Goal: Transaction & Acquisition: Download file/media

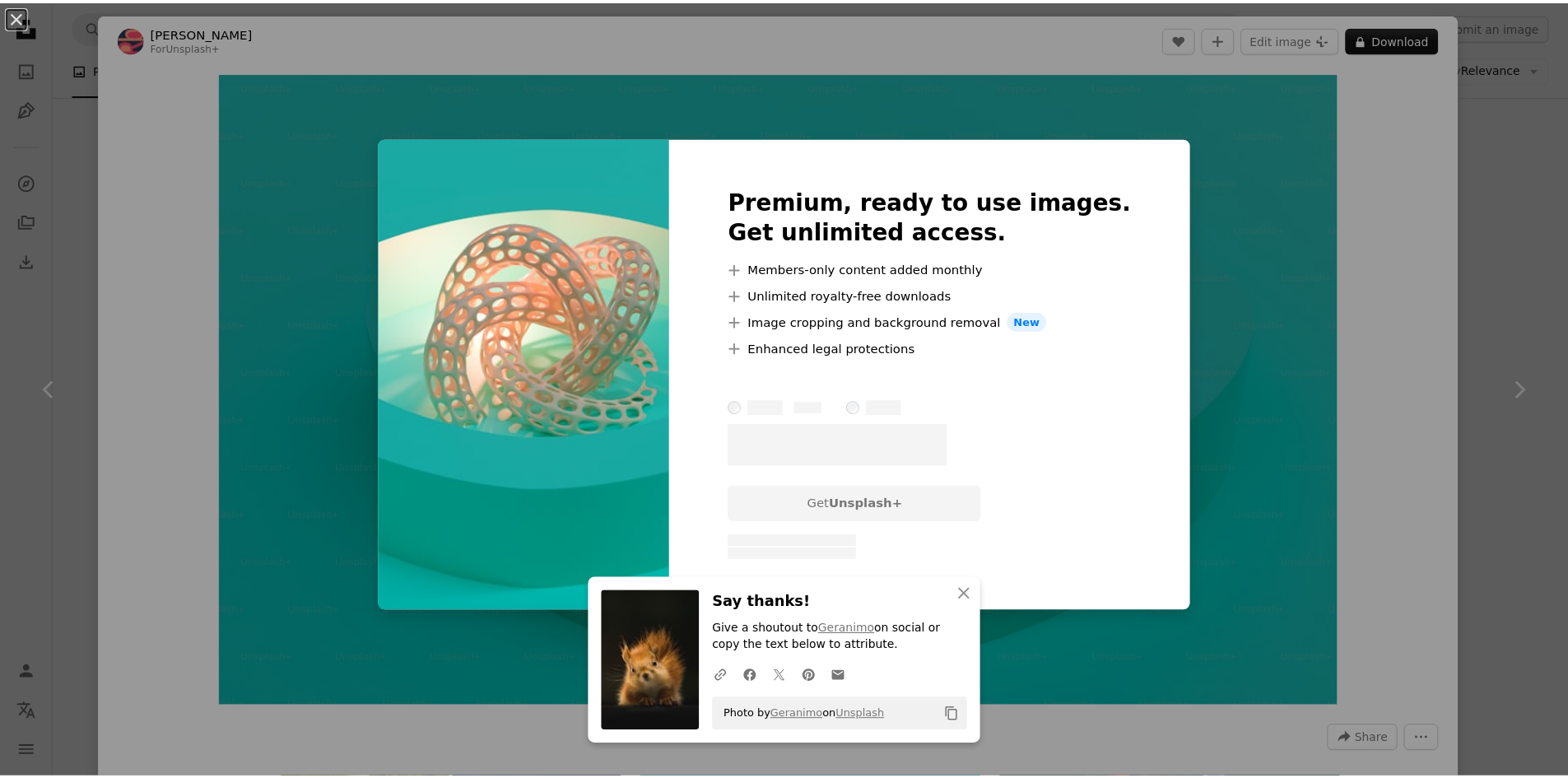
scroll to position [3128, 0]
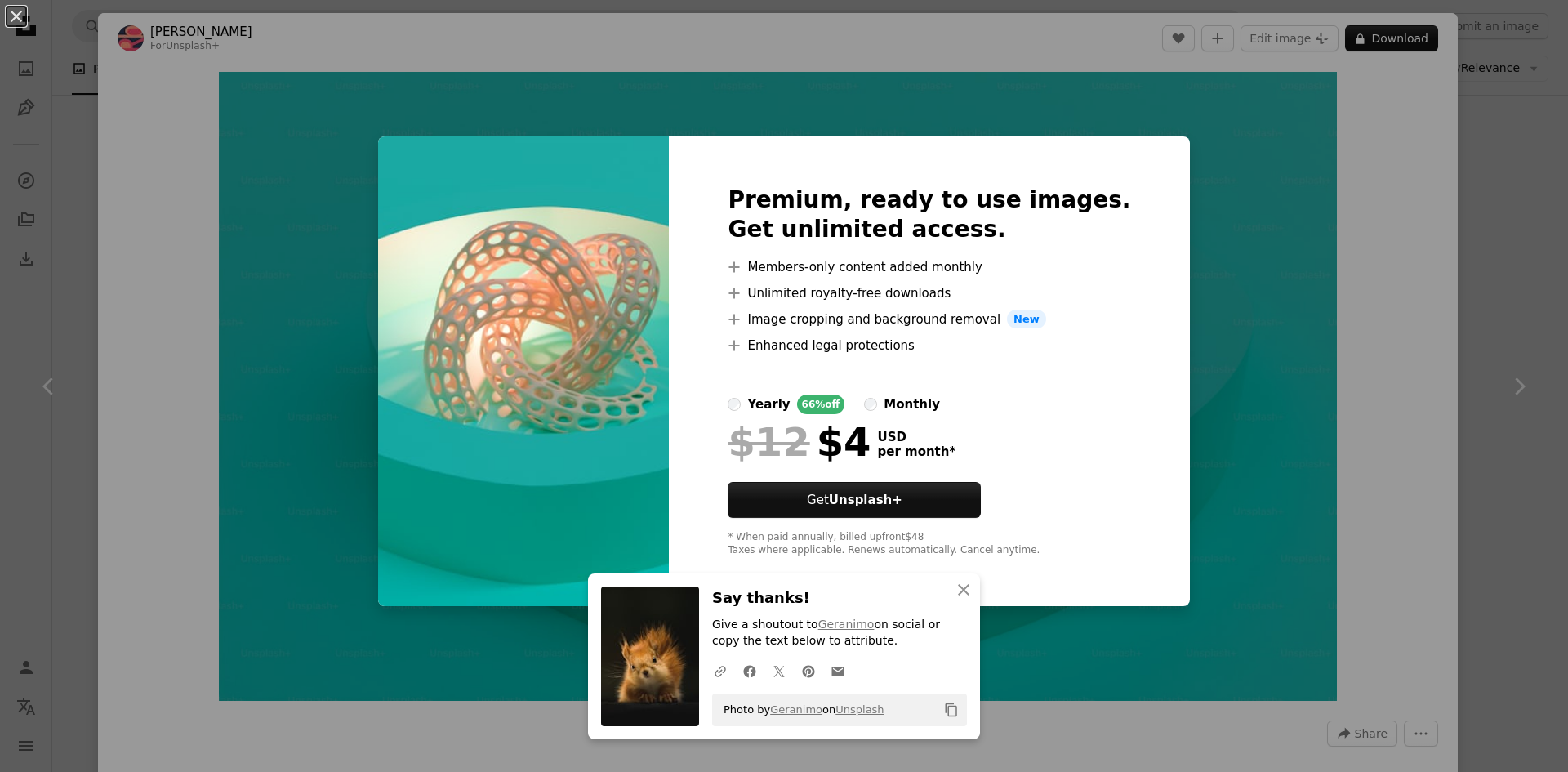
drag, startPoint x: 1347, startPoint y: 94, endPoint x: 1334, endPoint y: 93, distance: 13.0
click at [1347, 92] on div "An X shape Premium, ready to use images. Get unlimited access. A plus sign Memb…" at bounding box center [784, 386] width 1568 height 772
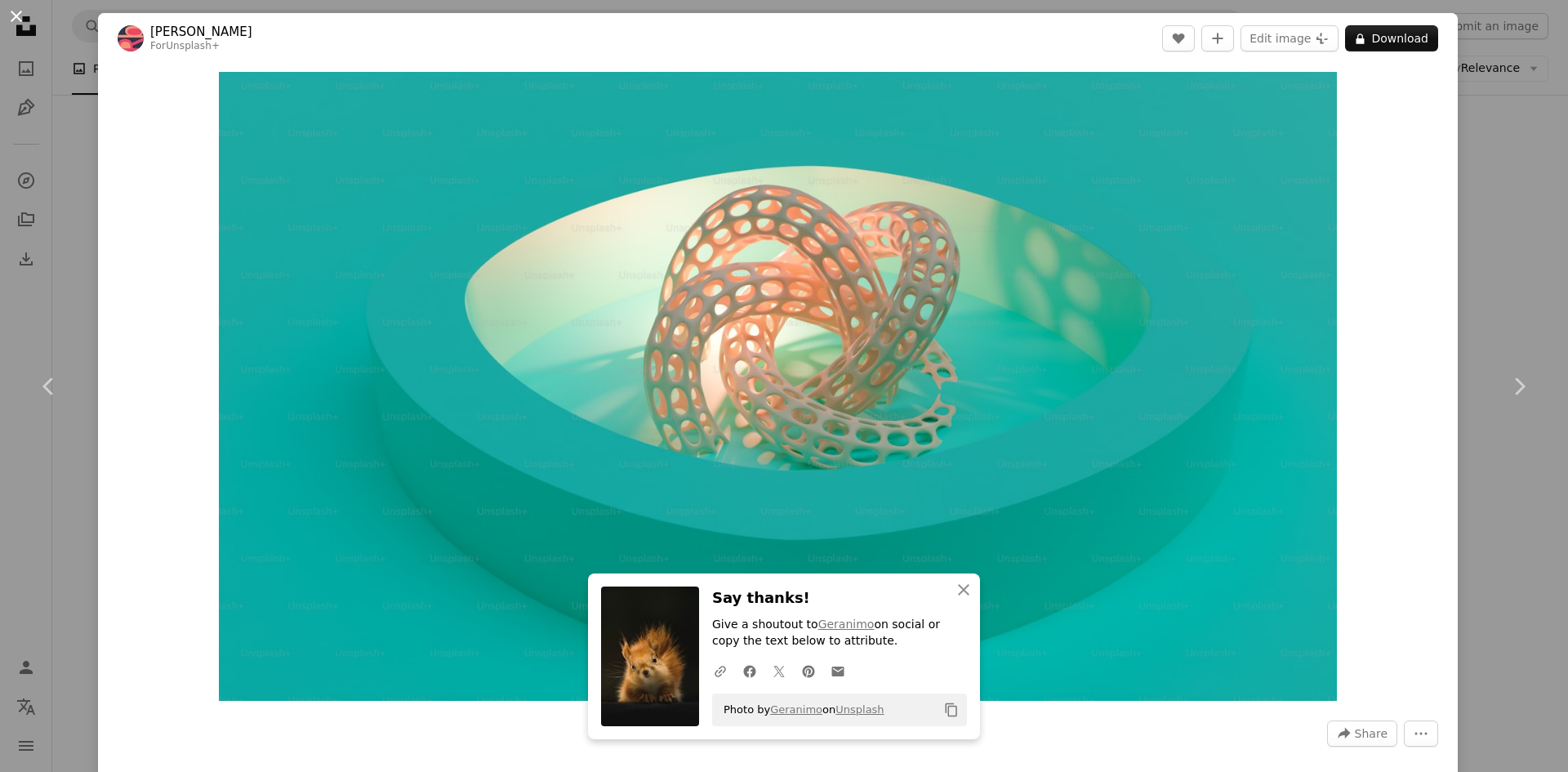
click at [20, 21] on button "An X shape" at bounding box center [16, 16] width 19 height 19
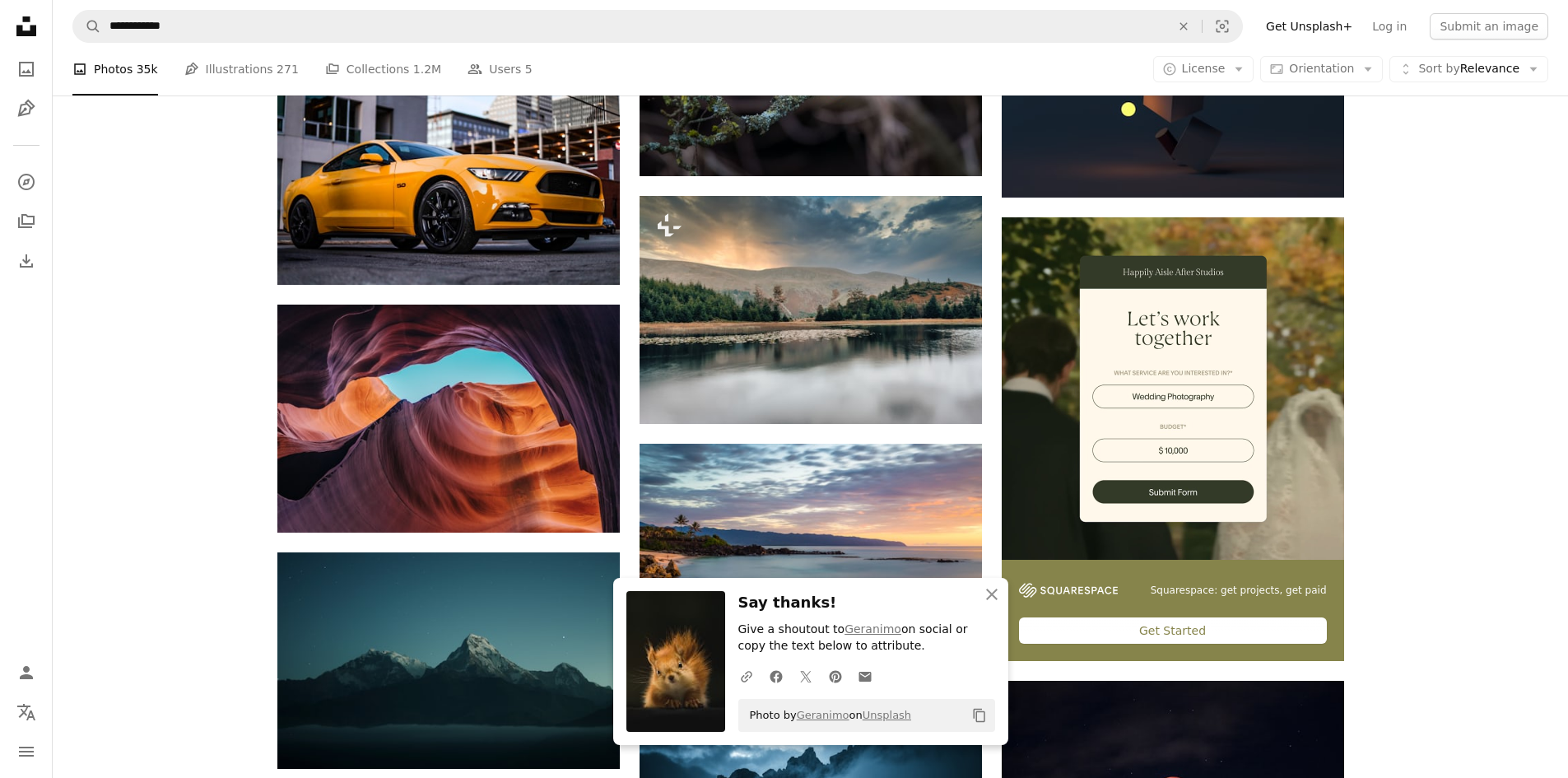
scroll to position [4032, 0]
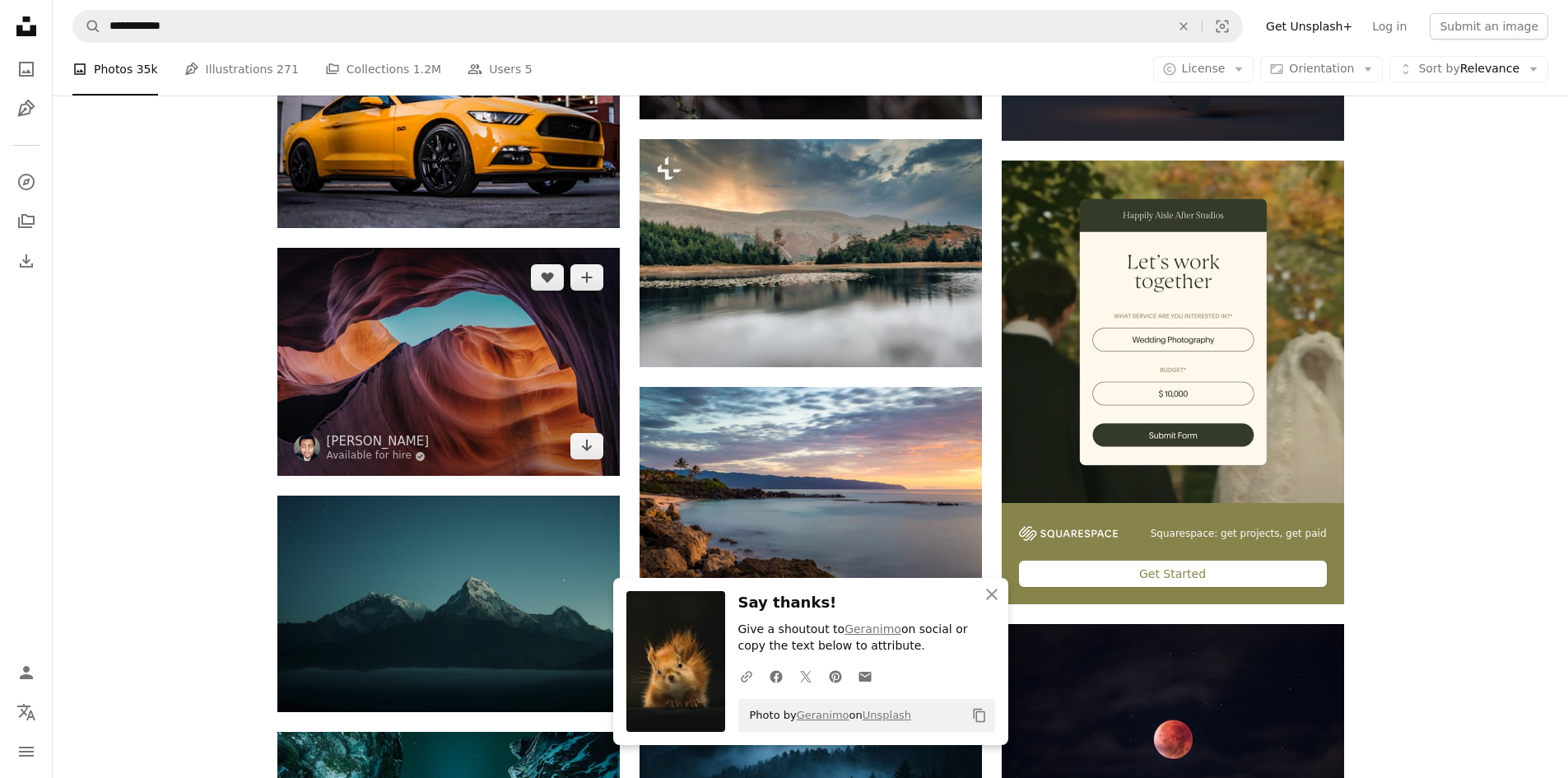
click at [506, 322] on img at bounding box center [448, 362] width 342 height 228
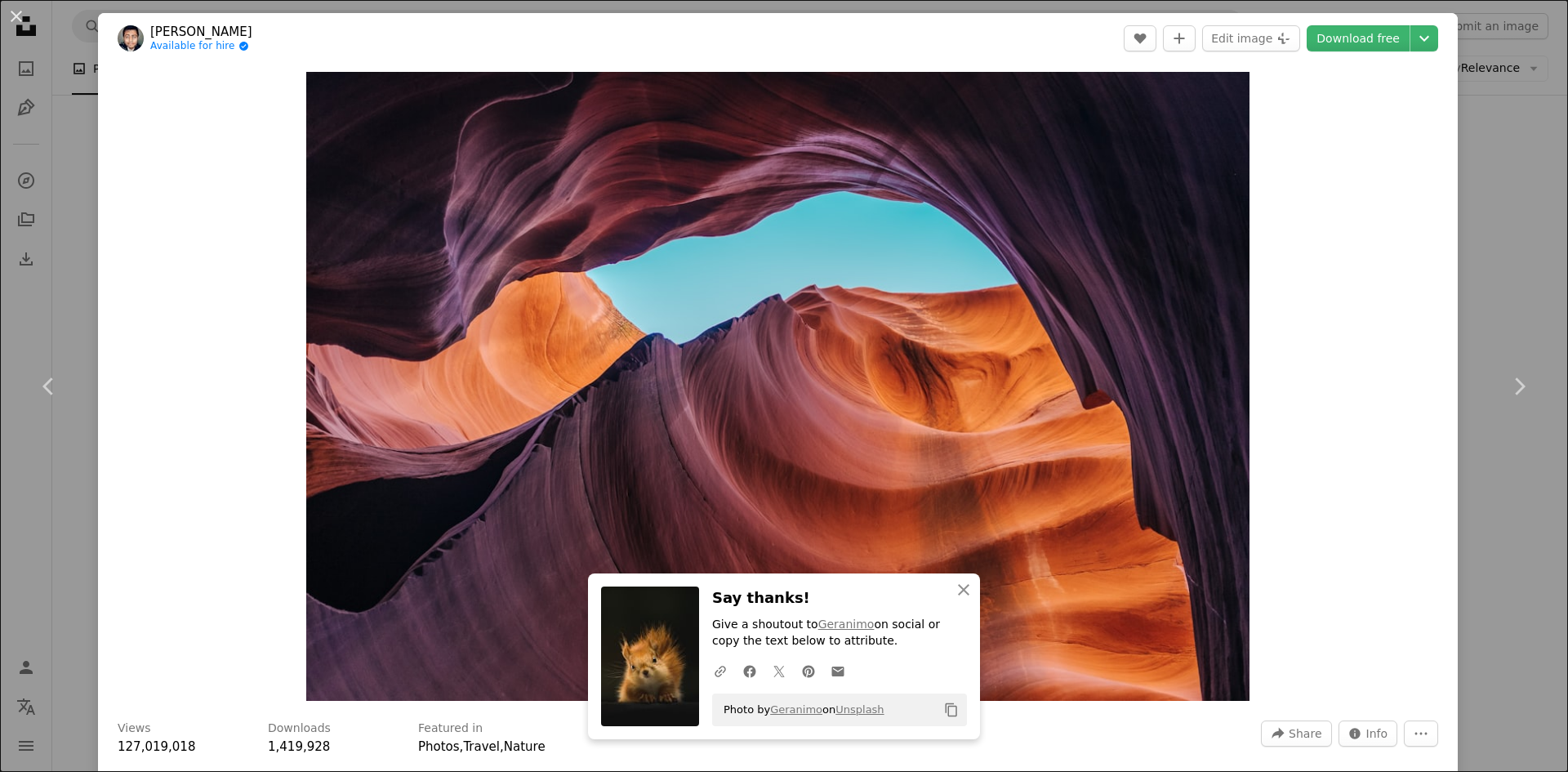
click at [1350, 19] on header "[PERSON_NAME] Available for hire A checkmark inside of a circle A heart A plus …" at bounding box center [778, 39] width 1360 height 50
click at [1356, 38] on link "Download free" at bounding box center [1358, 38] width 103 height 26
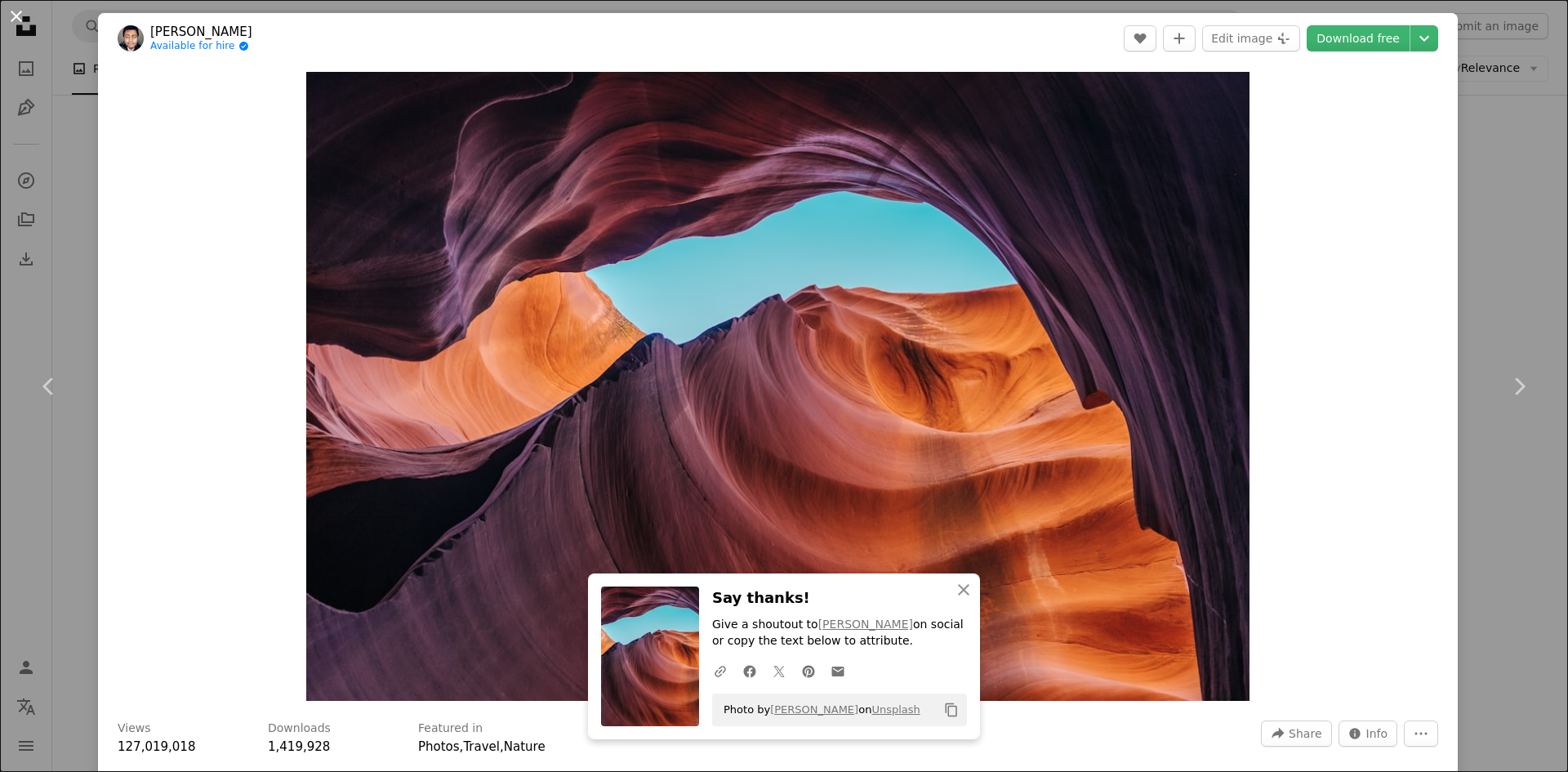
click at [18, 18] on button "An X shape" at bounding box center [16, 16] width 19 height 19
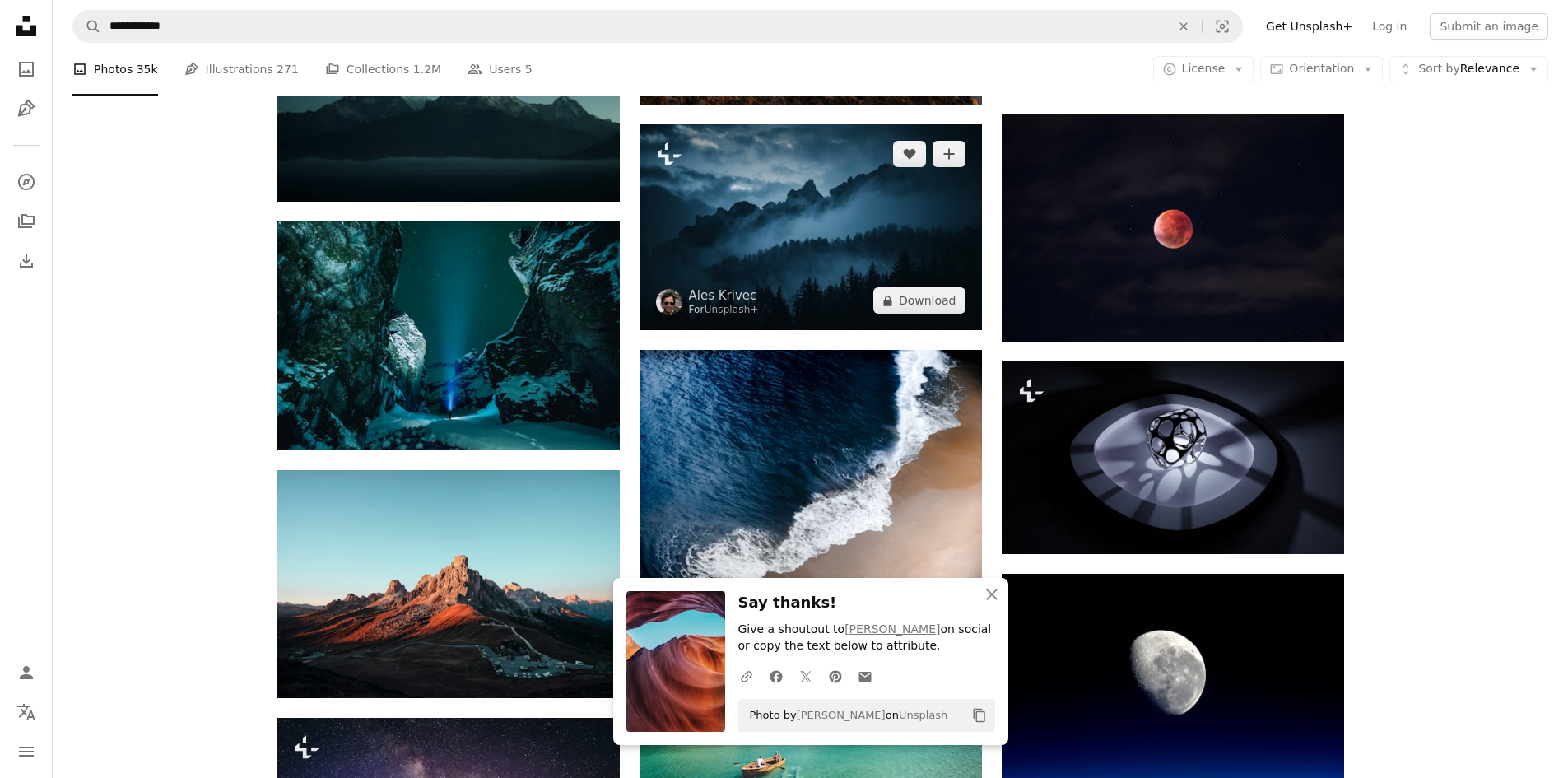
scroll to position [4609, 0]
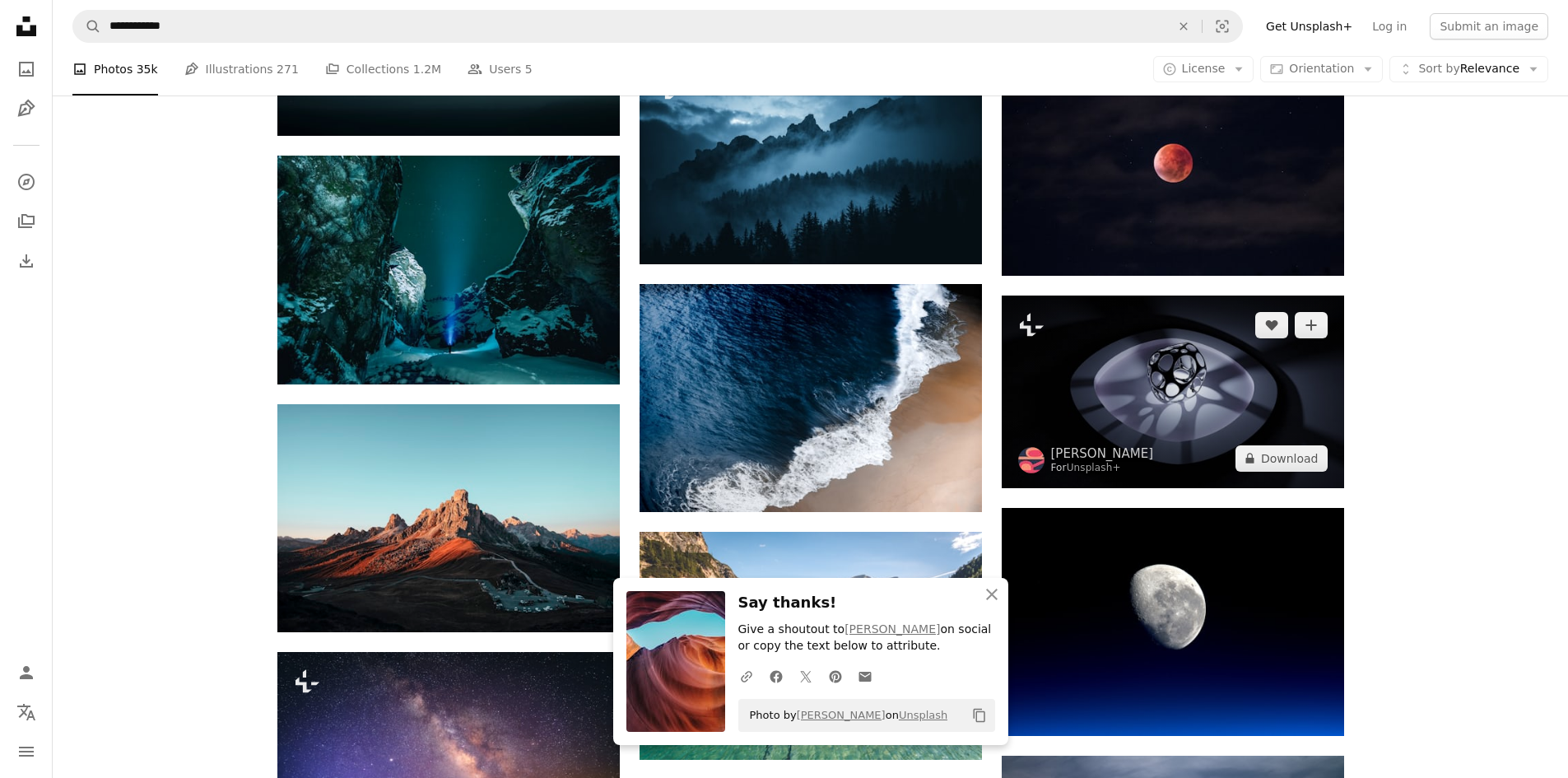
click at [1223, 403] on img at bounding box center [1173, 392] width 342 height 193
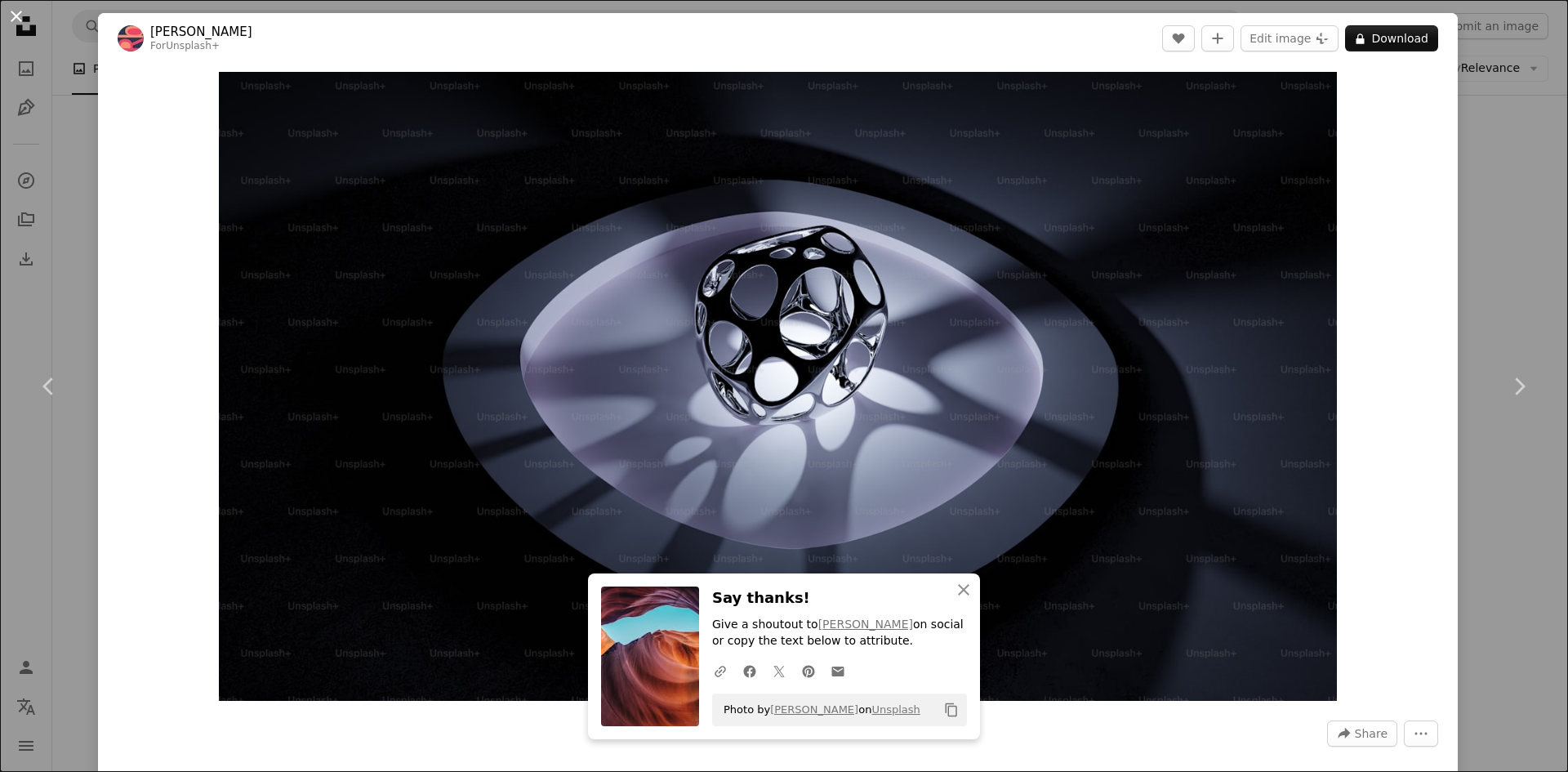
click at [14, 11] on button "An X shape" at bounding box center [16, 16] width 19 height 19
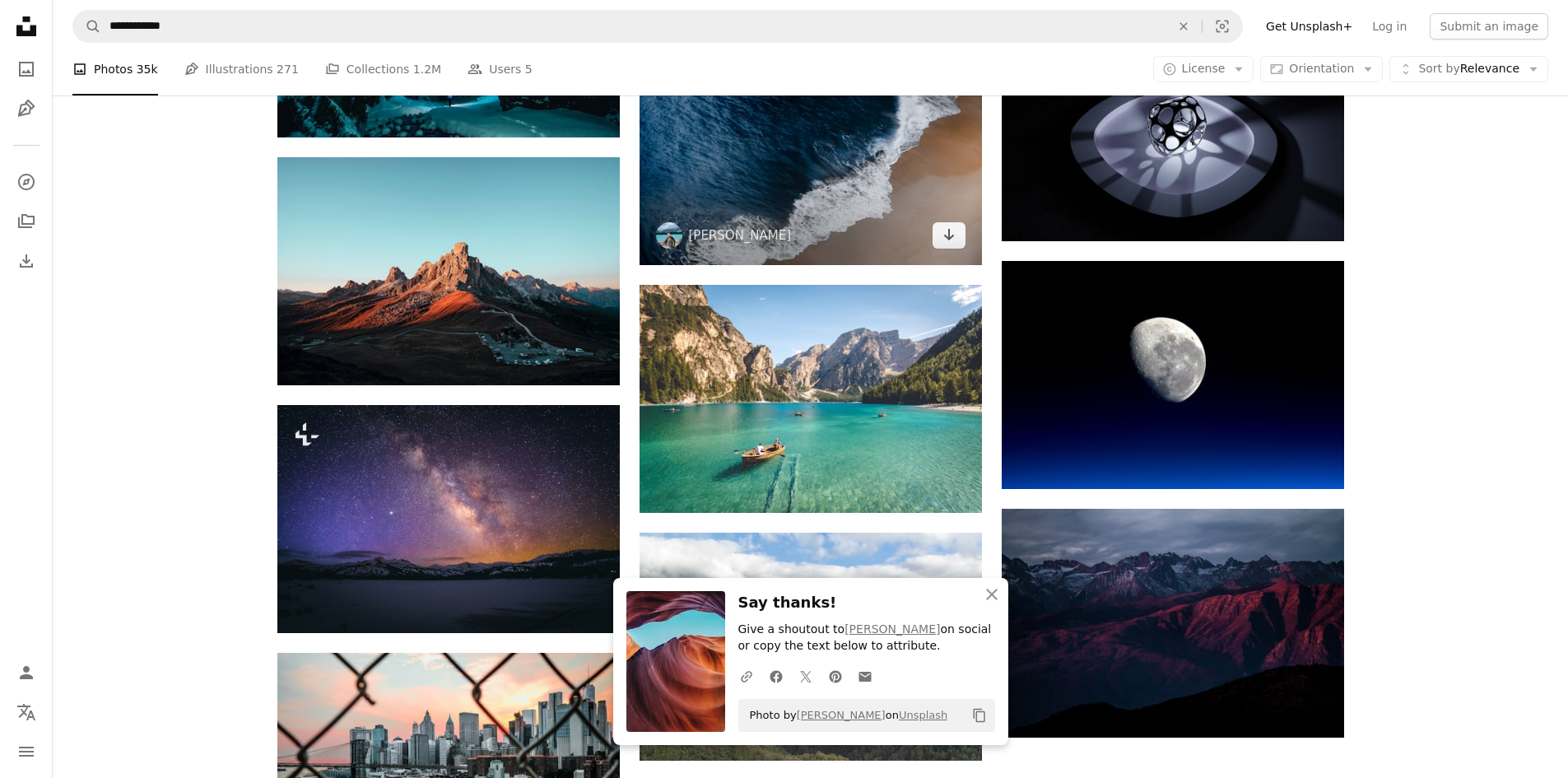
scroll to position [4937, 0]
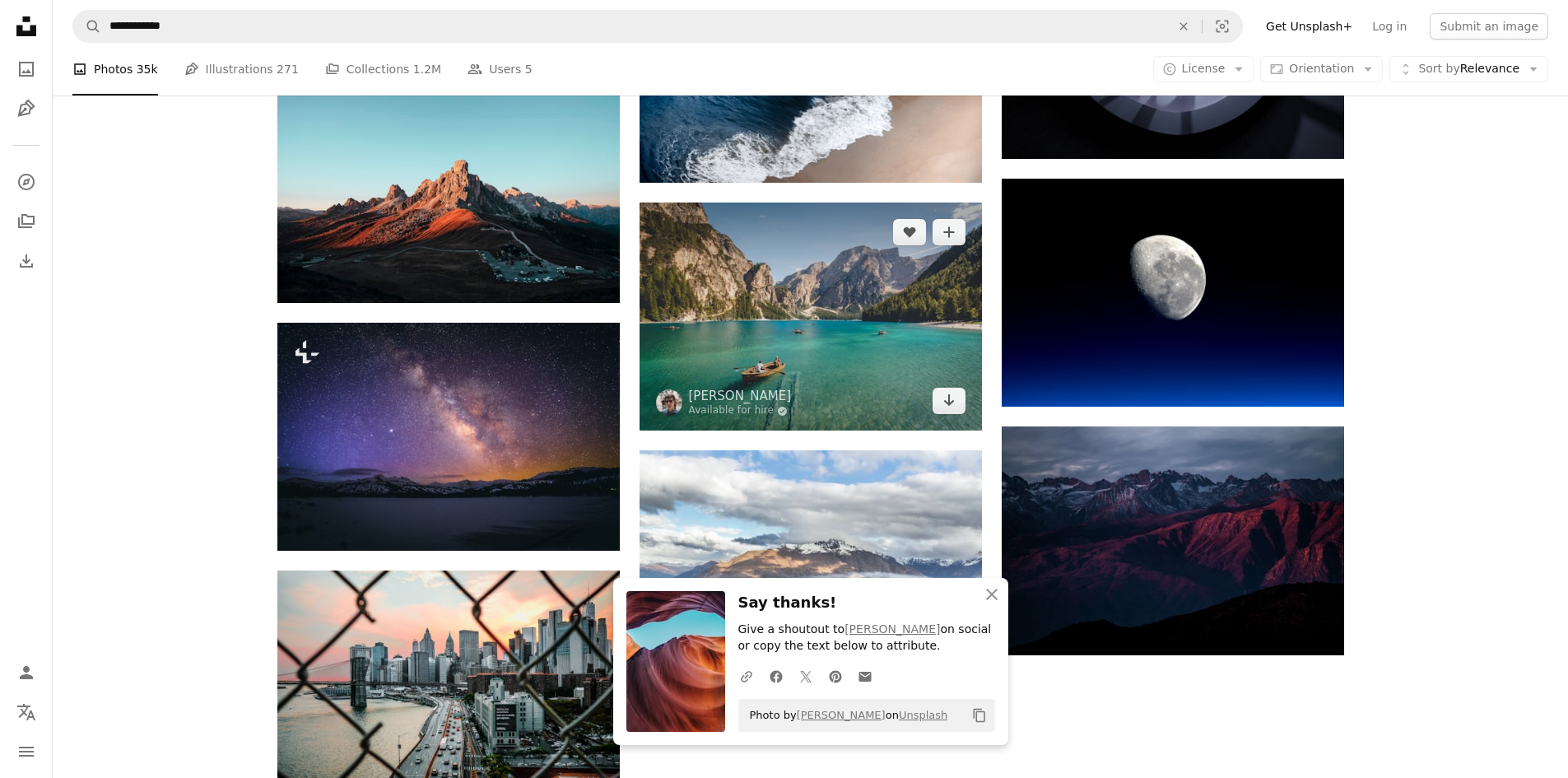
click at [757, 301] on img at bounding box center [811, 316] width 342 height 228
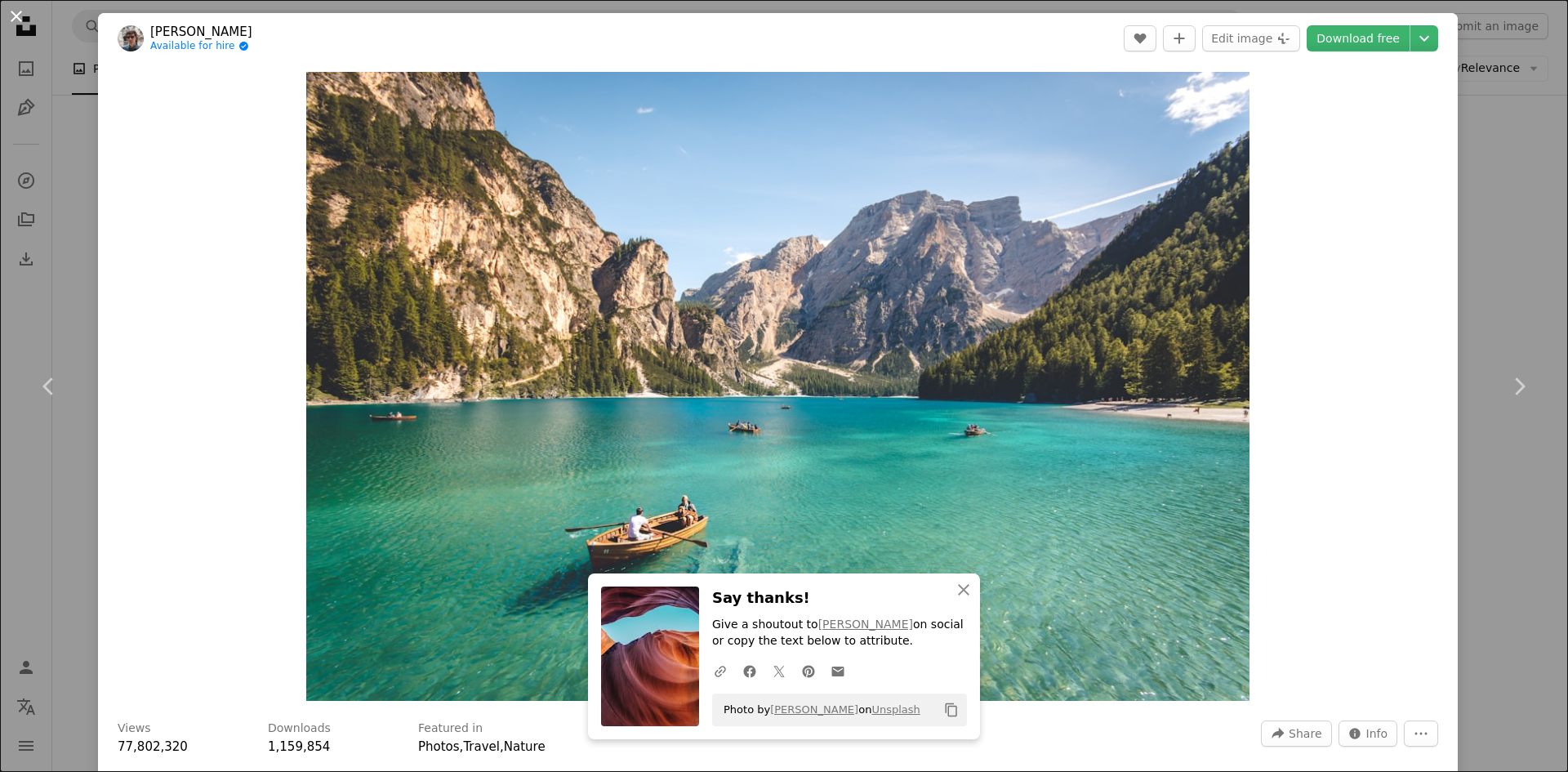
click at [22, 10] on button "An X shape" at bounding box center [16, 16] width 19 height 19
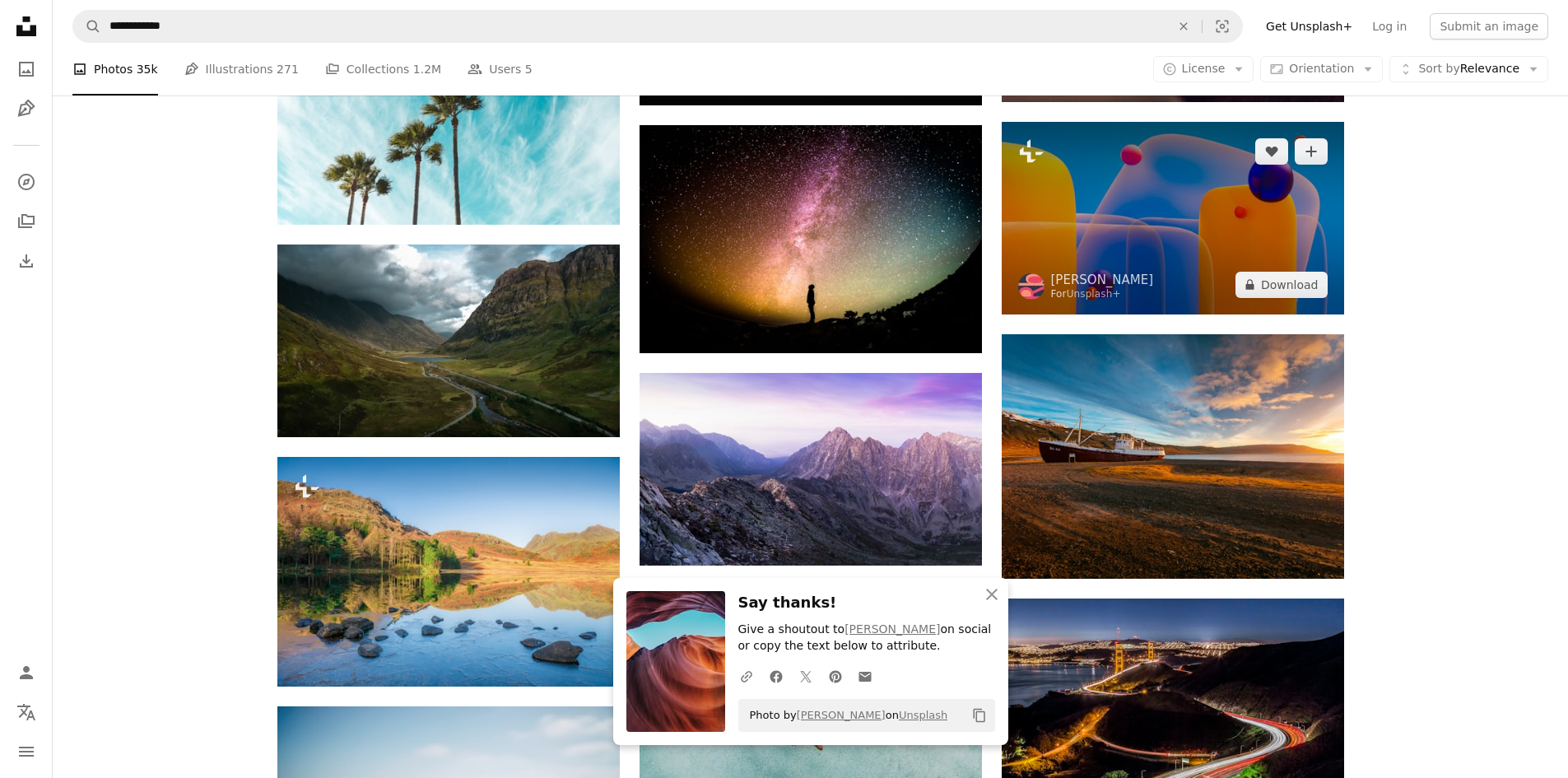
scroll to position [5761, 0]
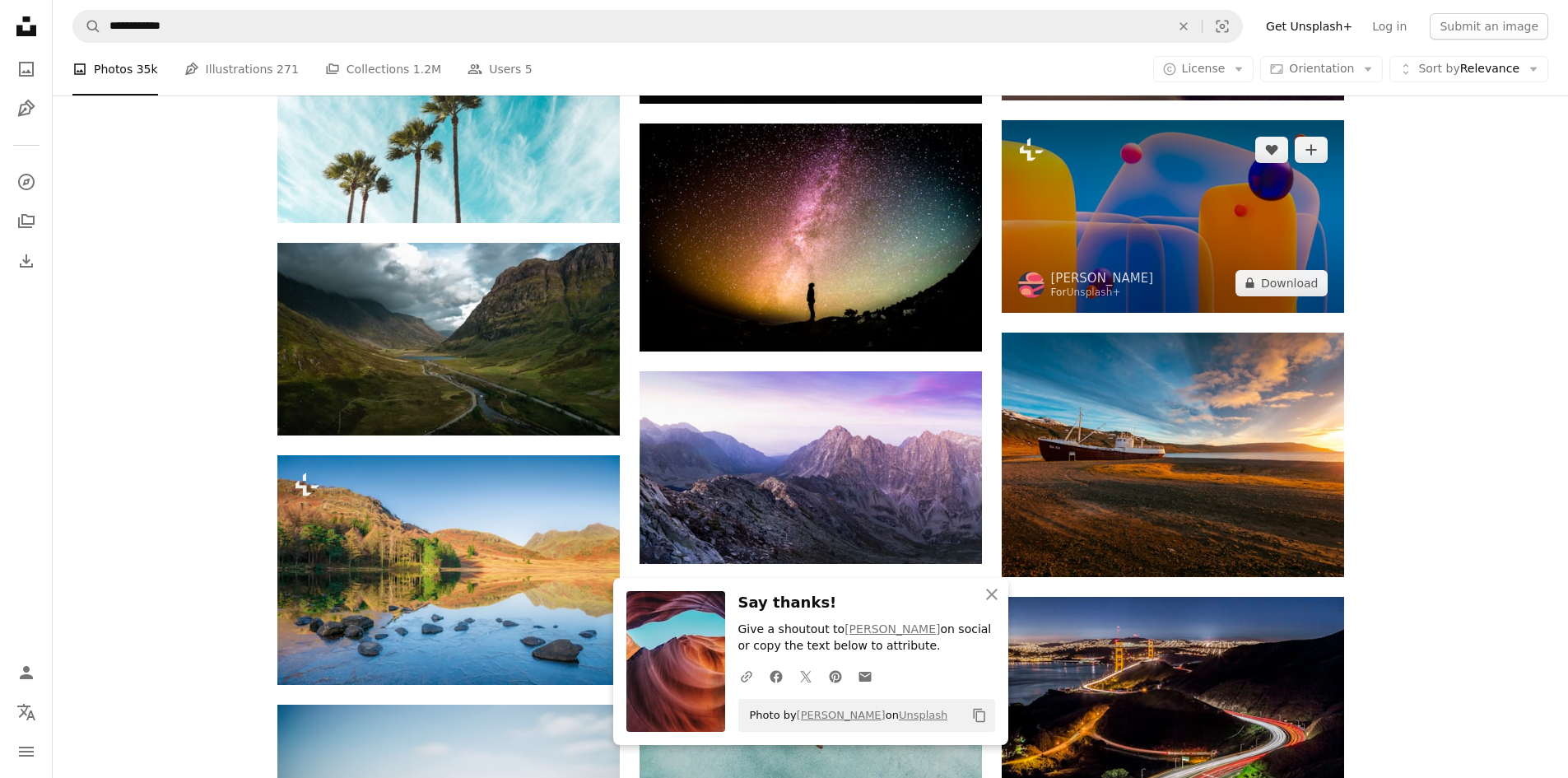
click at [1212, 195] on img at bounding box center [1173, 217] width 342 height 193
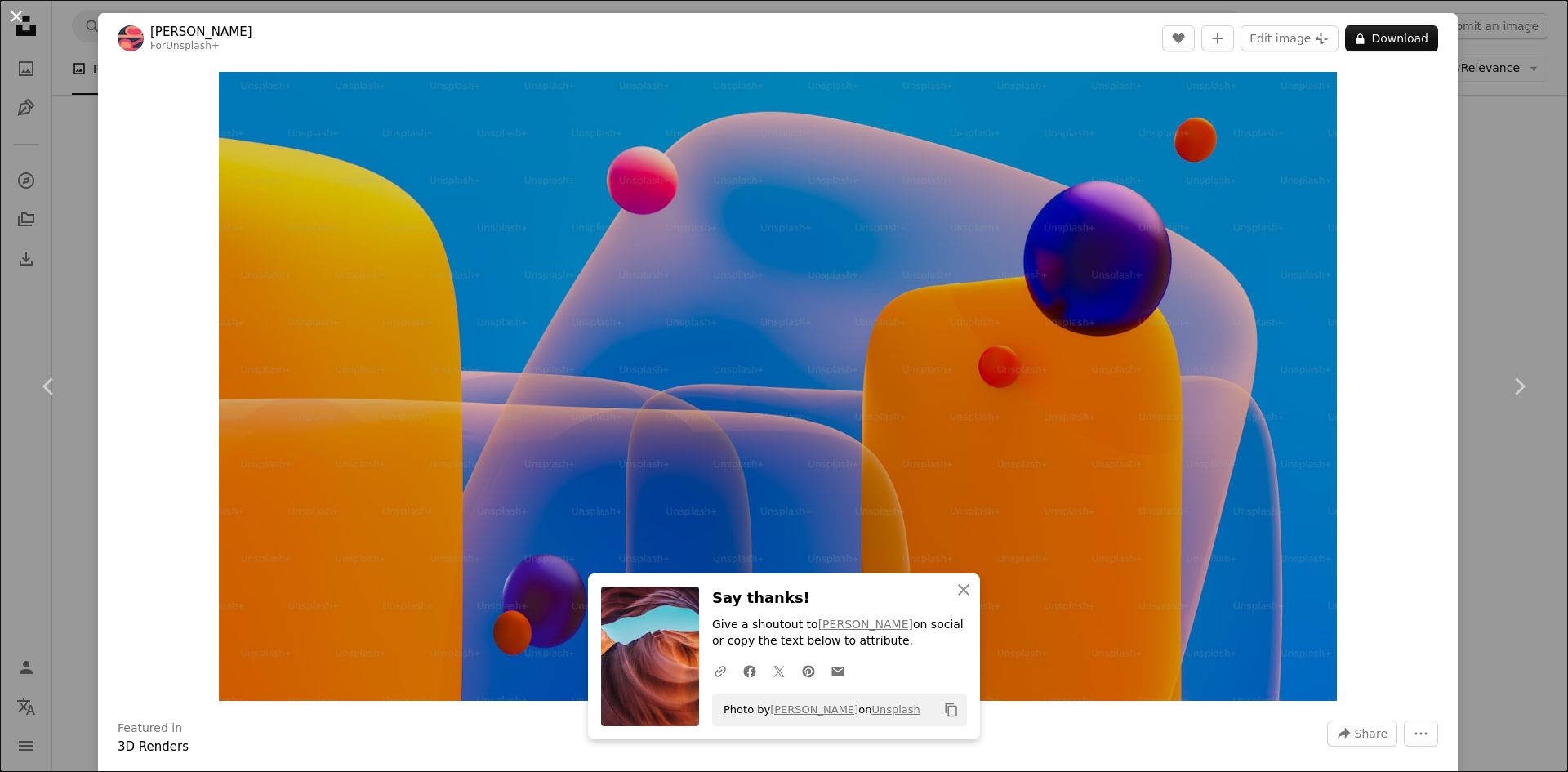
click at [20, 14] on button "An X shape" at bounding box center [16, 16] width 19 height 19
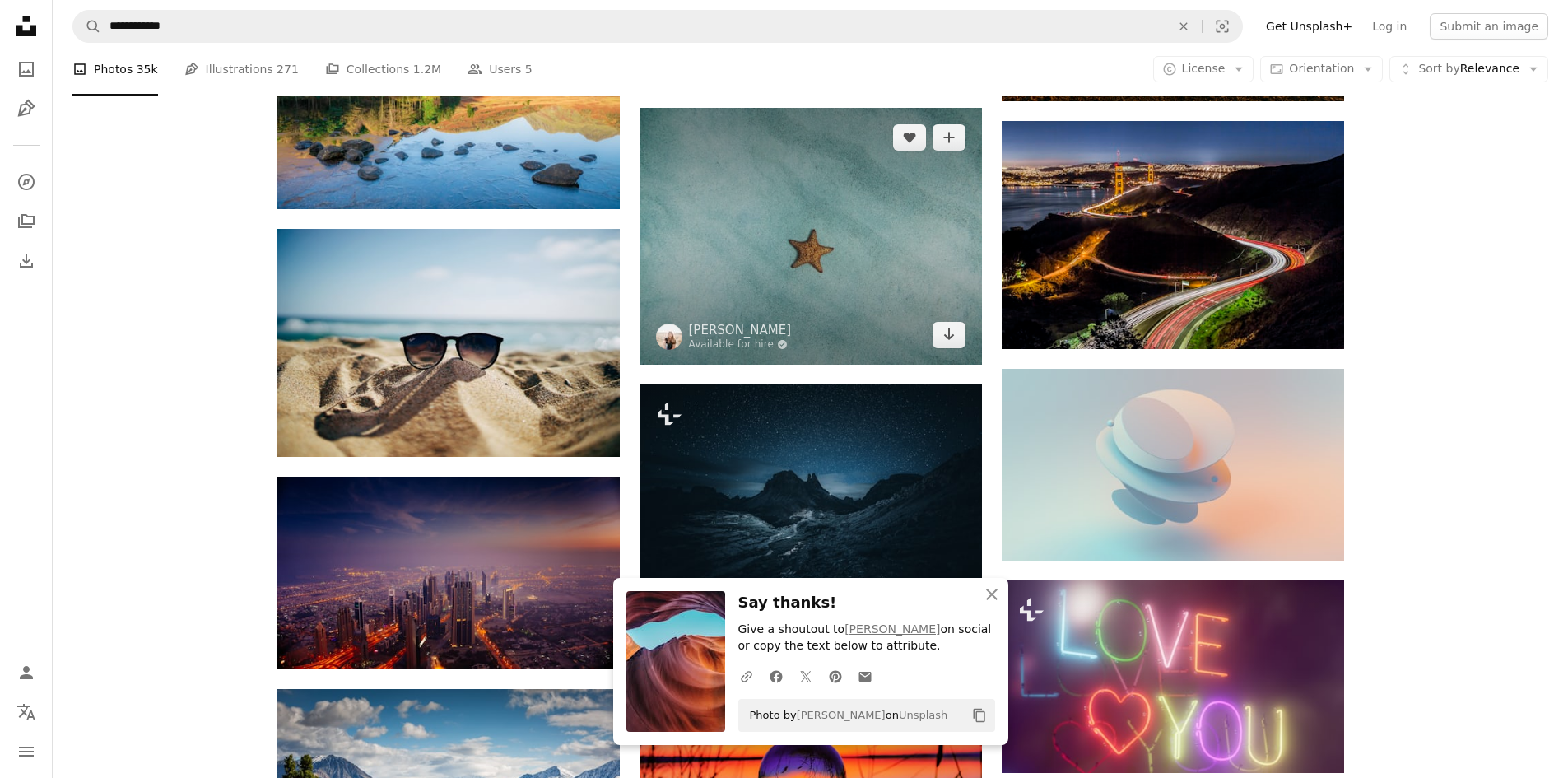
scroll to position [6337, 0]
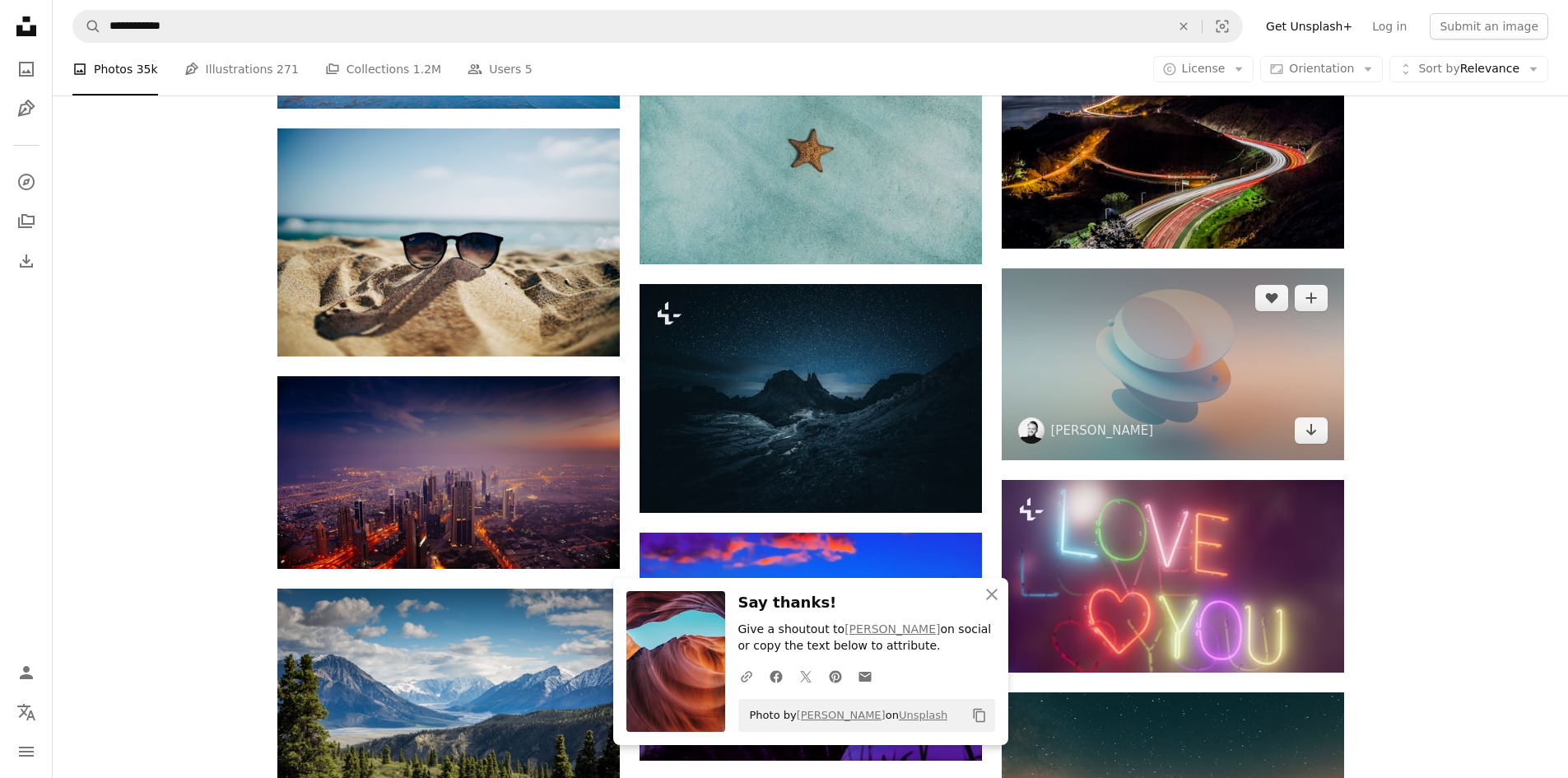
click at [1215, 377] on img at bounding box center [1173, 365] width 342 height 193
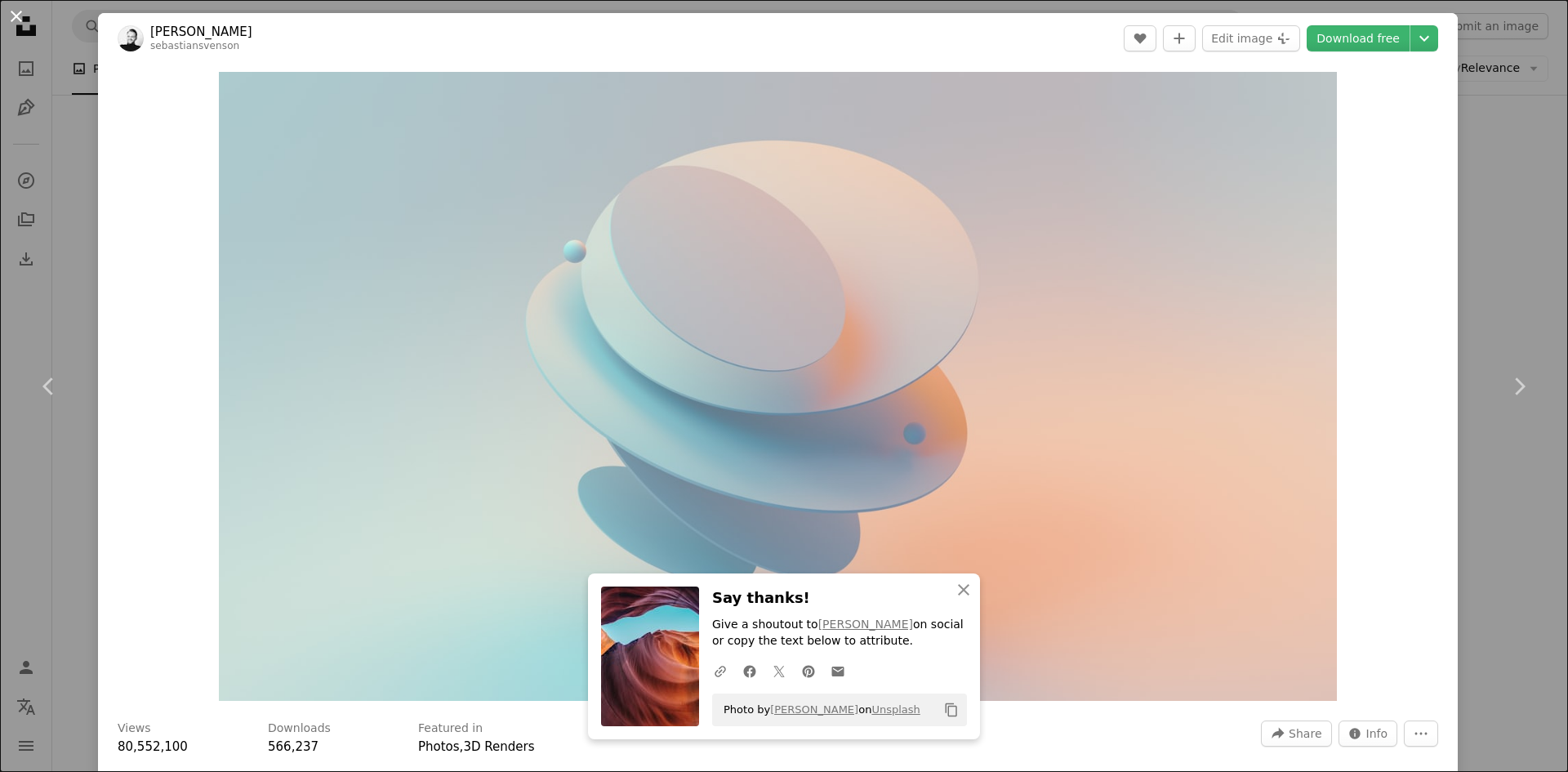
click at [13, 15] on button "An X shape" at bounding box center [16, 16] width 19 height 19
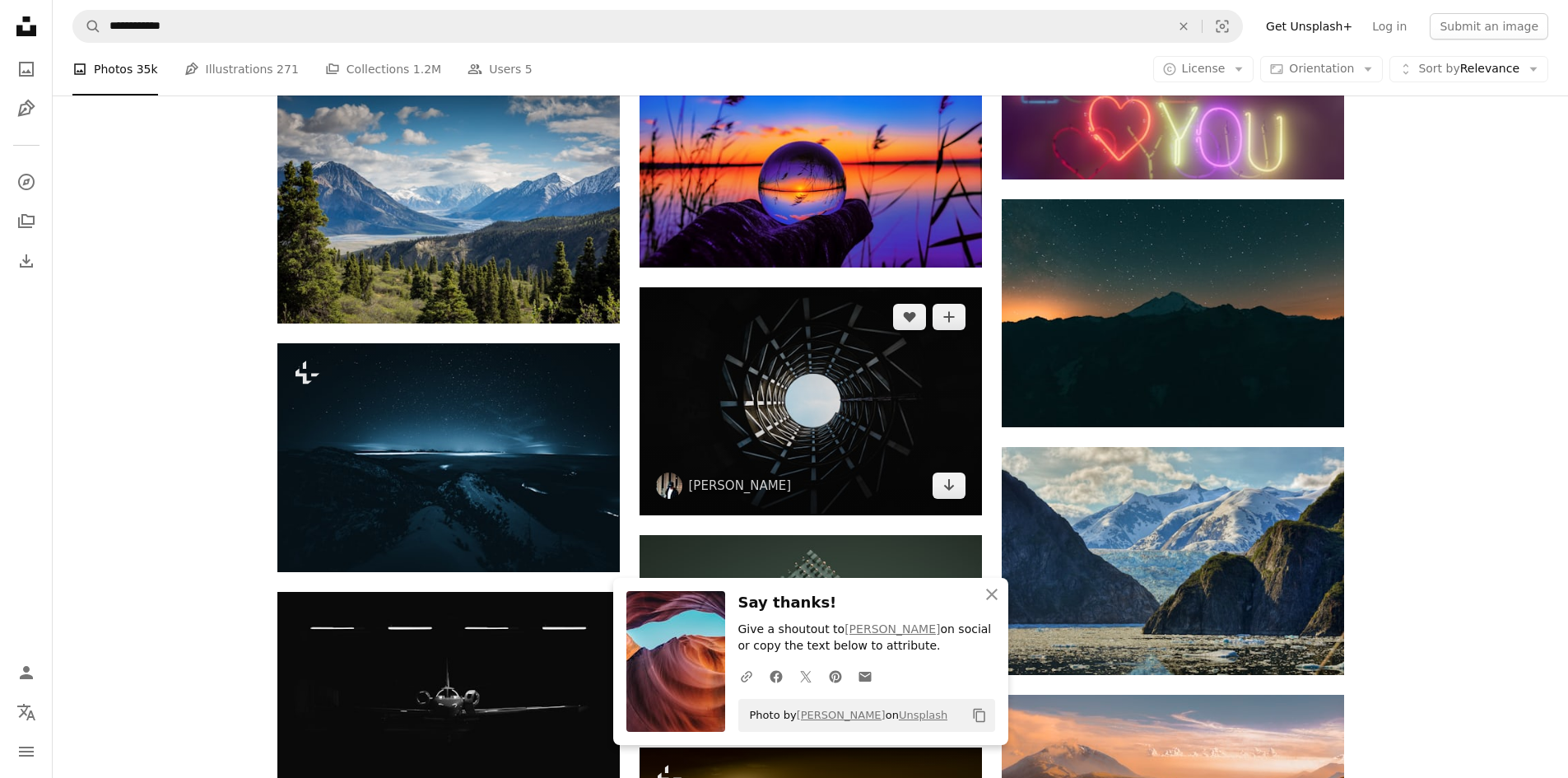
scroll to position [6831, 0]
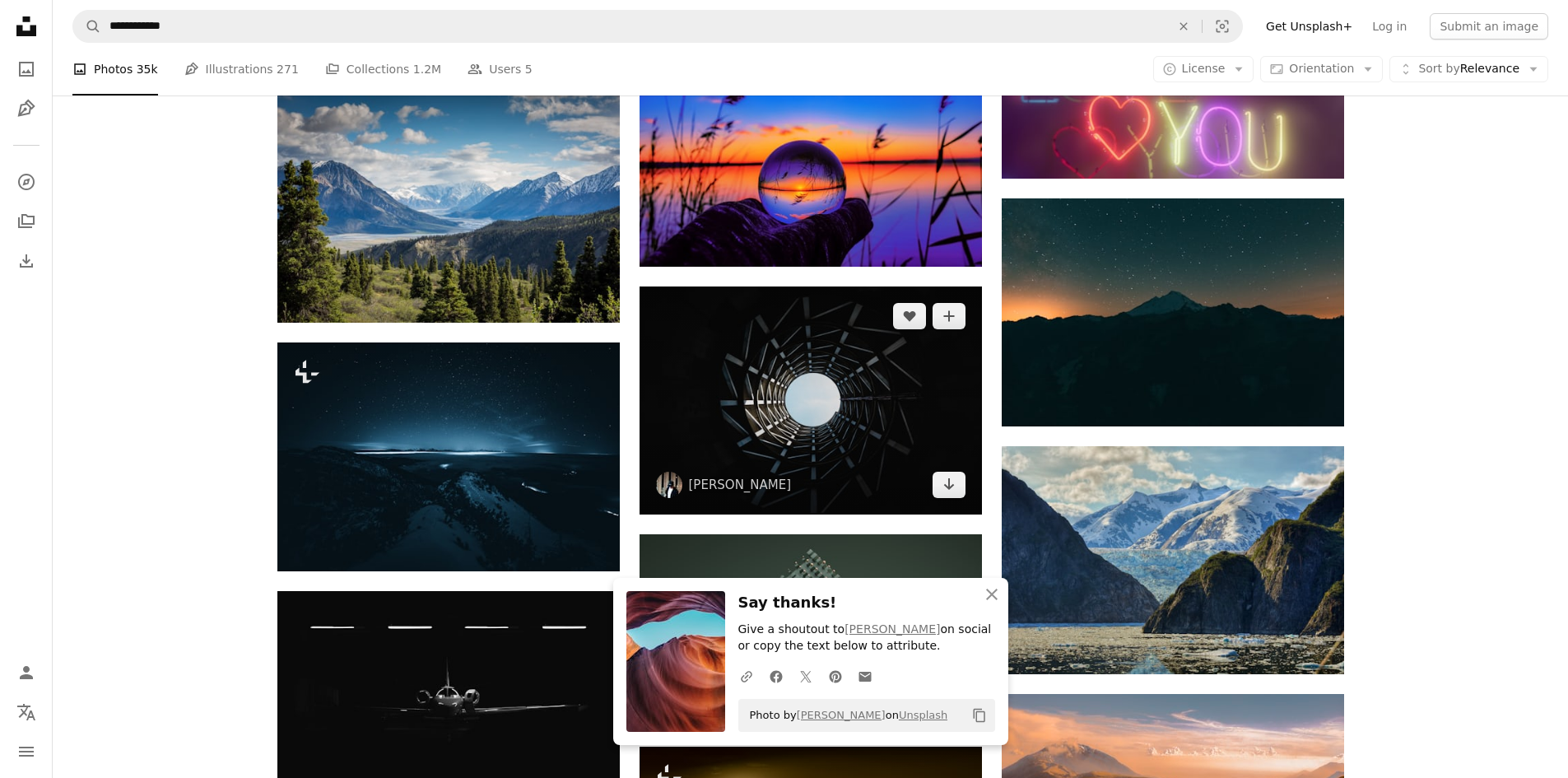
click at [863, 408] on img at bounding box center [811, 400] width 342 height 228
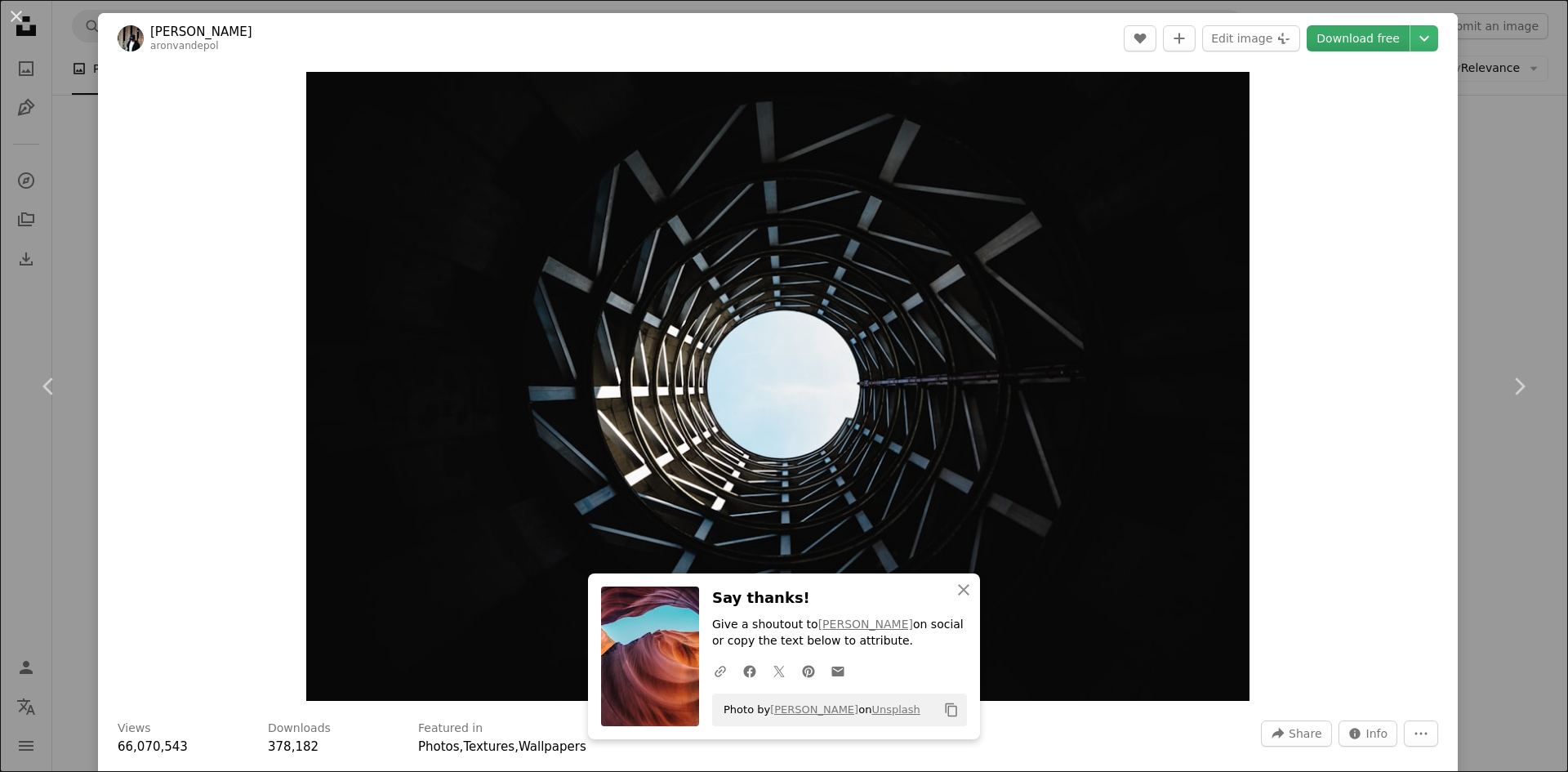
click at [1332, 41] on link "Download free" at bounding box center [1358, 38] width 103 height 26
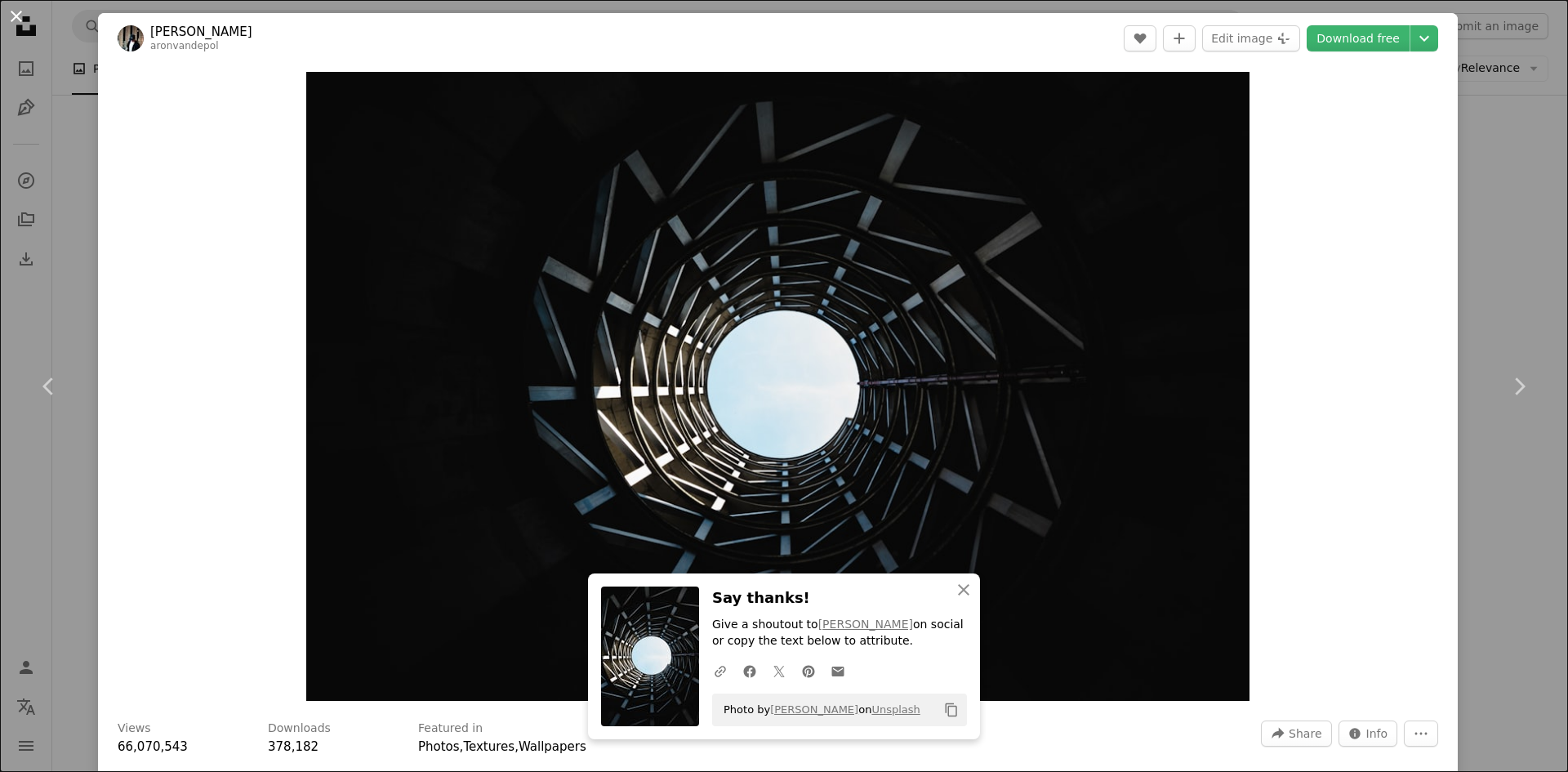
click at [12, 11] on button "An X shape" at bounding box center [16, 16] width 19 height 19
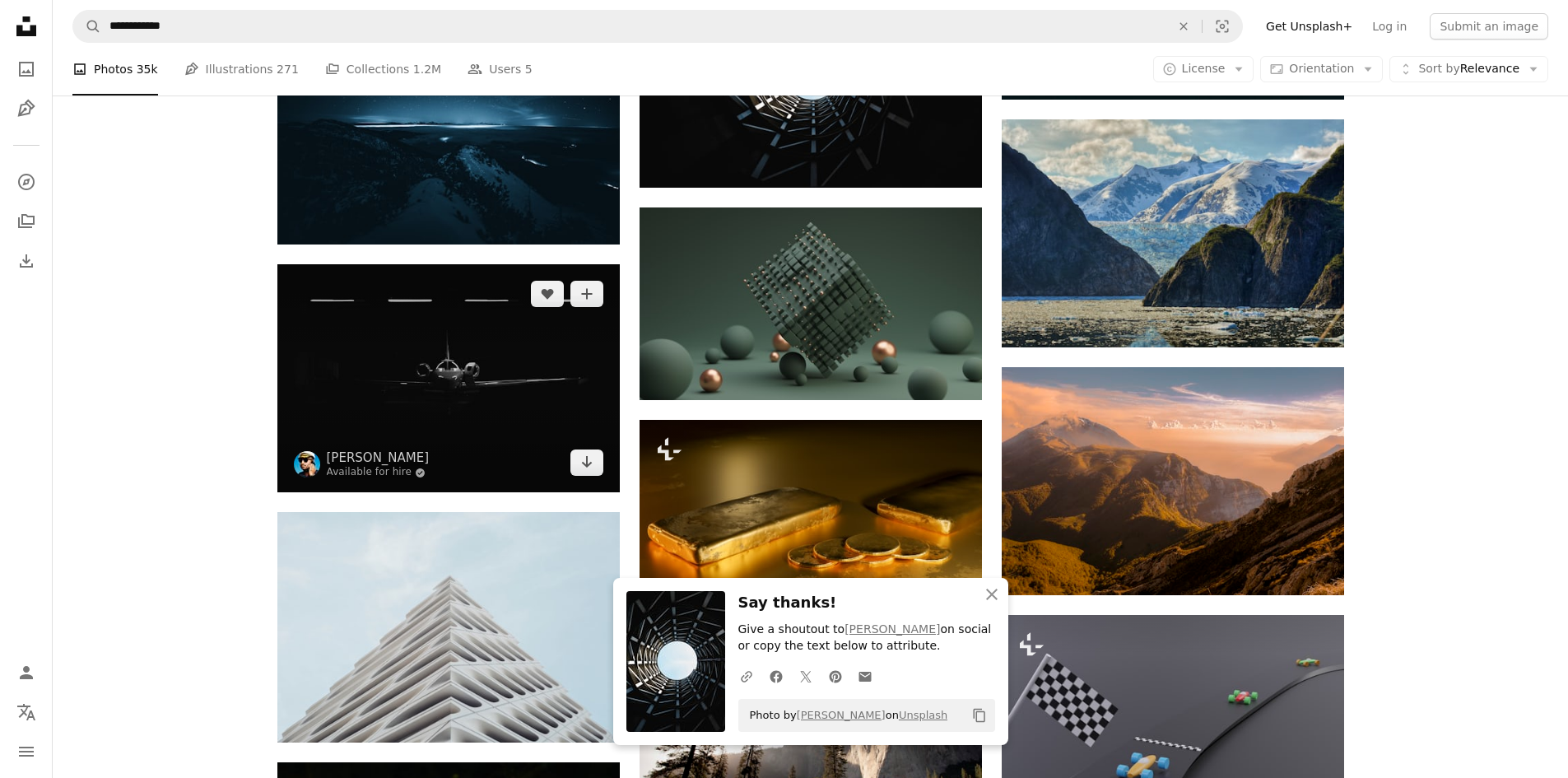
scroll to position [7160, 0]
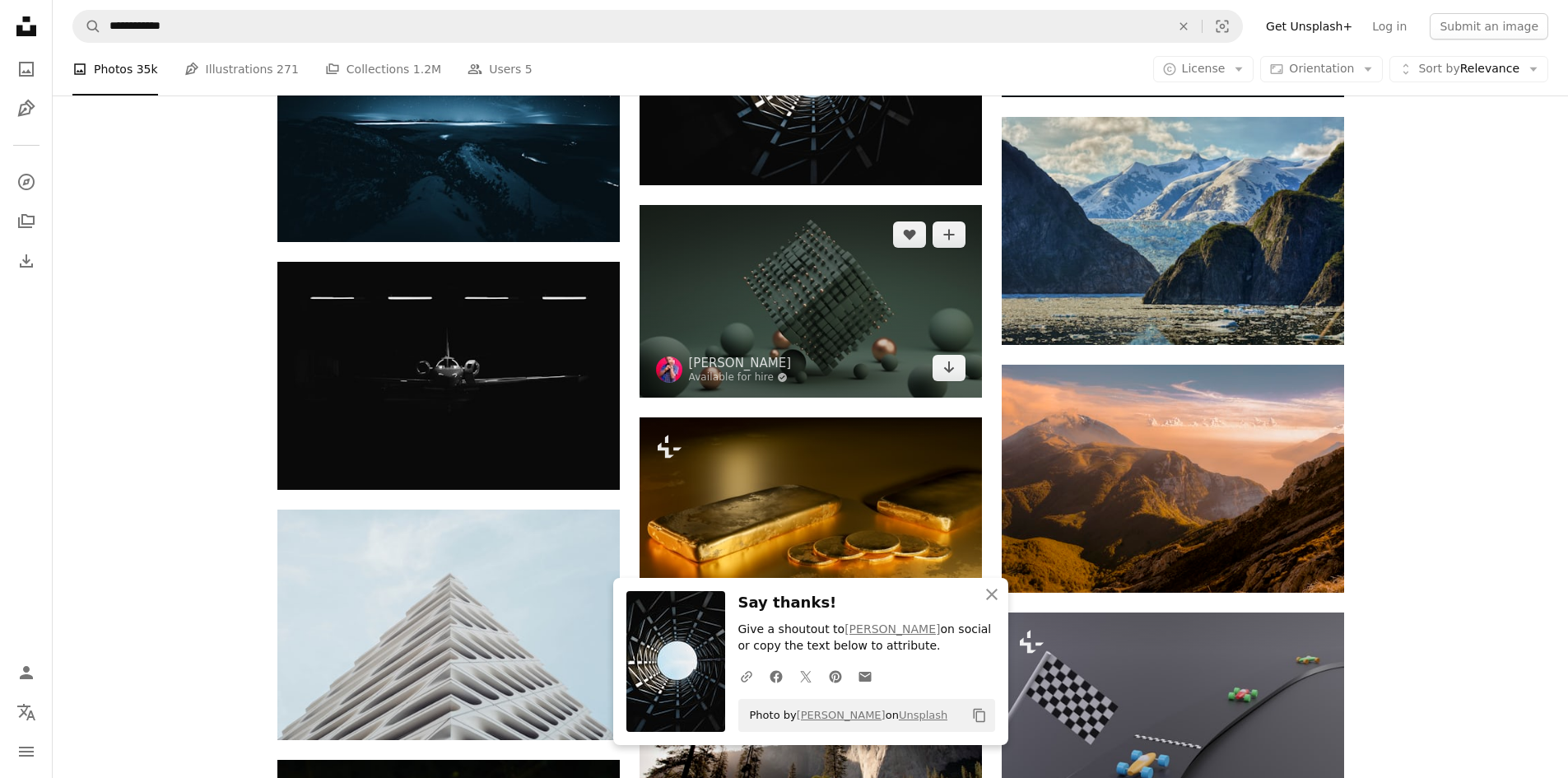
click at [827, 310] on img at bounding box center [811, 301] width 342 height 193
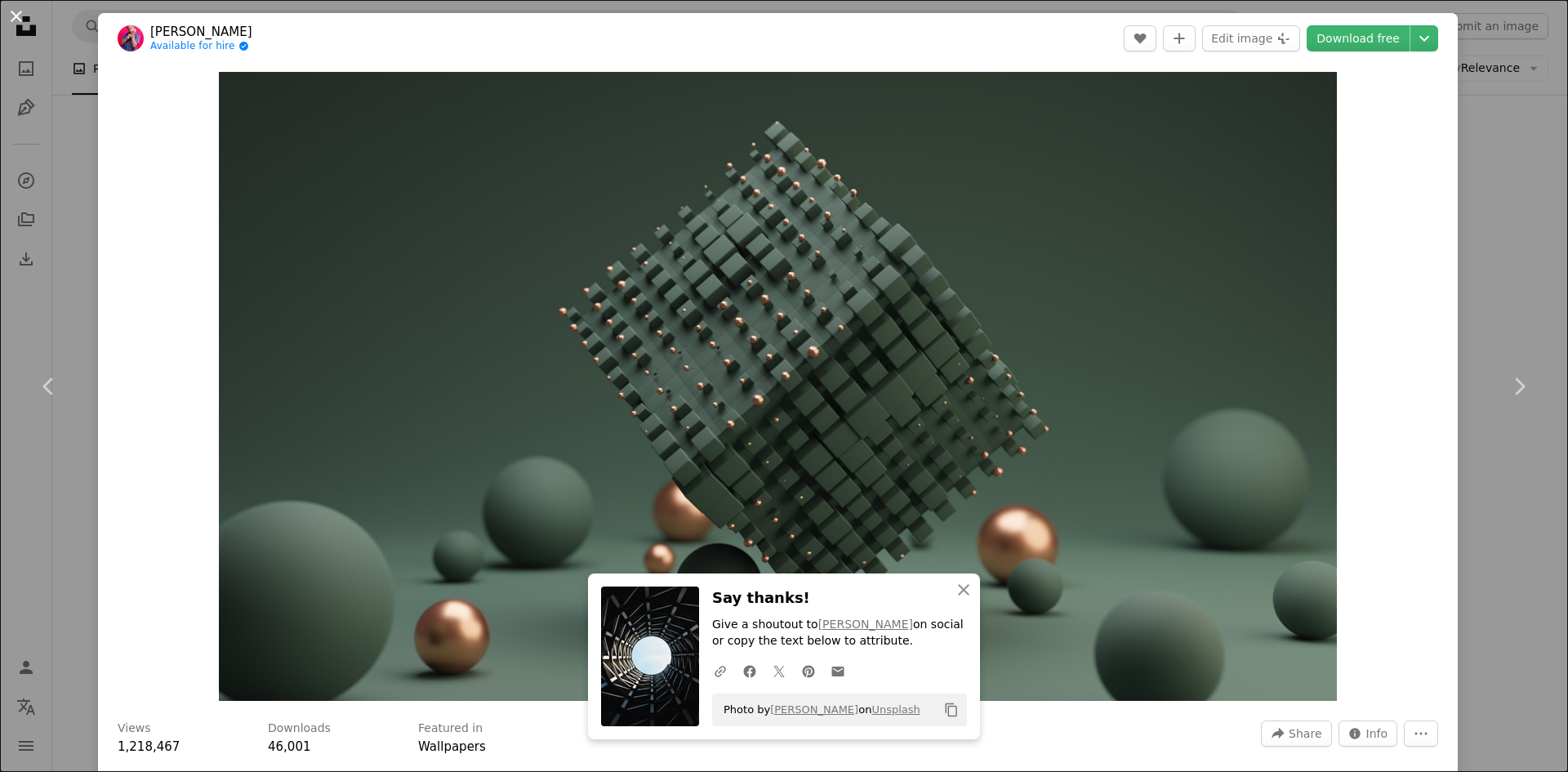
click at [16, 7] on button "An X shape" at bounding box center [16, 16] width 19 height 19
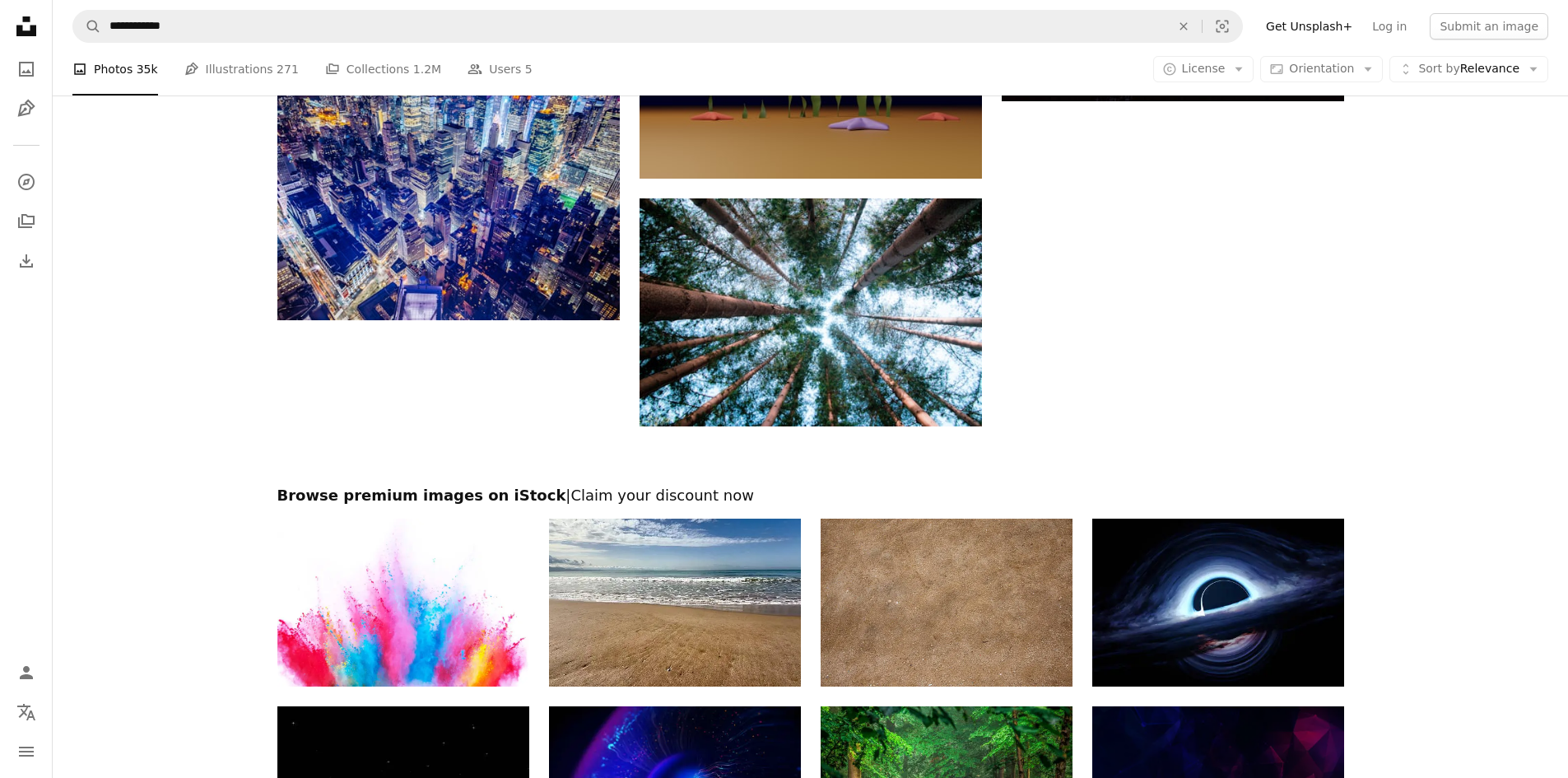
scroll to position [8559, 0]
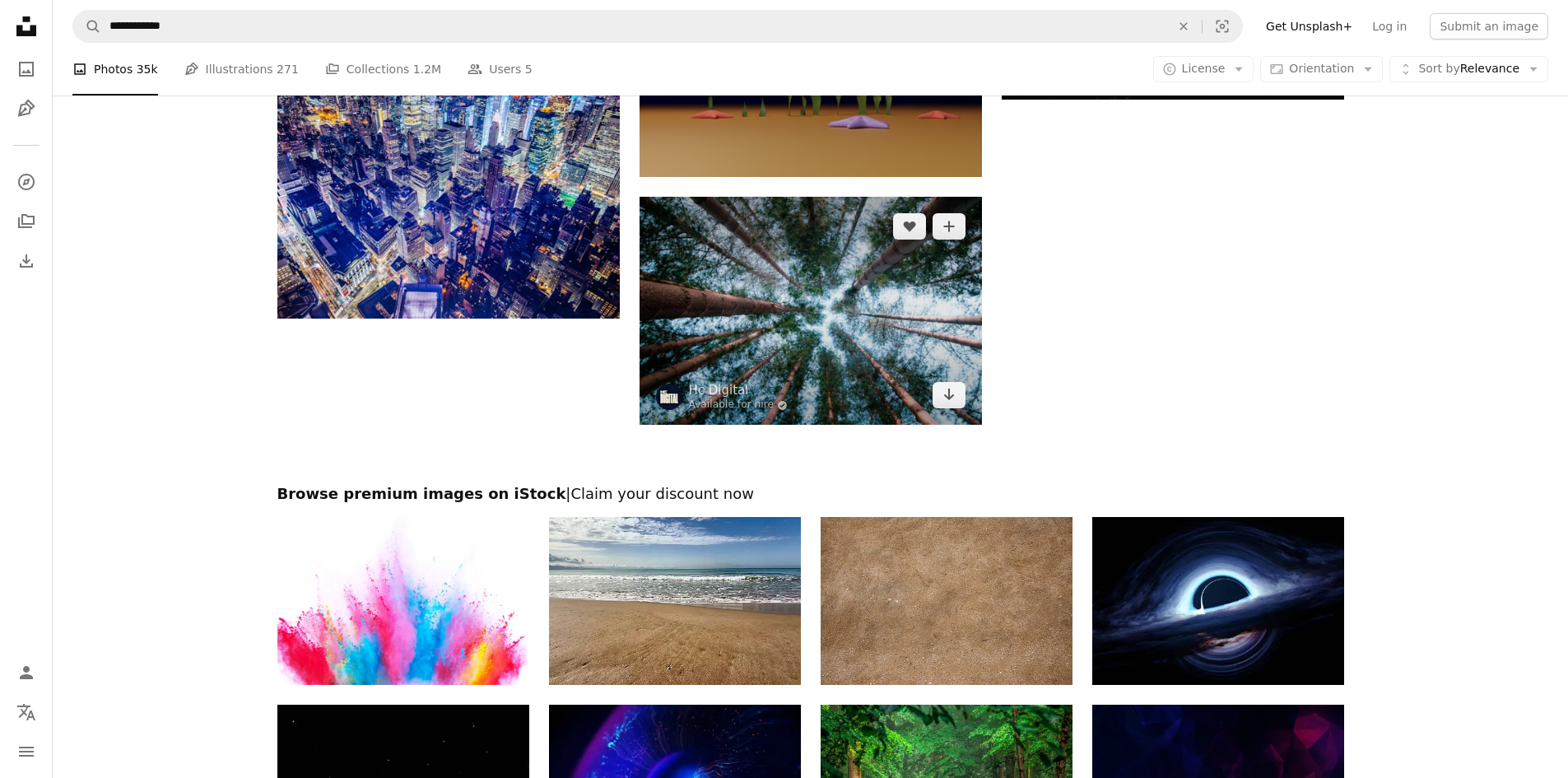
click at [790, 326] on img at bounding box center [811, 310] width 342 height 228
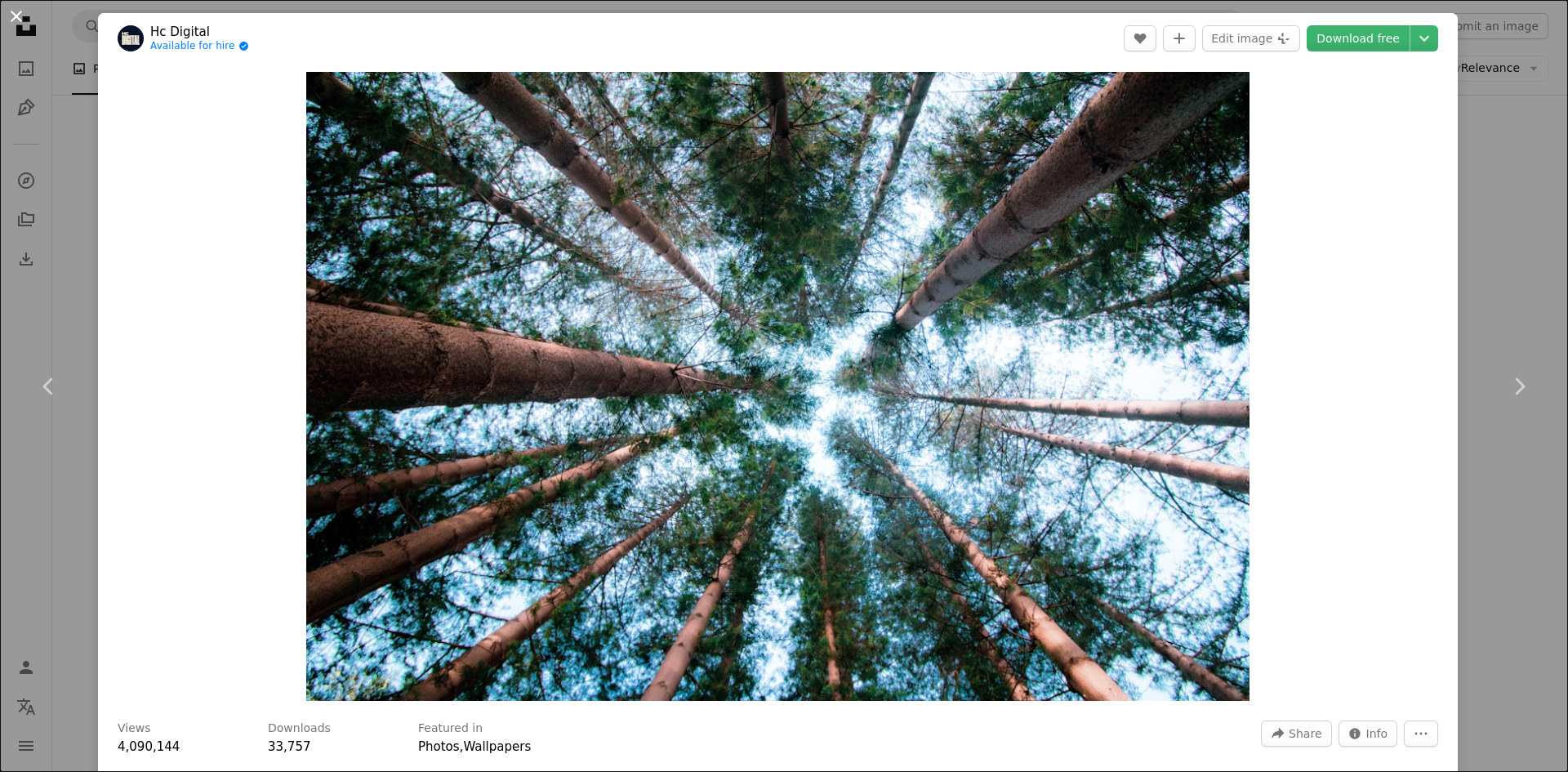
click at [14, 24] on button "An X shape" at bounding box center [16, 16] width 19 height 19
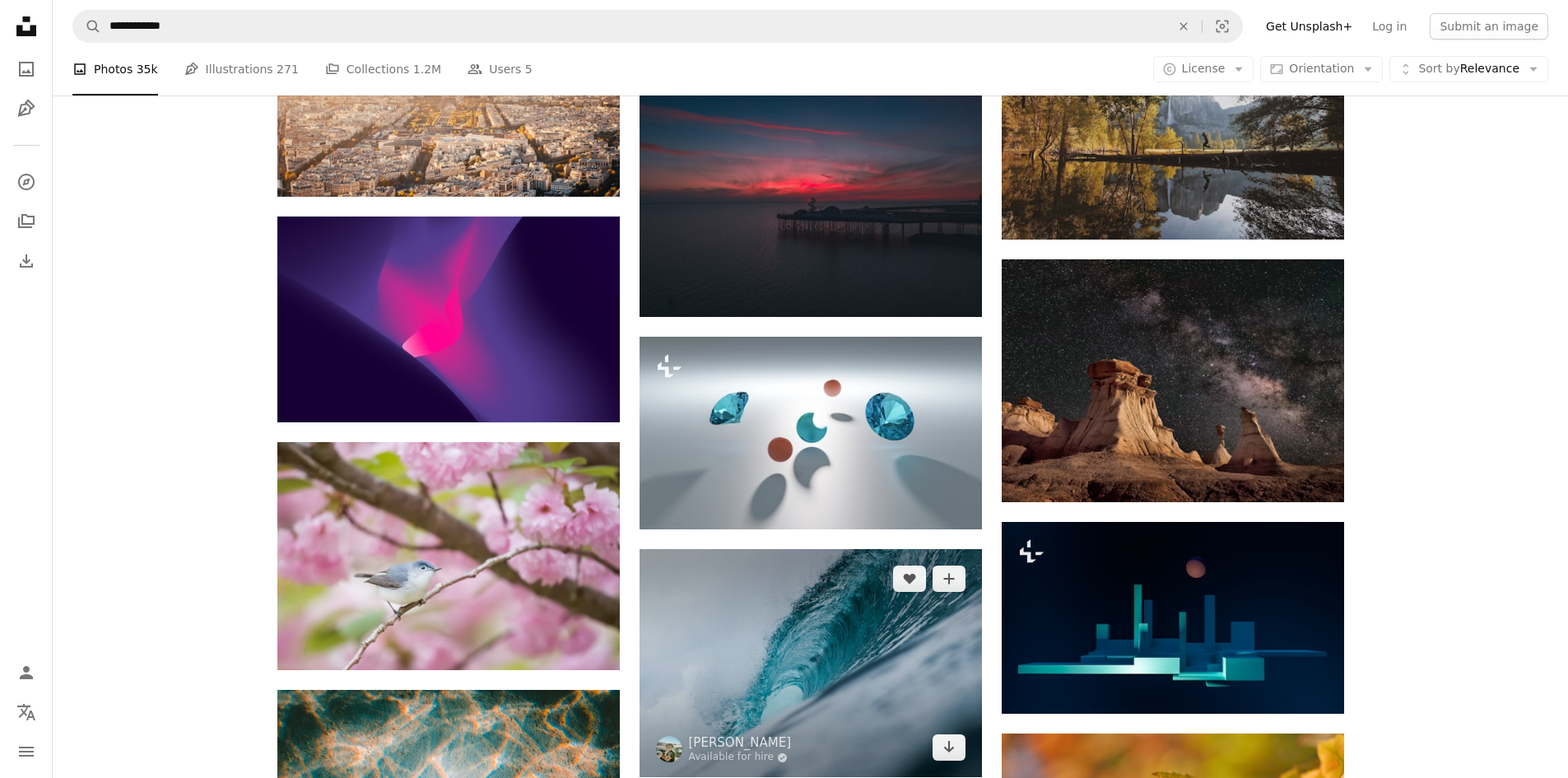
scroll to position [9299, 0]
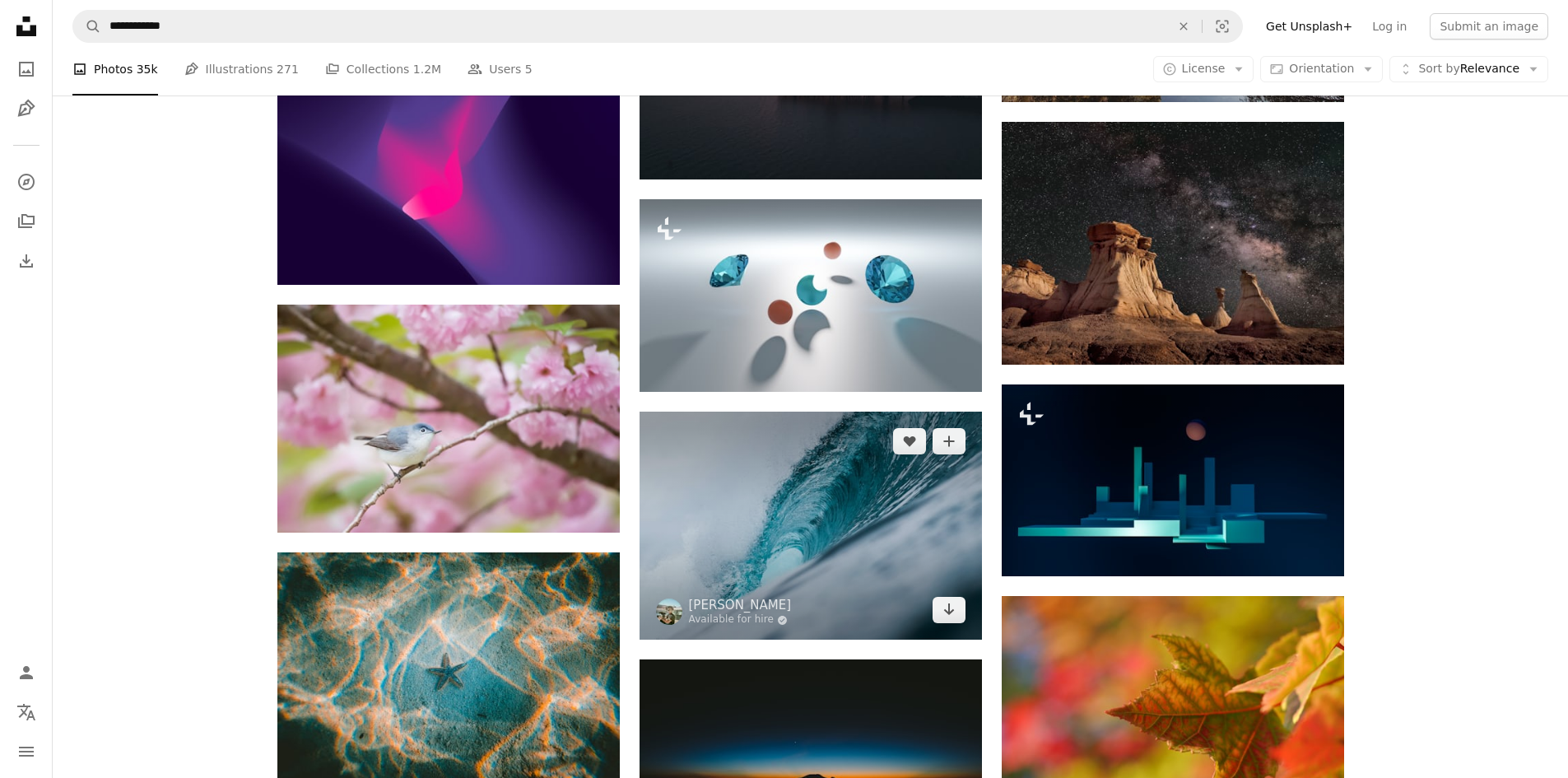
click at [848, 526] on img at bounding box center [811, 525] width 342 height 228
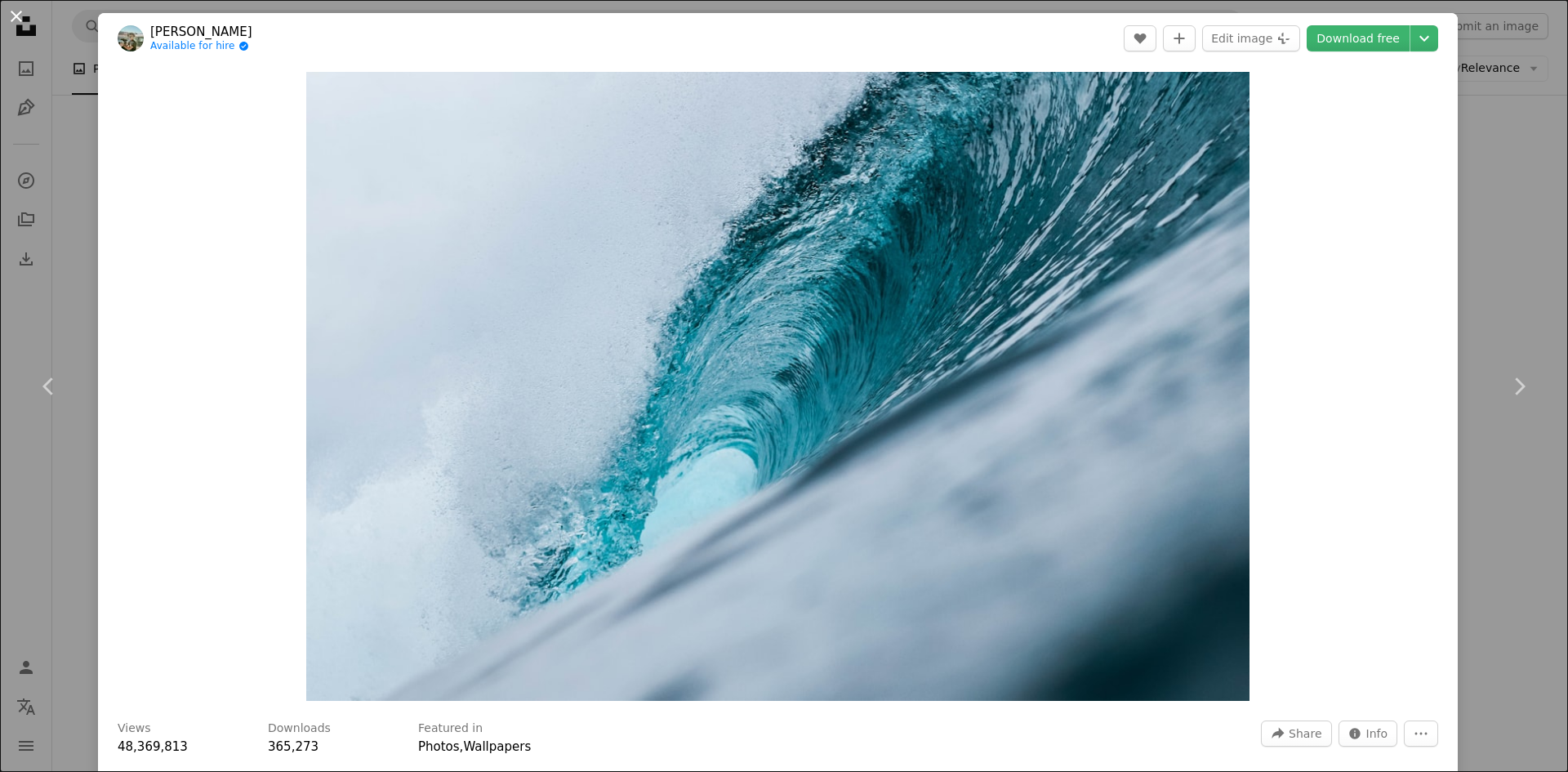
click at [7, 7] on button "An X shape" at bounding box center [16, 16] width 19 height 19
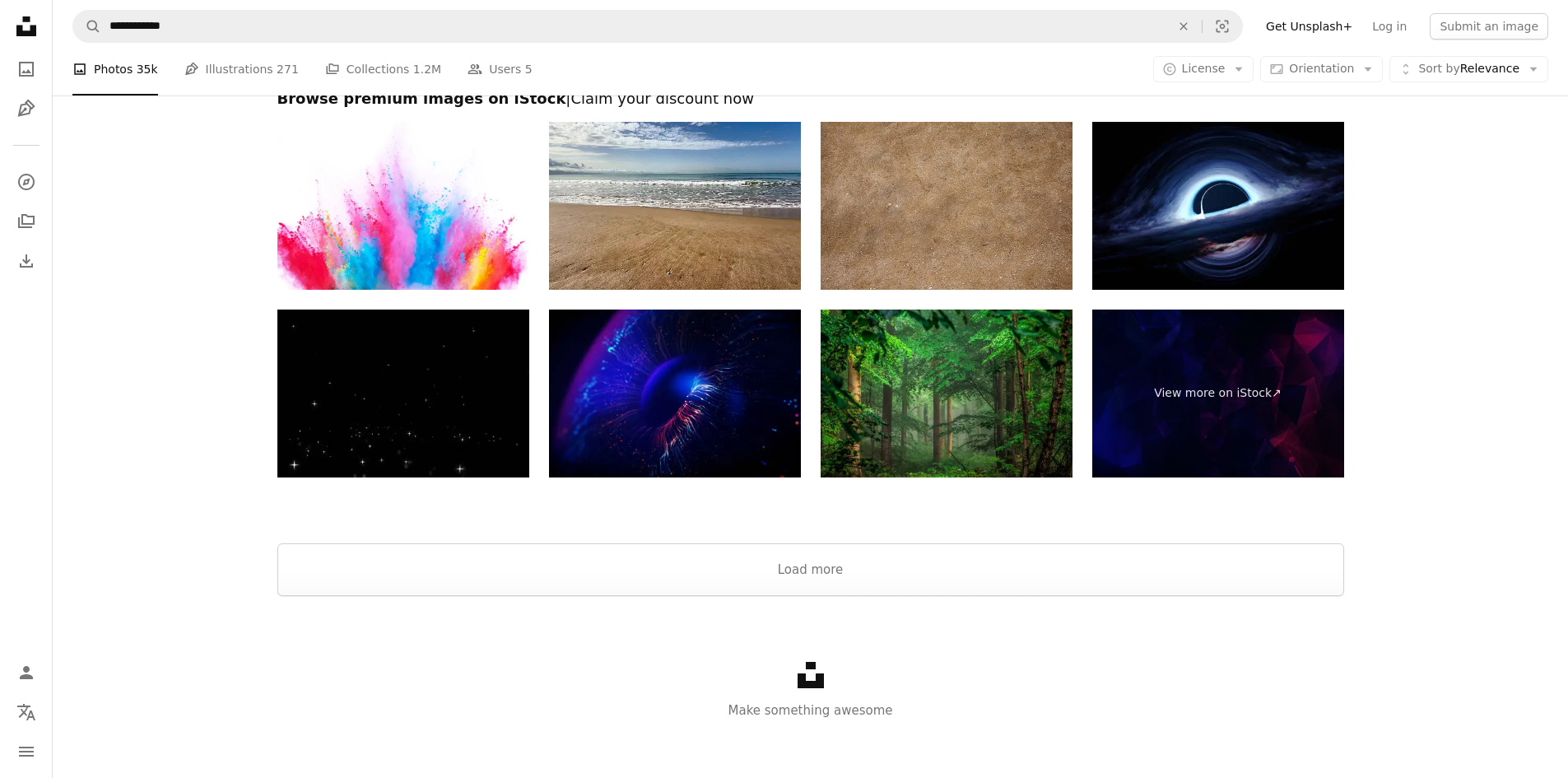
scroll to position [10624, 0]
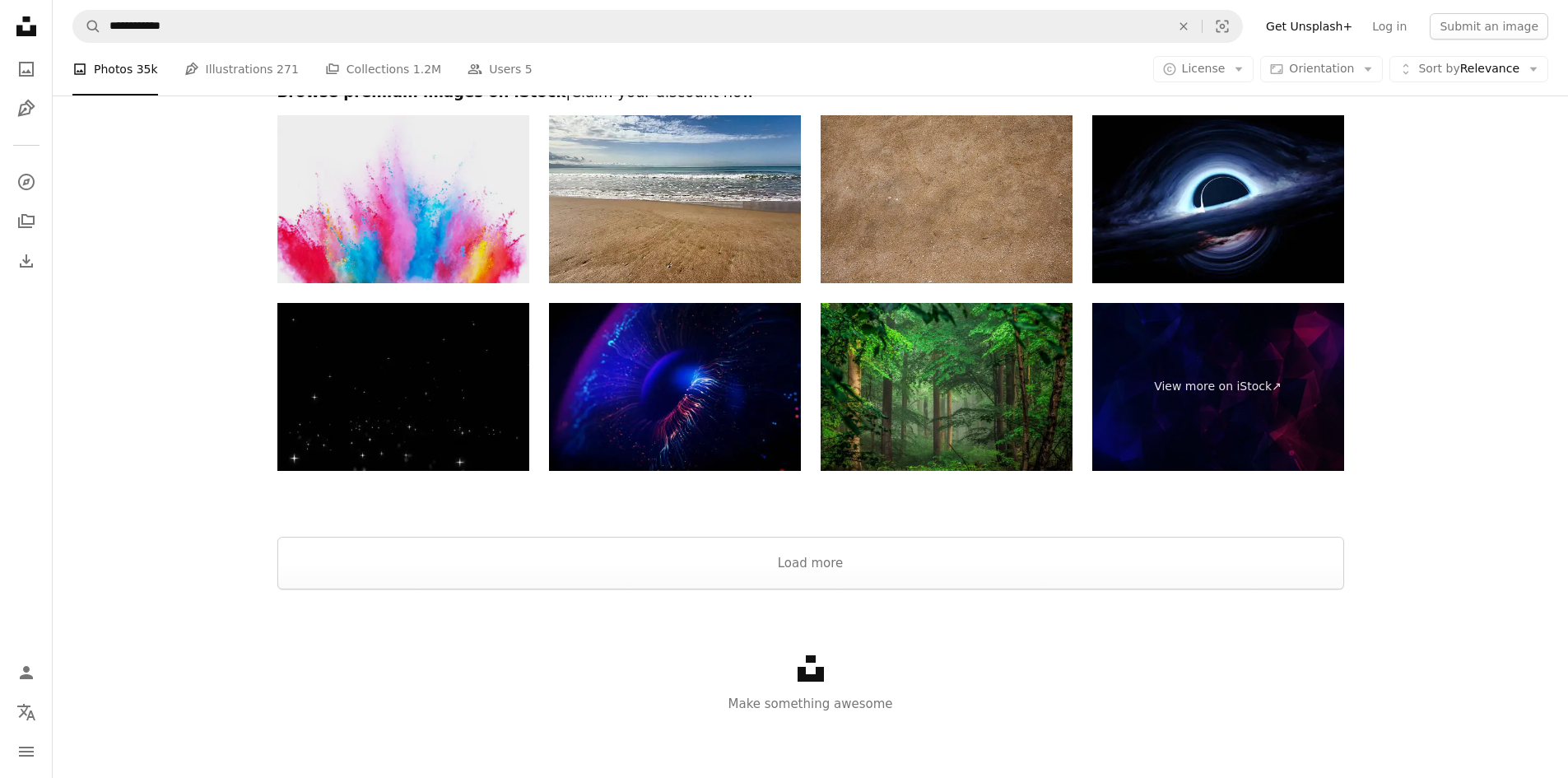
click at [400, 241] on img at bounding box center [403, 198] width 252 height 168
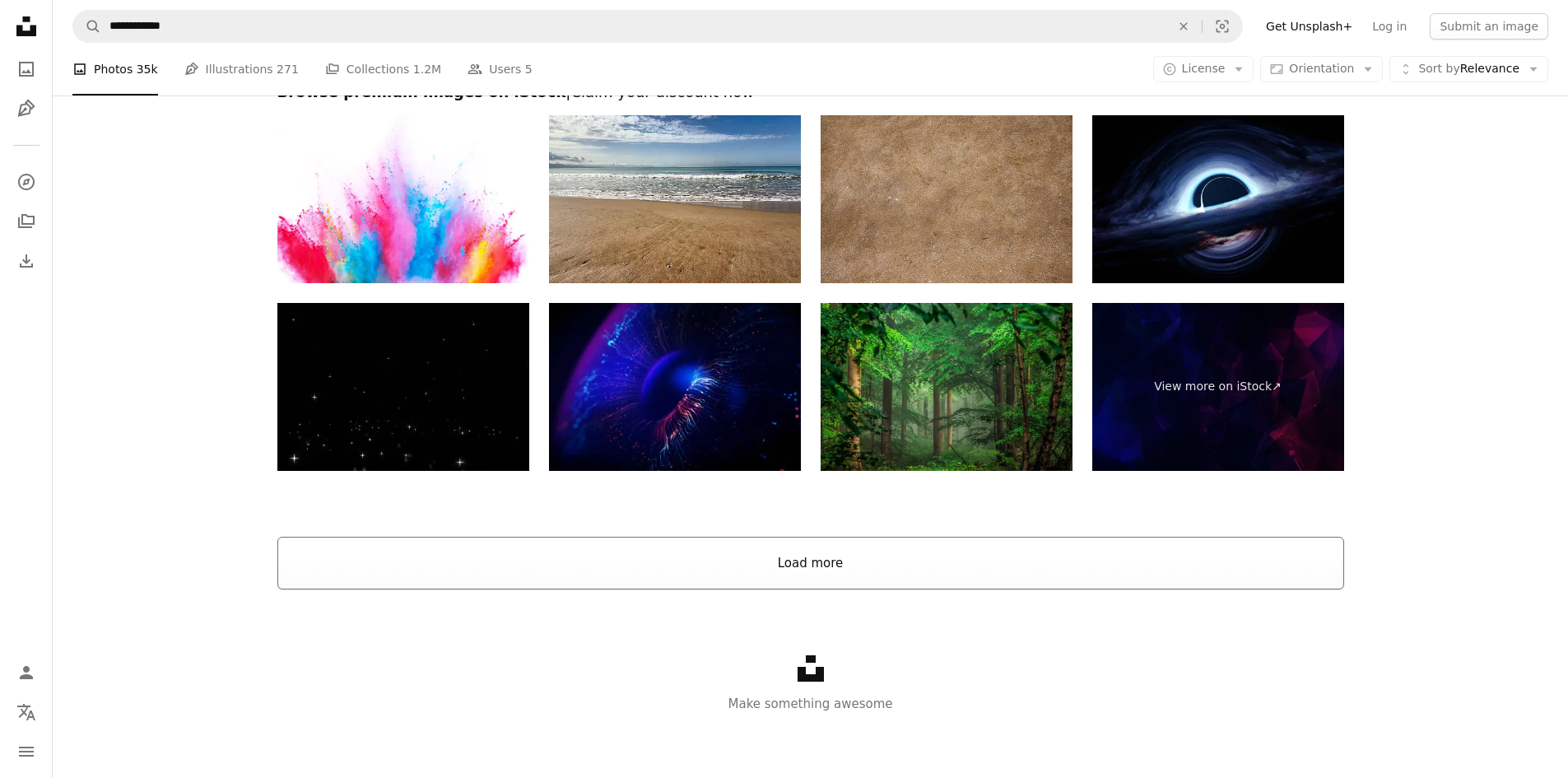
click at [848, 570] on button "Load more" at bounding box center [810, 563] width 1067 height 53
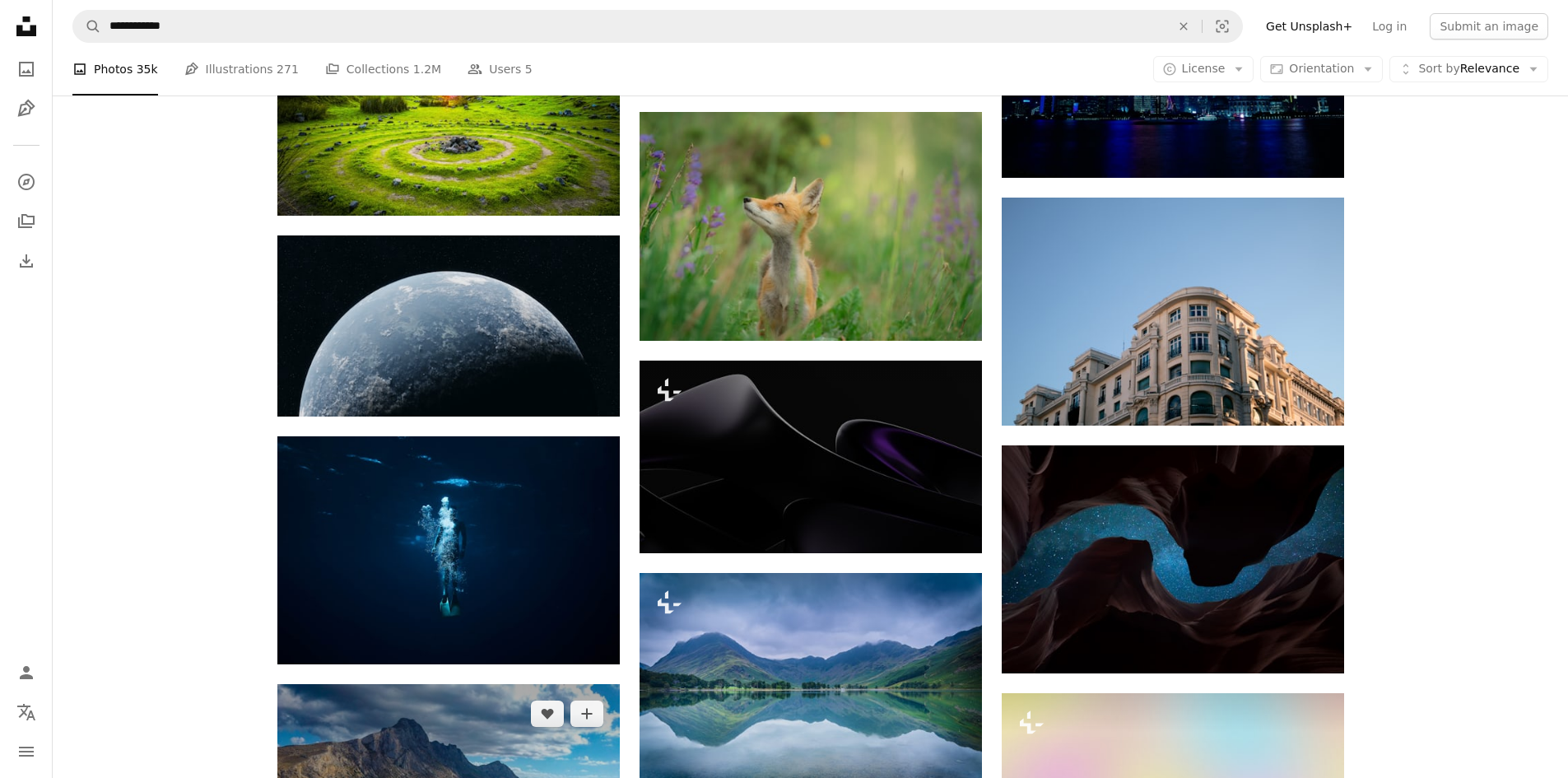
scroll to position [11282, 0]
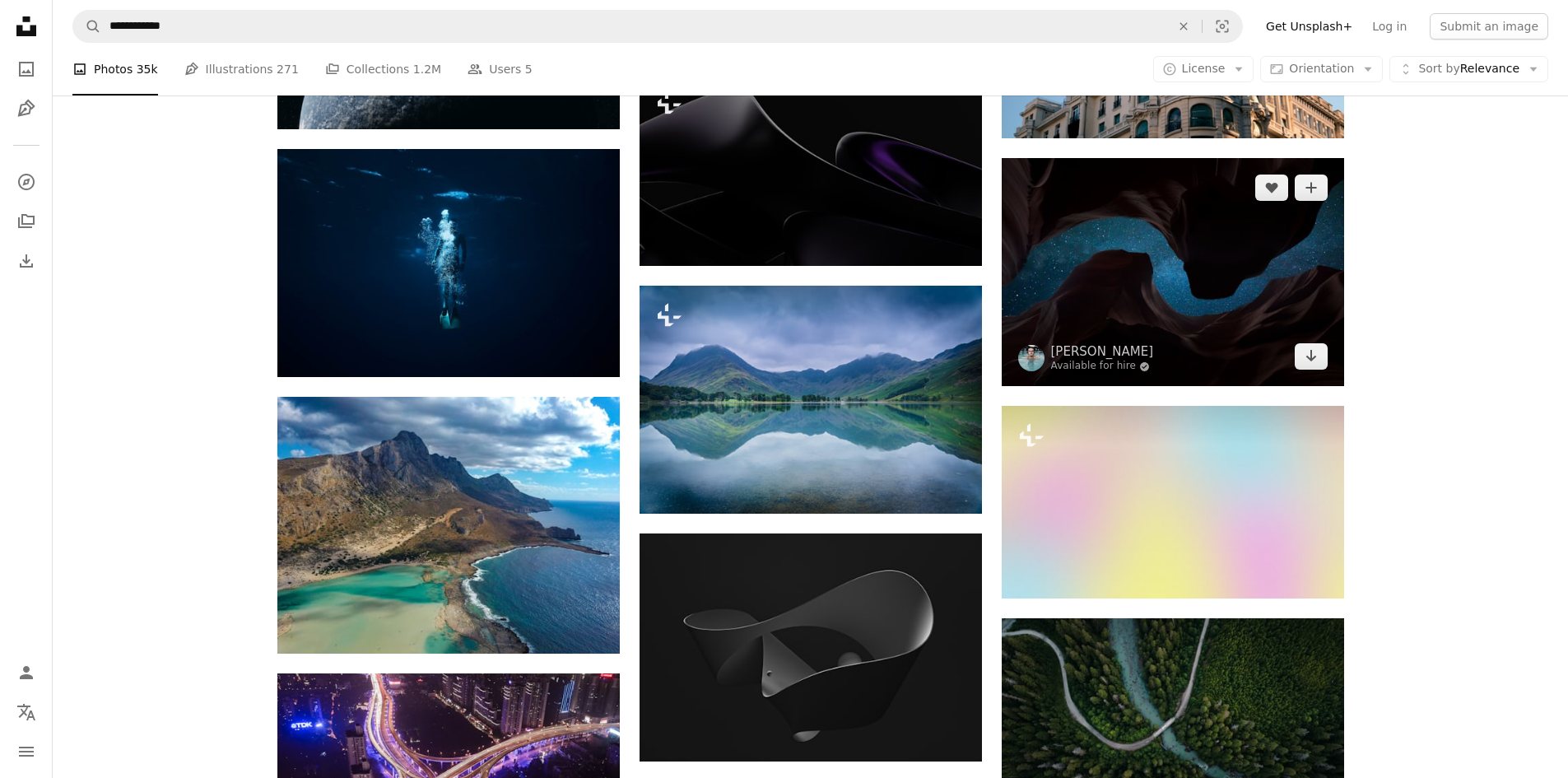
click at [1177, 270] on img at bounding box center [1173, 271] width 342 height 228
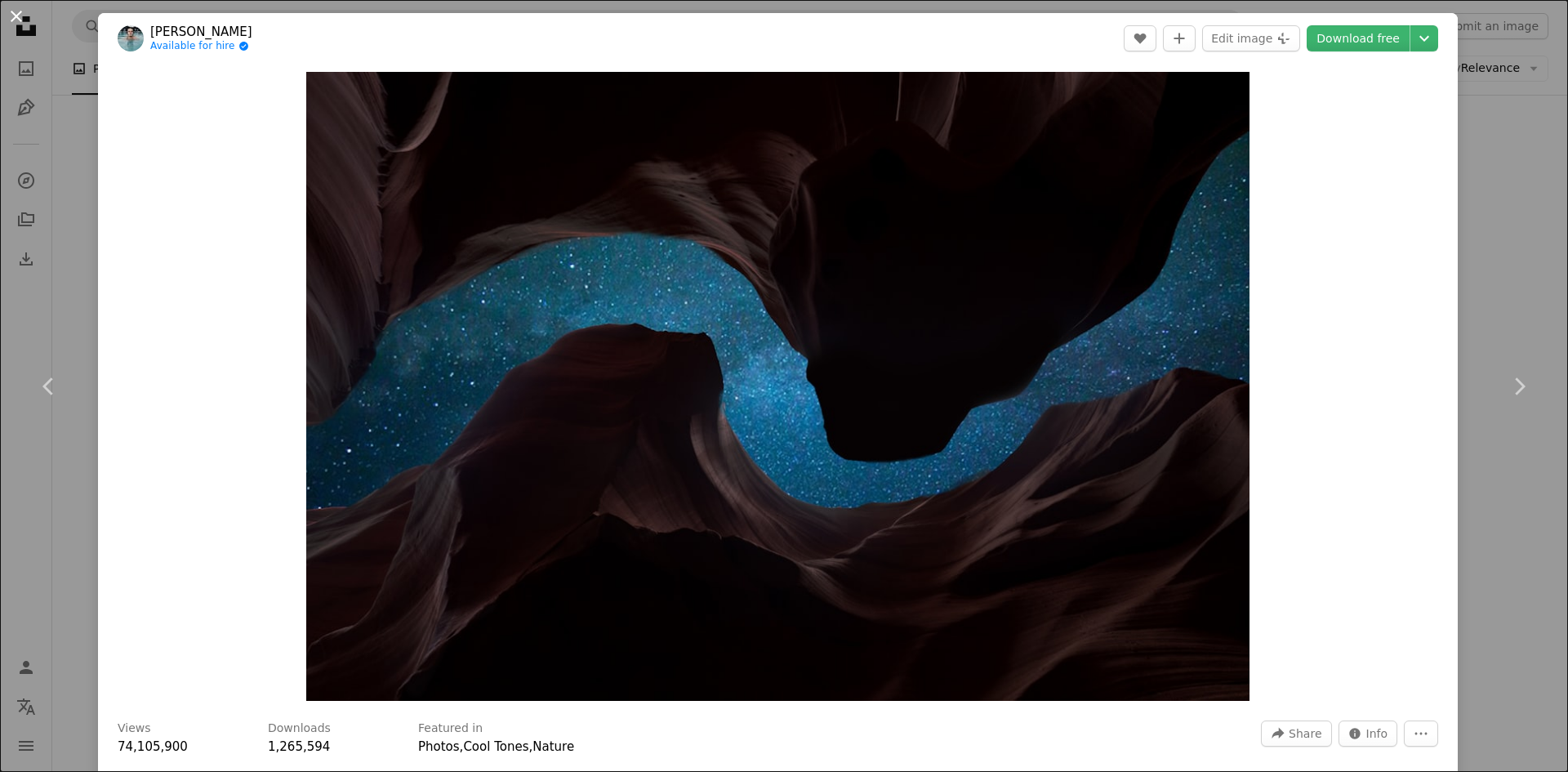
click at [14, 8] on button "An X shape" at bounding box center [16, 16] width 19 height 19
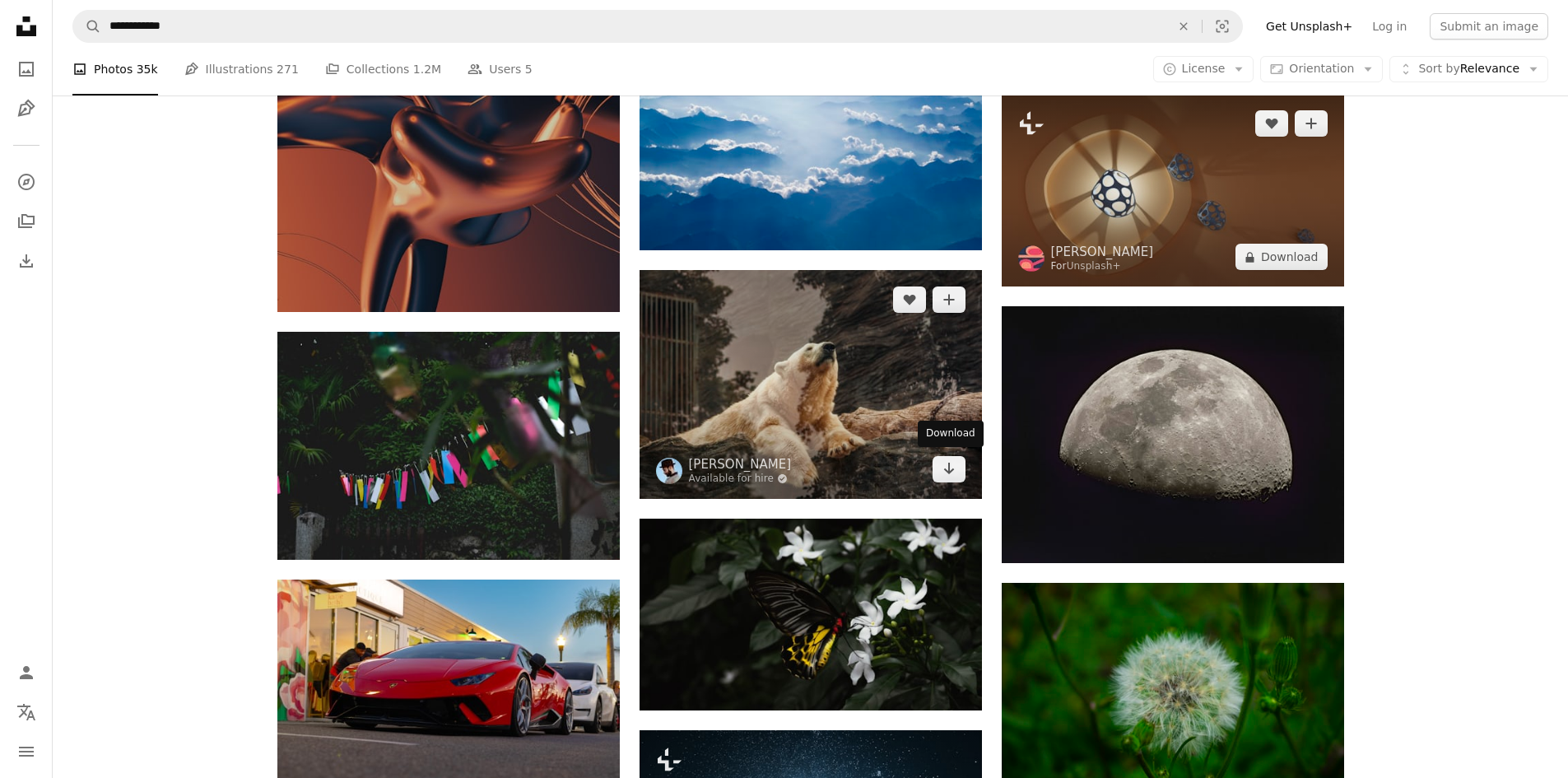
scroll to position [12927, 0]
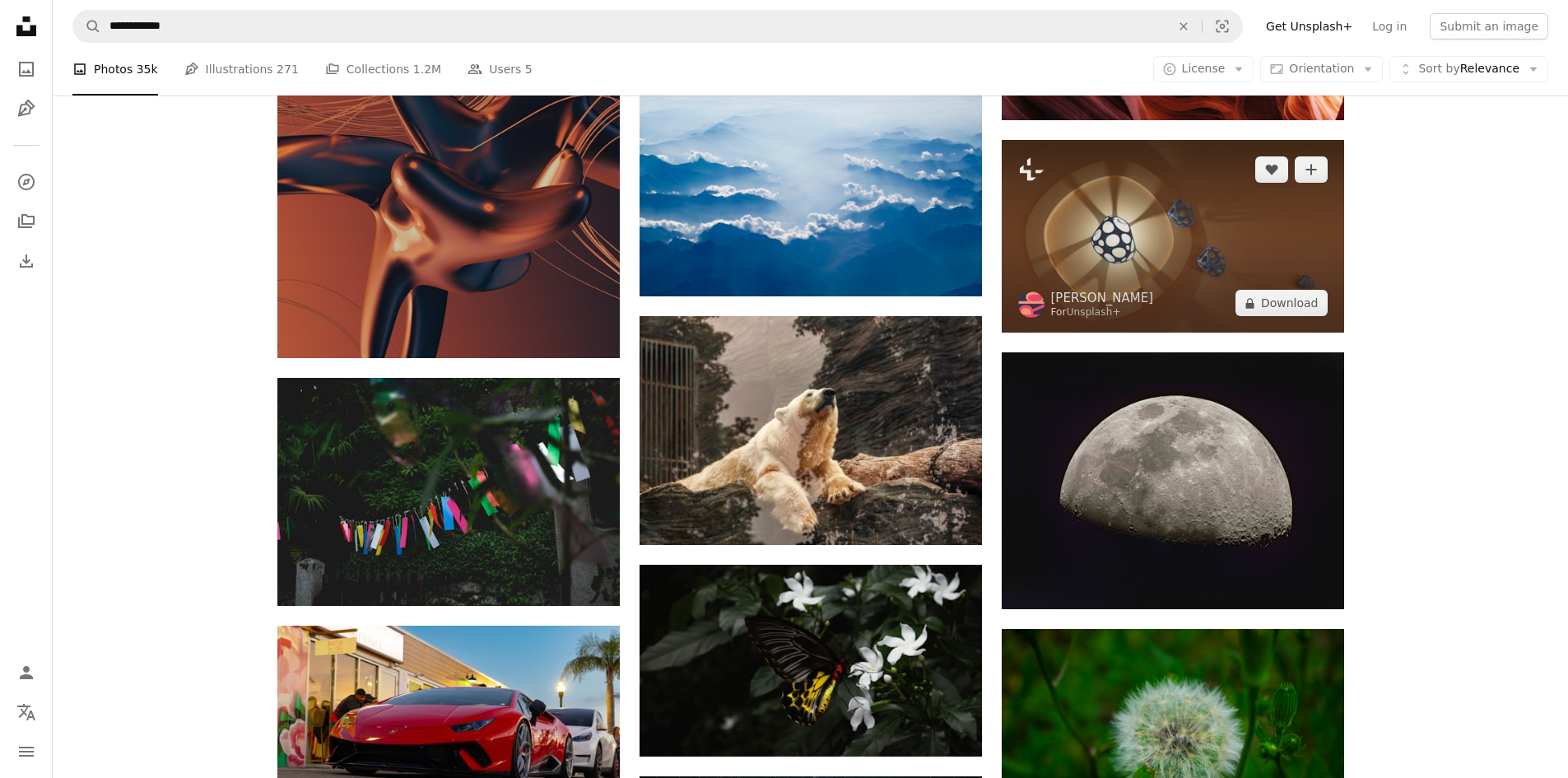
click at [1220, 211] on img at bounding box center [1173, 236] width 342 height 193
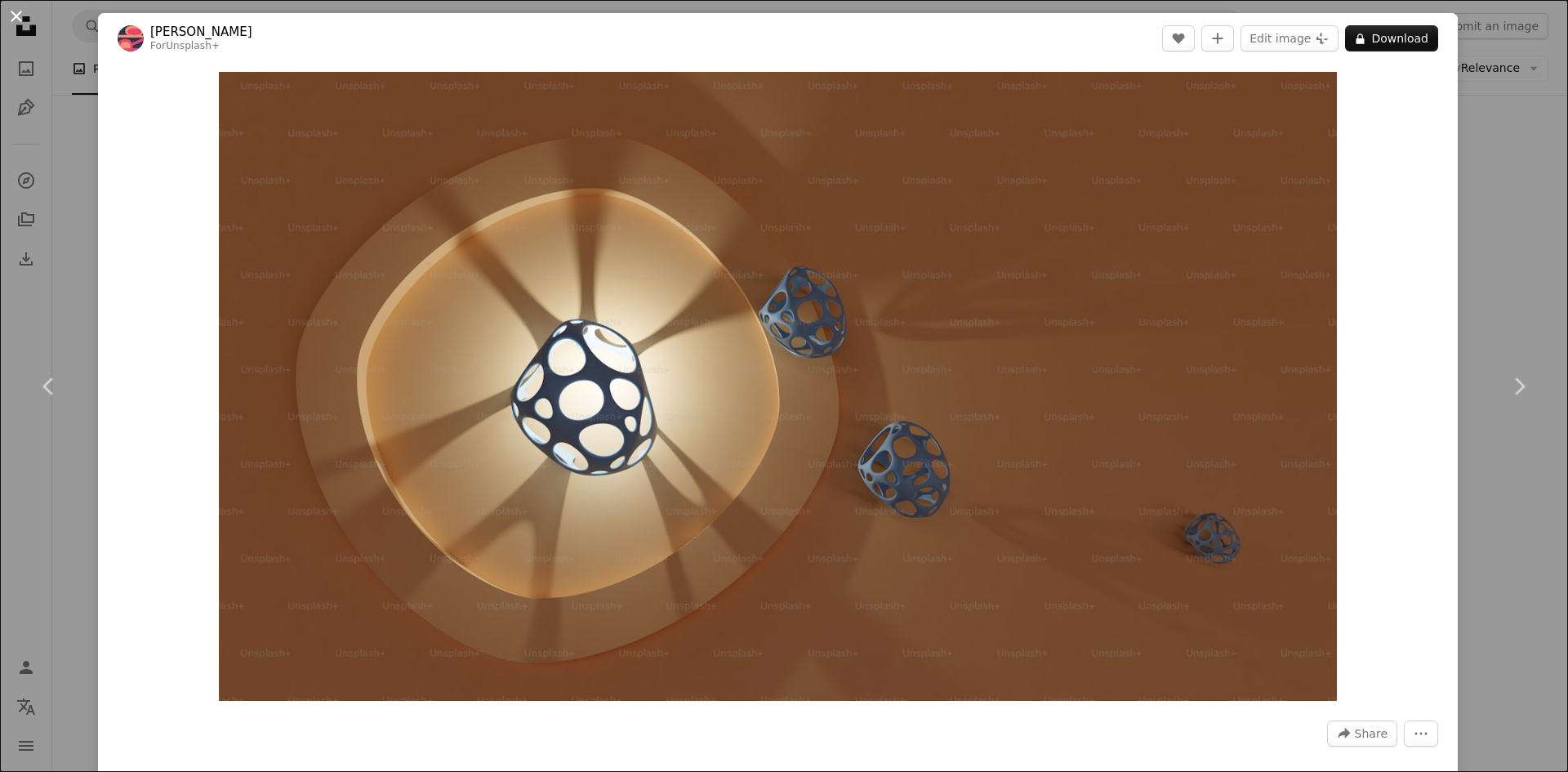
click at [23, 20] on button "An X shape" at bounding box center [16, 16] width 19 height 19
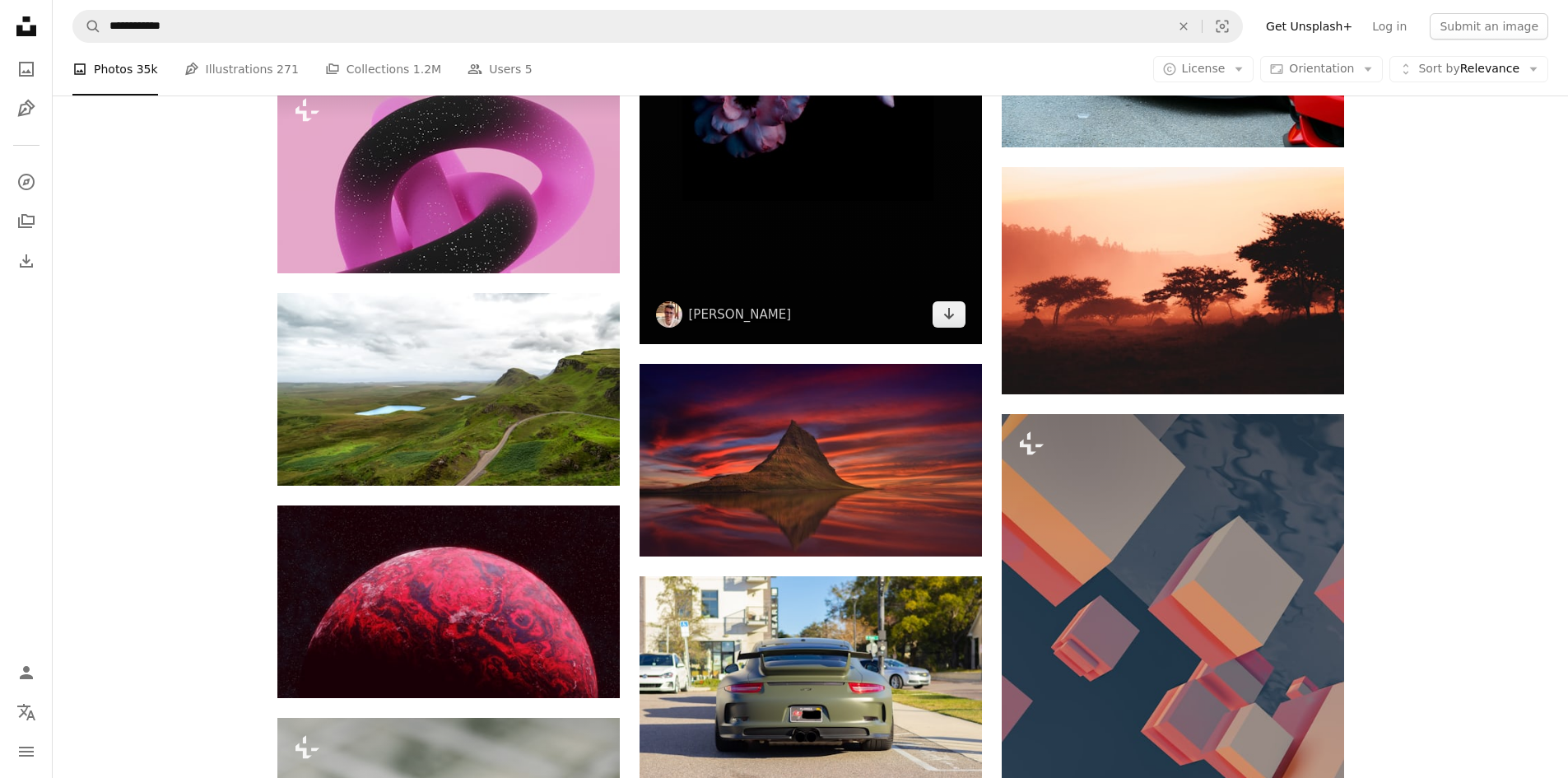
scroll to position [17042, 0]
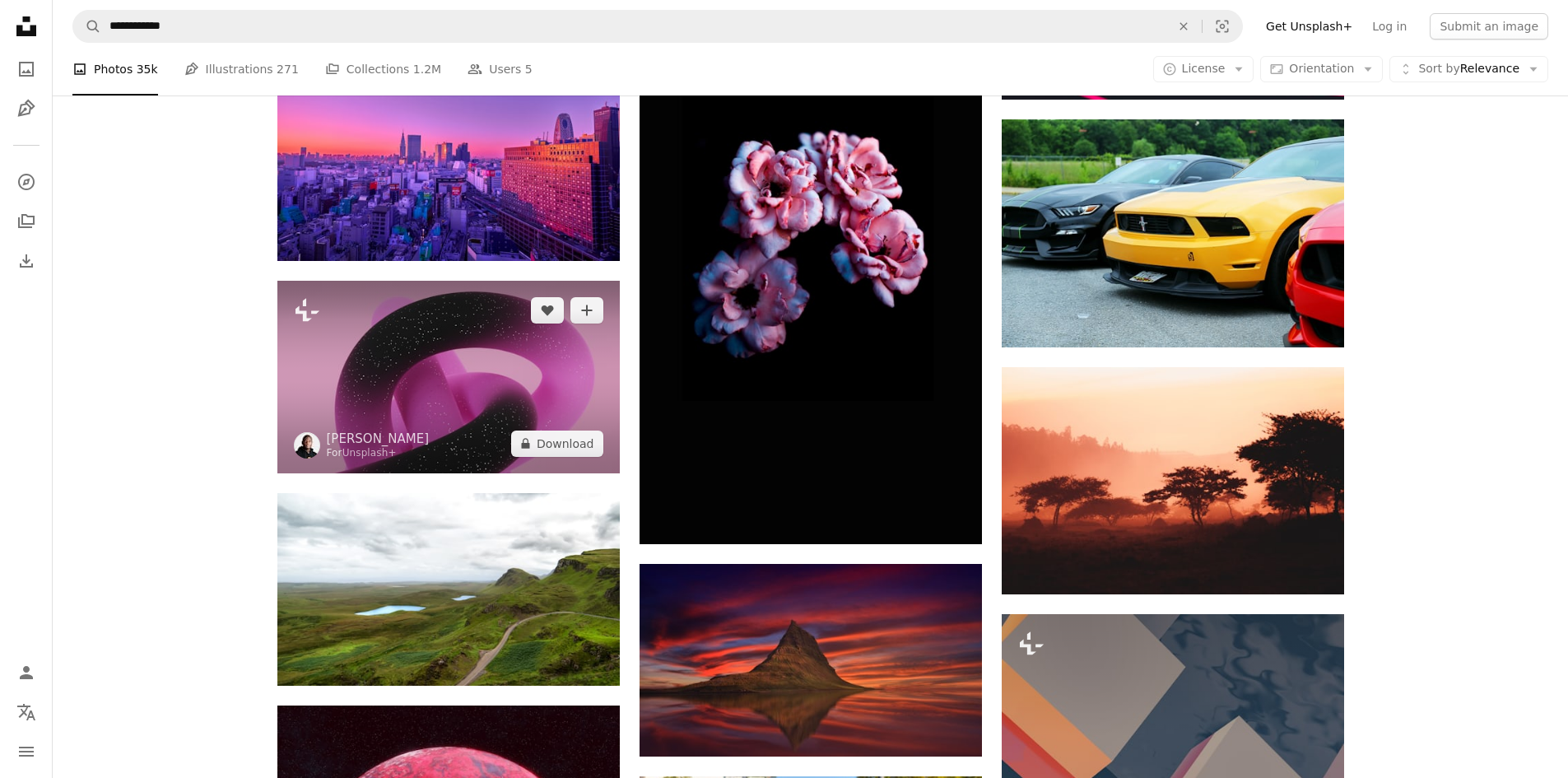
click at [404, 396] on img at bounding box center [448, 377] width 342 height 193
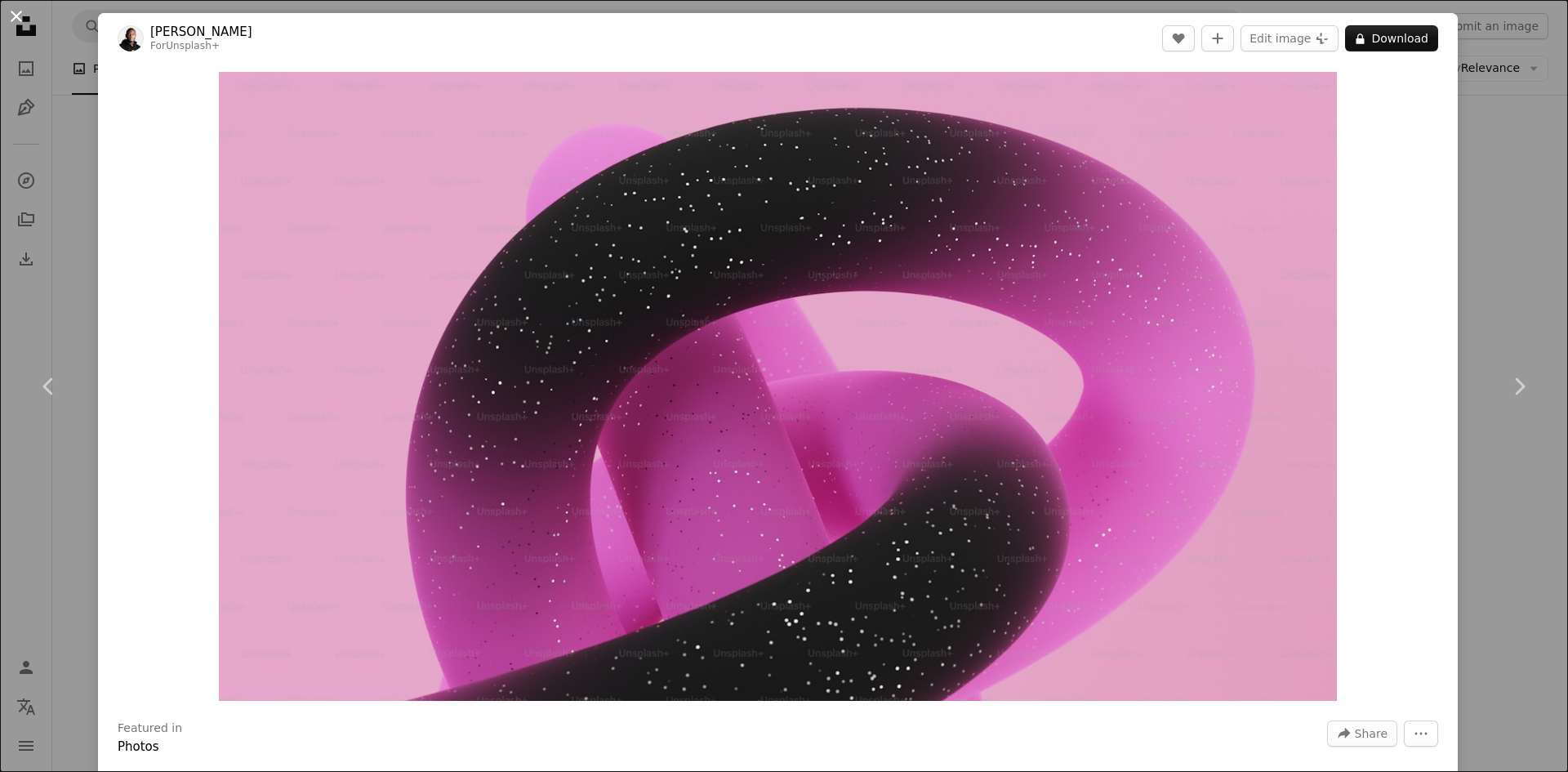
click at [16, 7] on button "An X shape" at bounding box center [16, 16] width 19 height 19
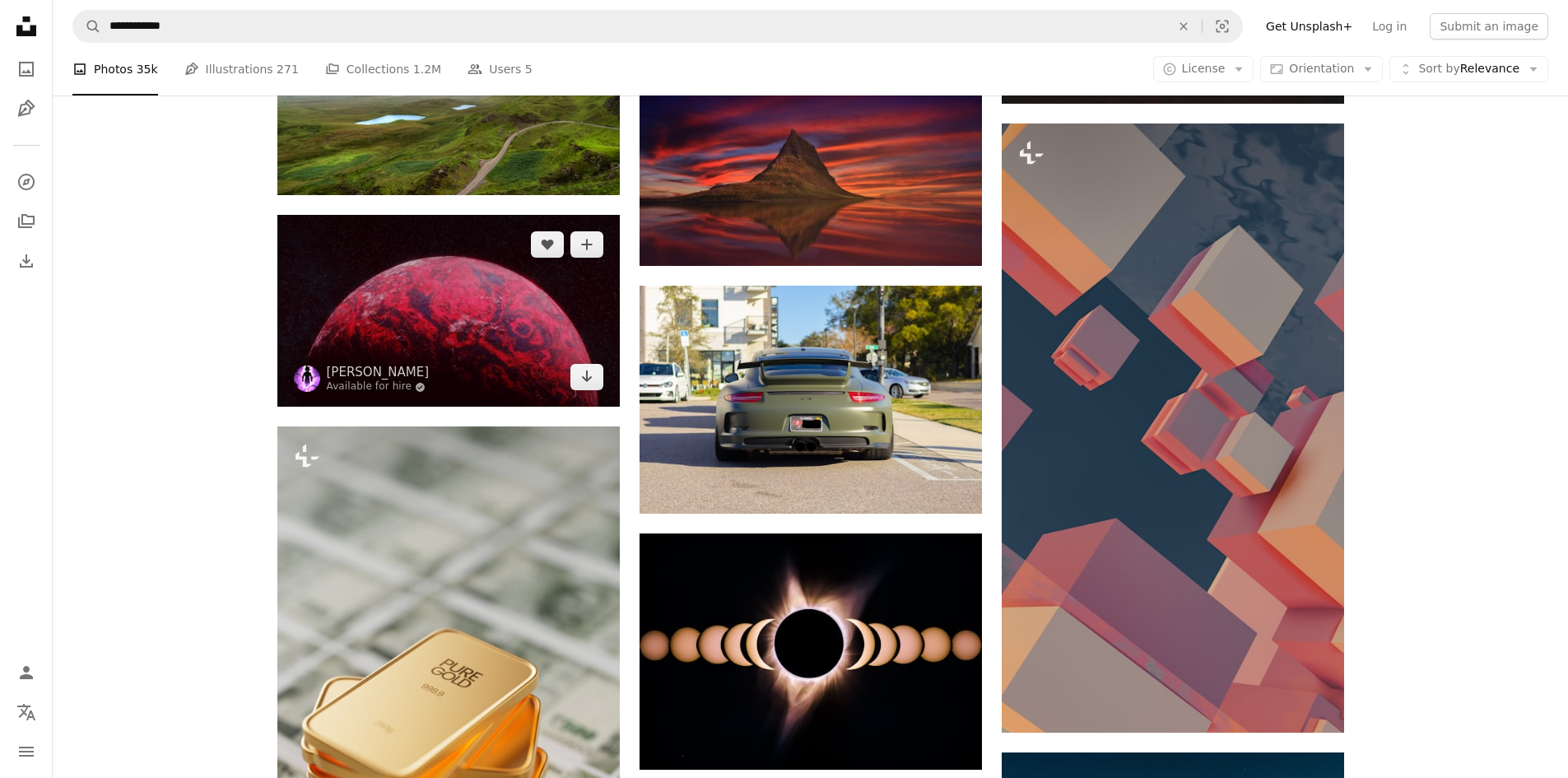
scroll to position [17536, 0]
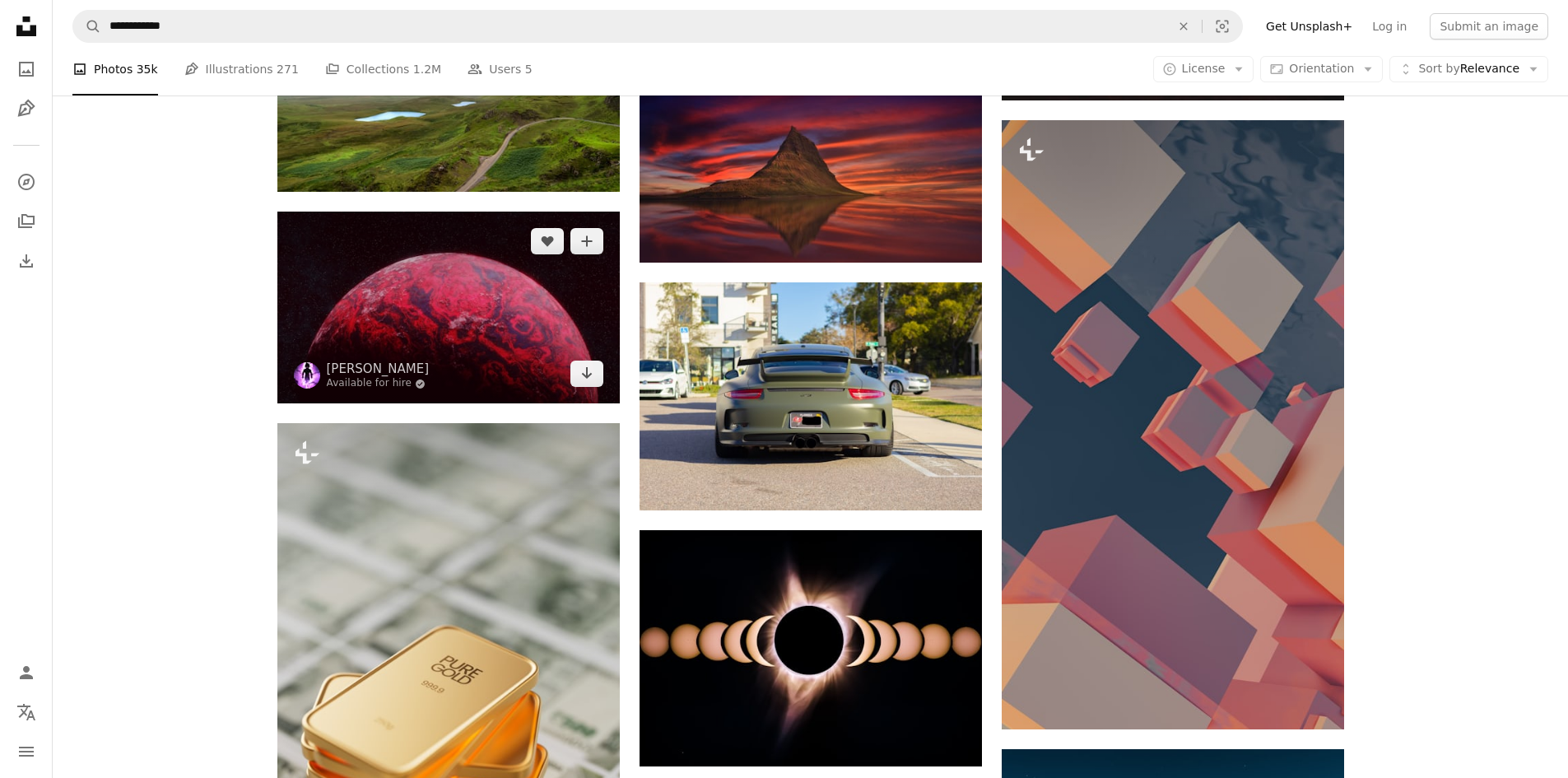
click at [410, 294] on img at bounding box center [448, 307] width 342 height 193
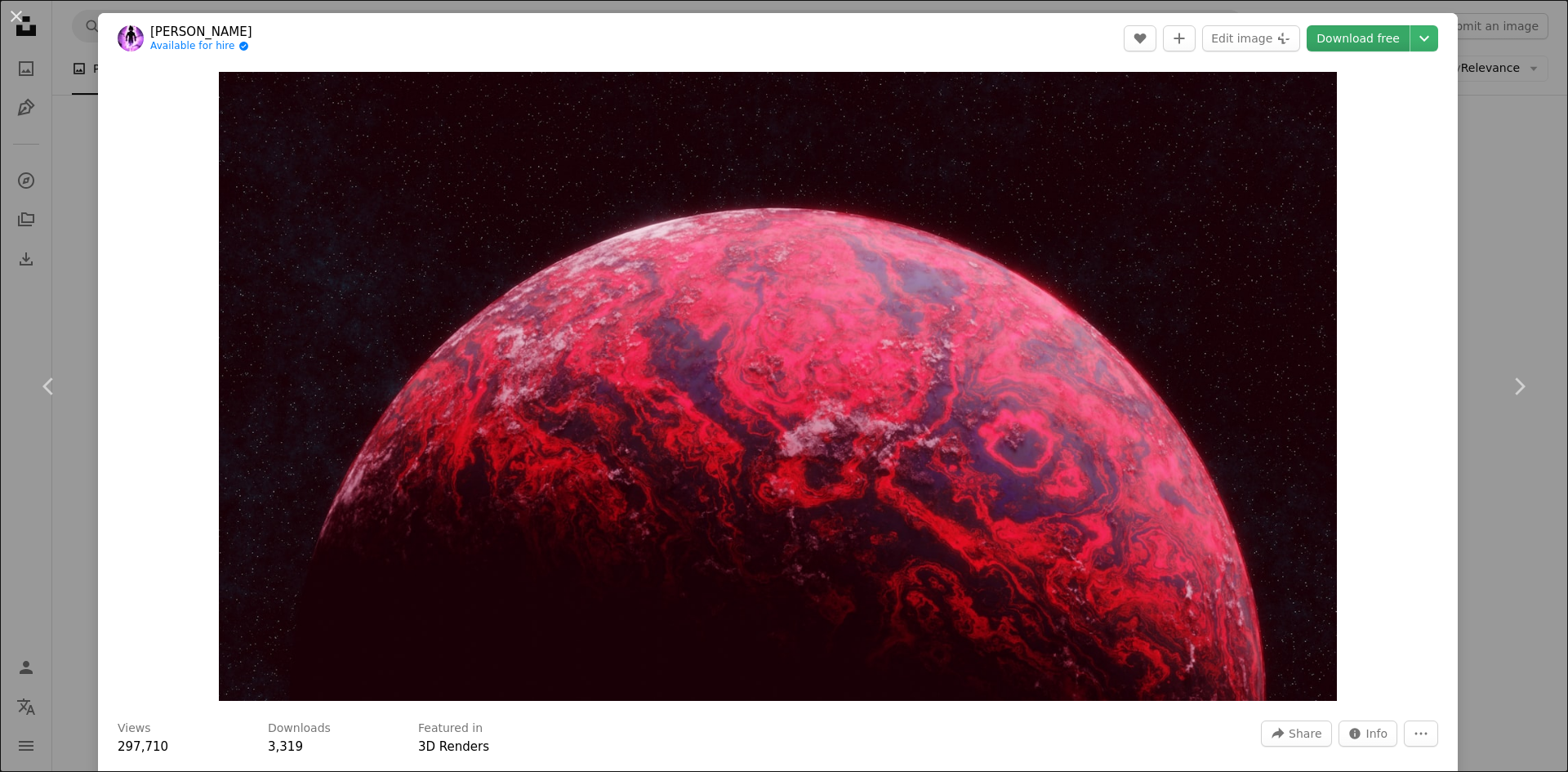
click at [1340, 35] on link "Download free" at bounding box center [1358, 38] width 103 height 26
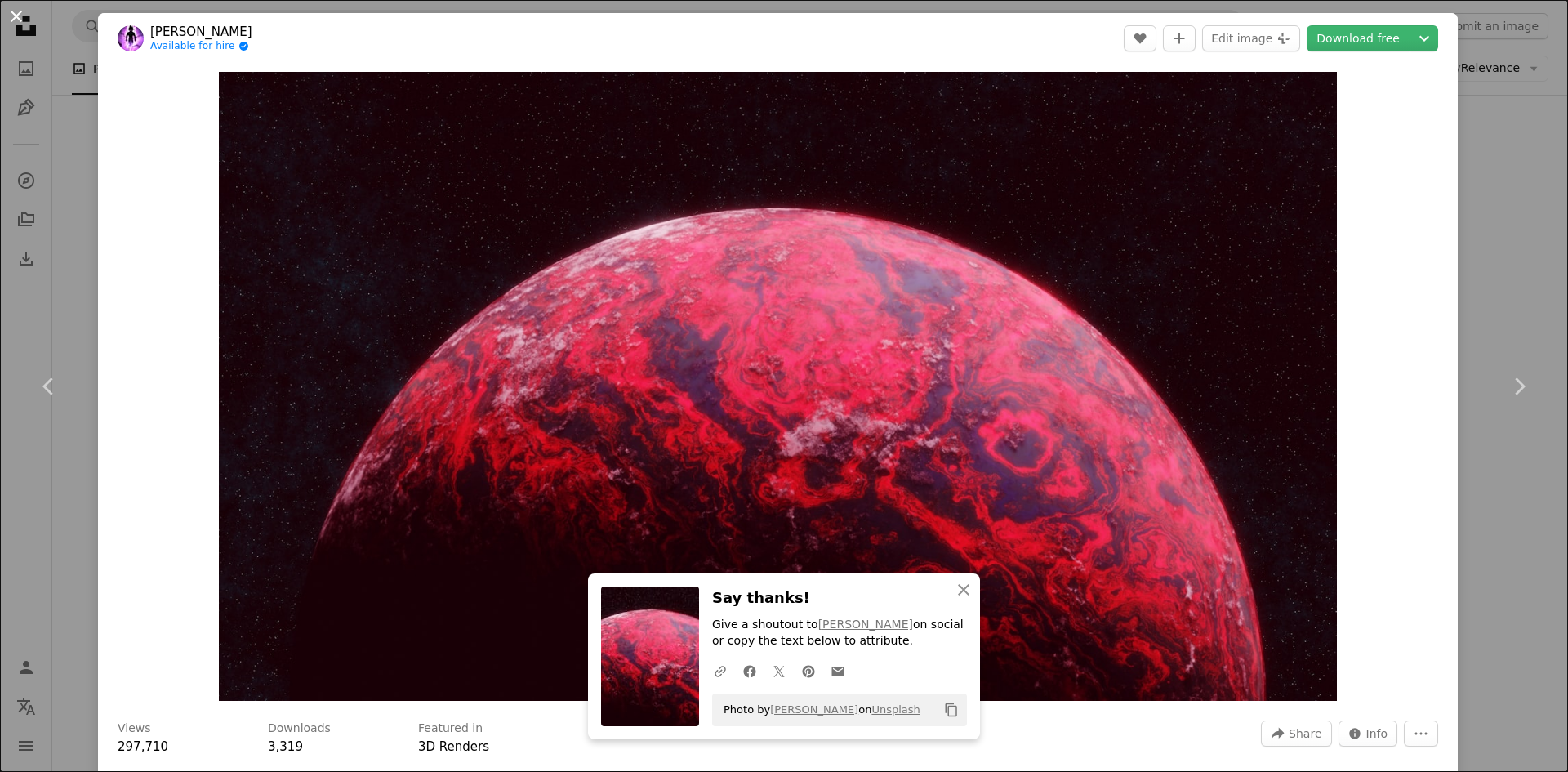
click at [12, 18] on button "An X shape" at bounding box center [16, 16] width 19 height 19
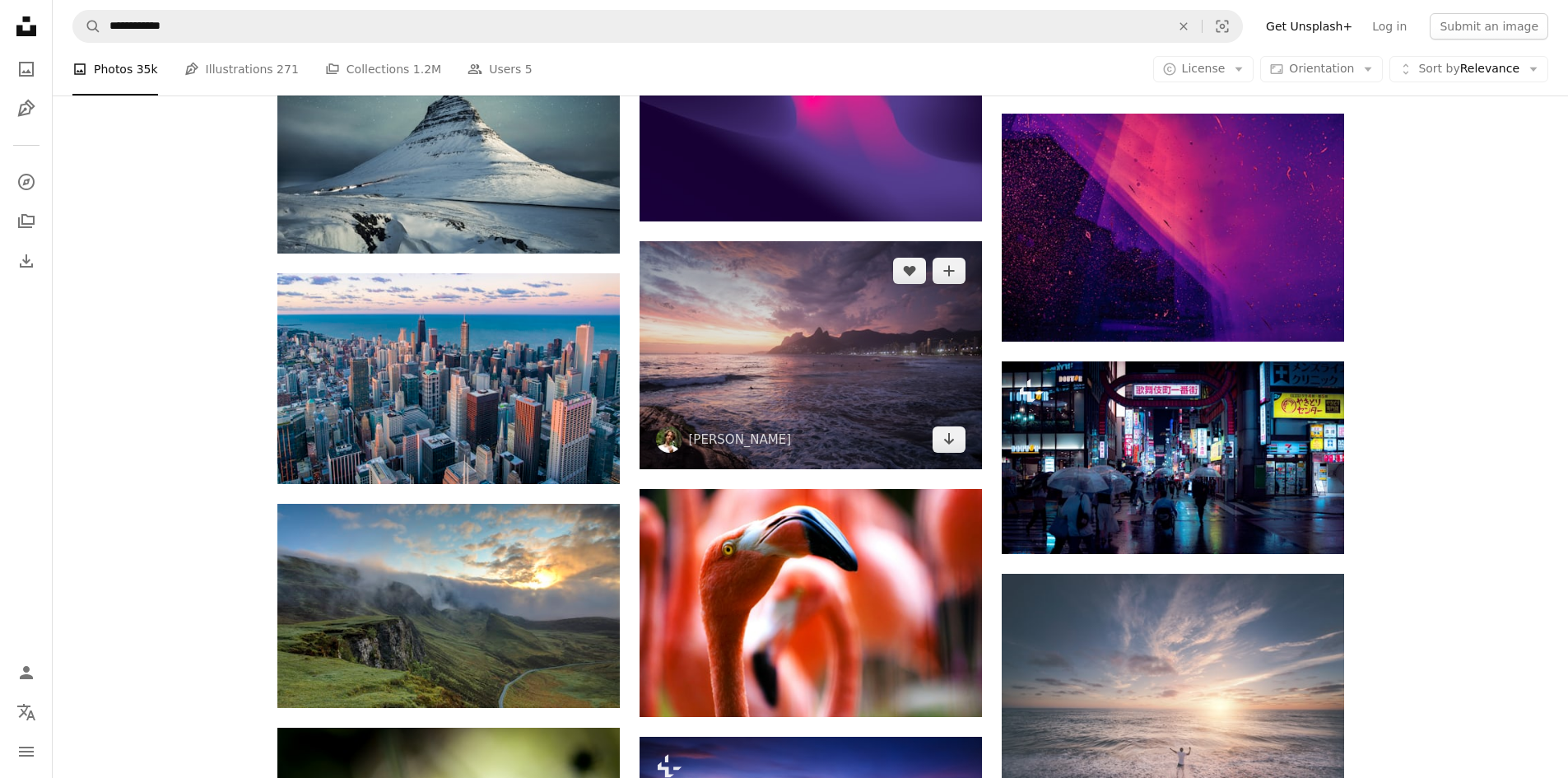
scroll to position [21815, 0]
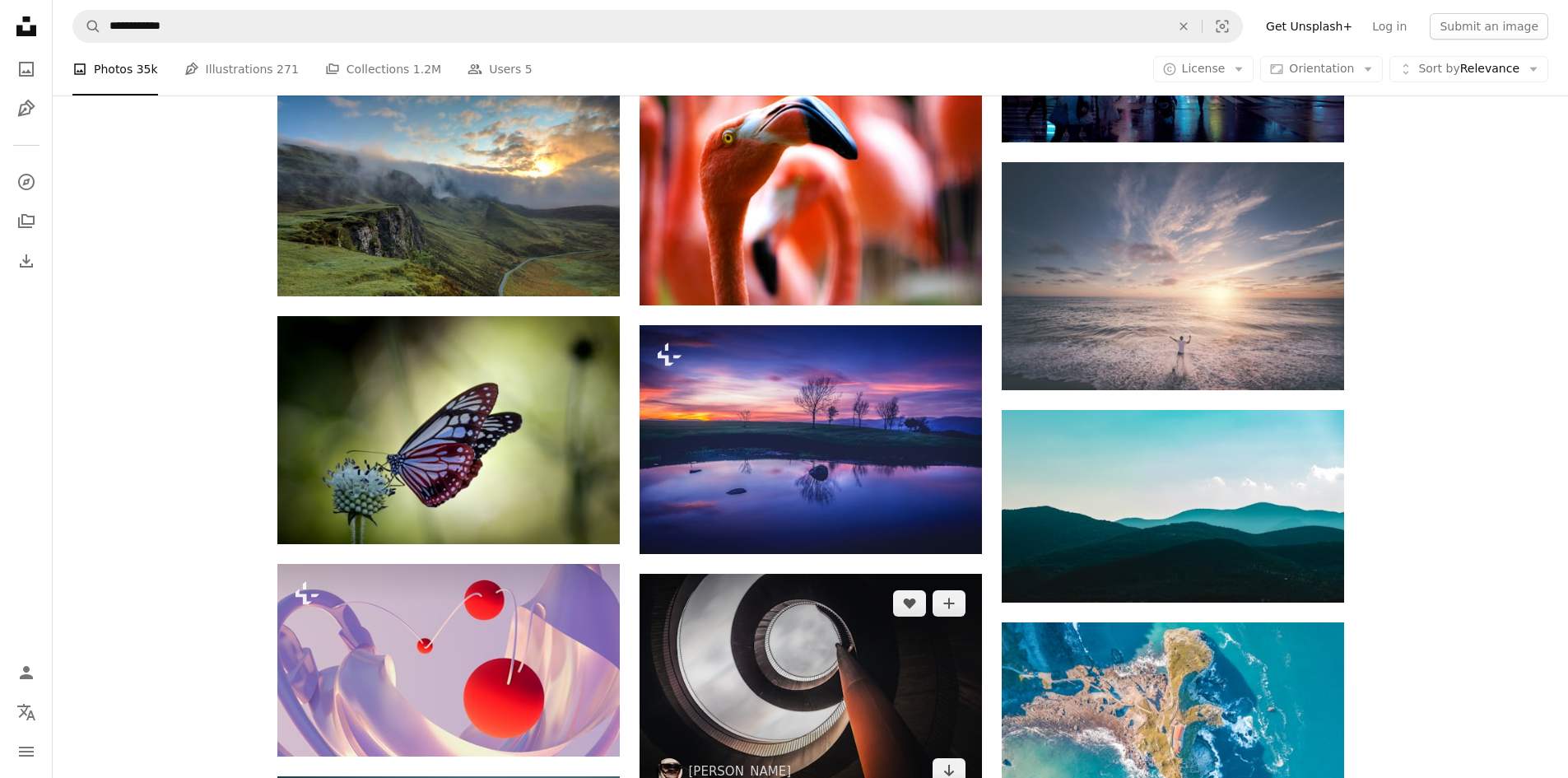
click at [816, 655] on img at bounding box center [811, 688] width 342 height 228
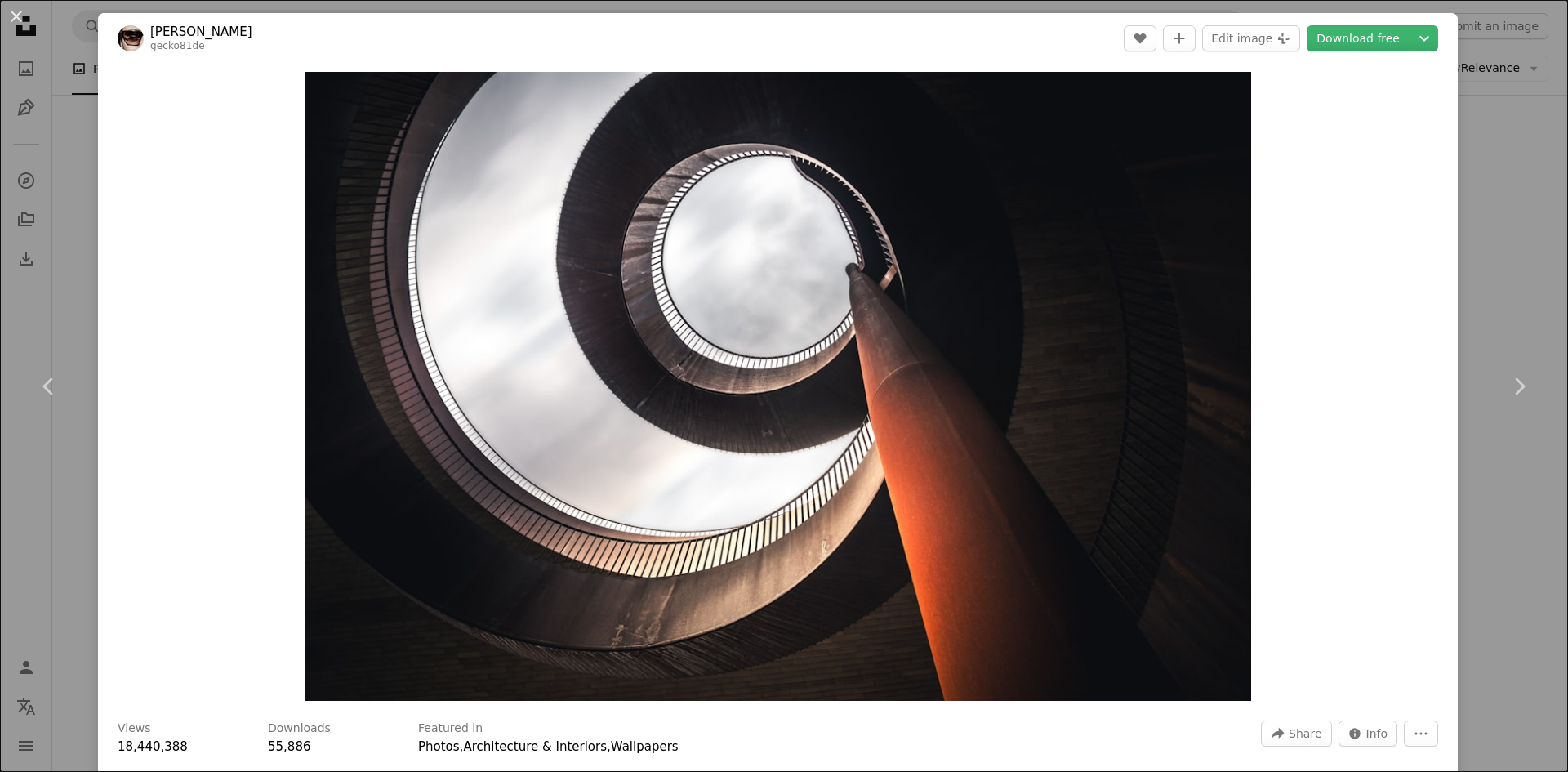
click at [14, 7] on button "An X shape" at bounding box center [16, 16] width 19 height 19
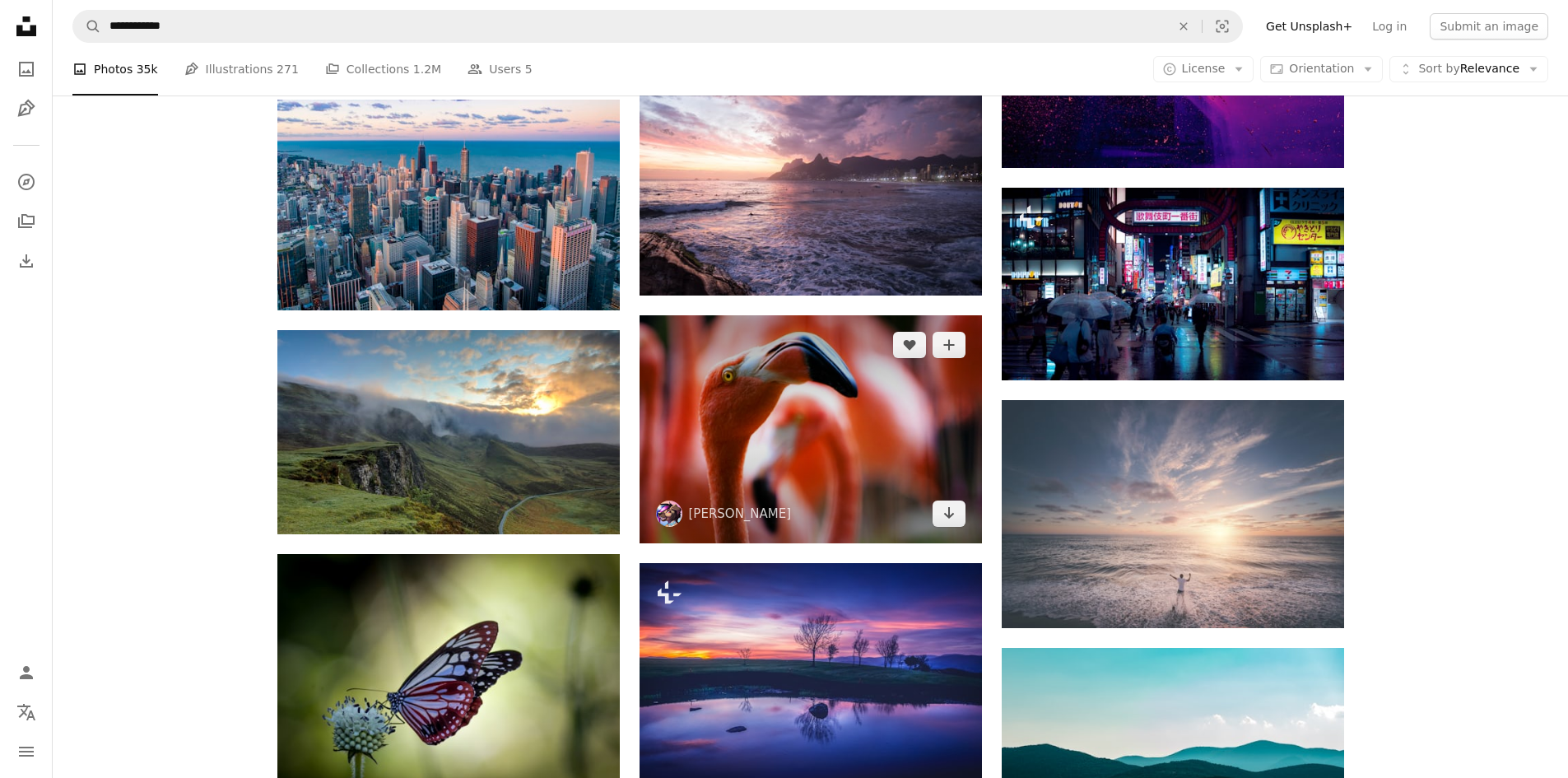
scroll to position [21569, 0]
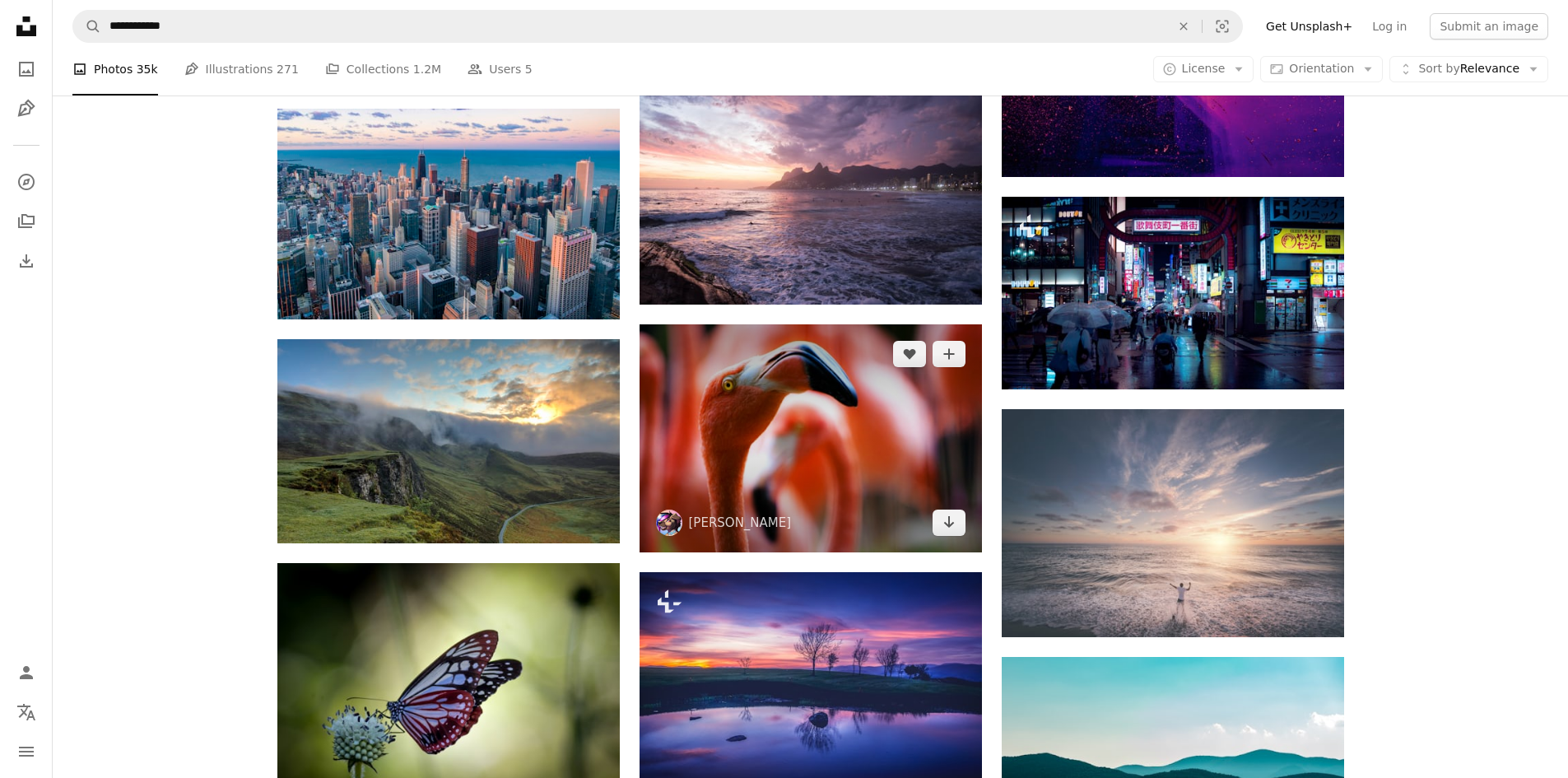
click at [789, 456] on img at bounding box center [811, 438] width 342 height 228
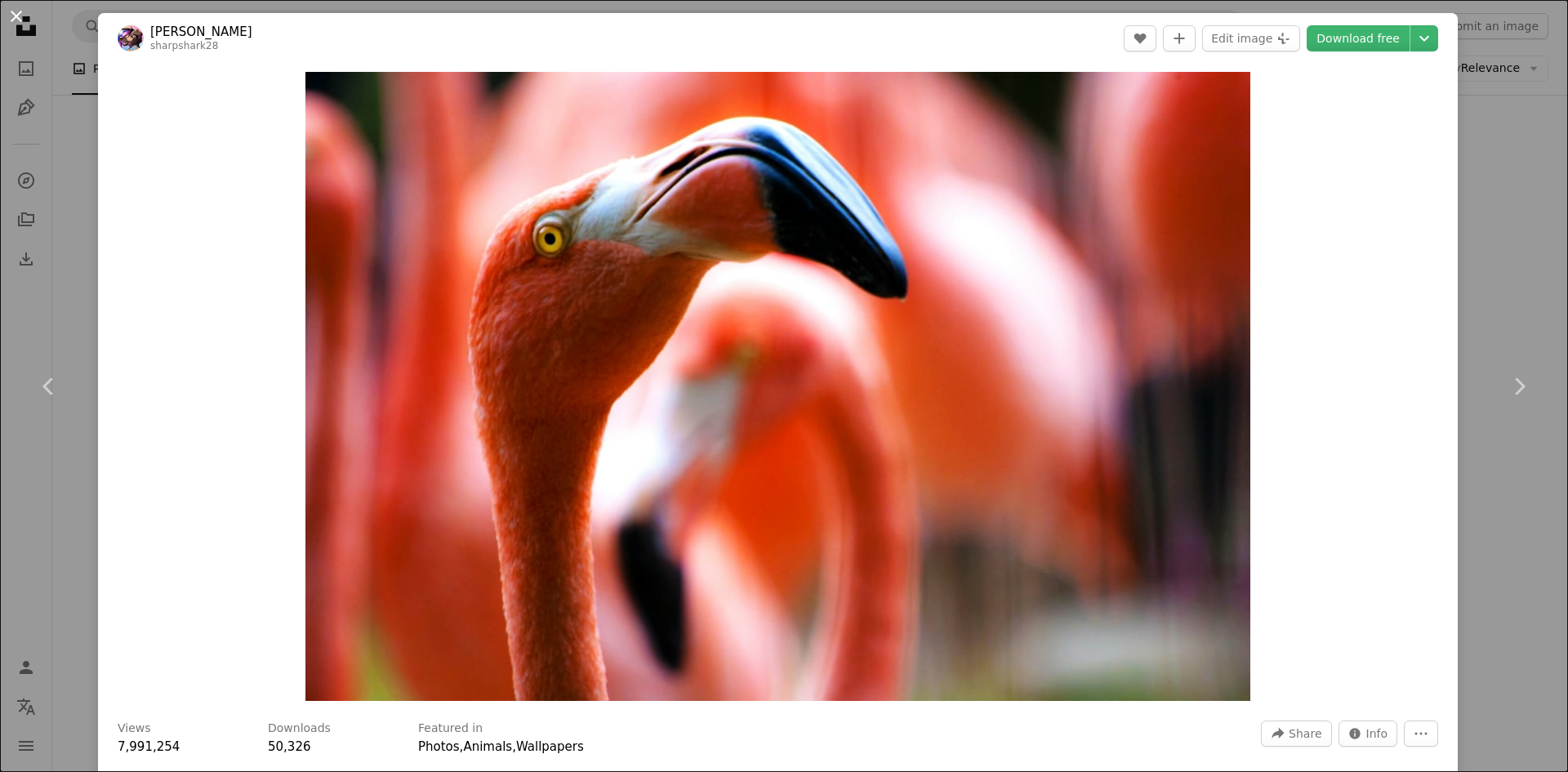
click at [8, 14] on button "An X shape" at bounding box center [16, 16] width 19 height 19
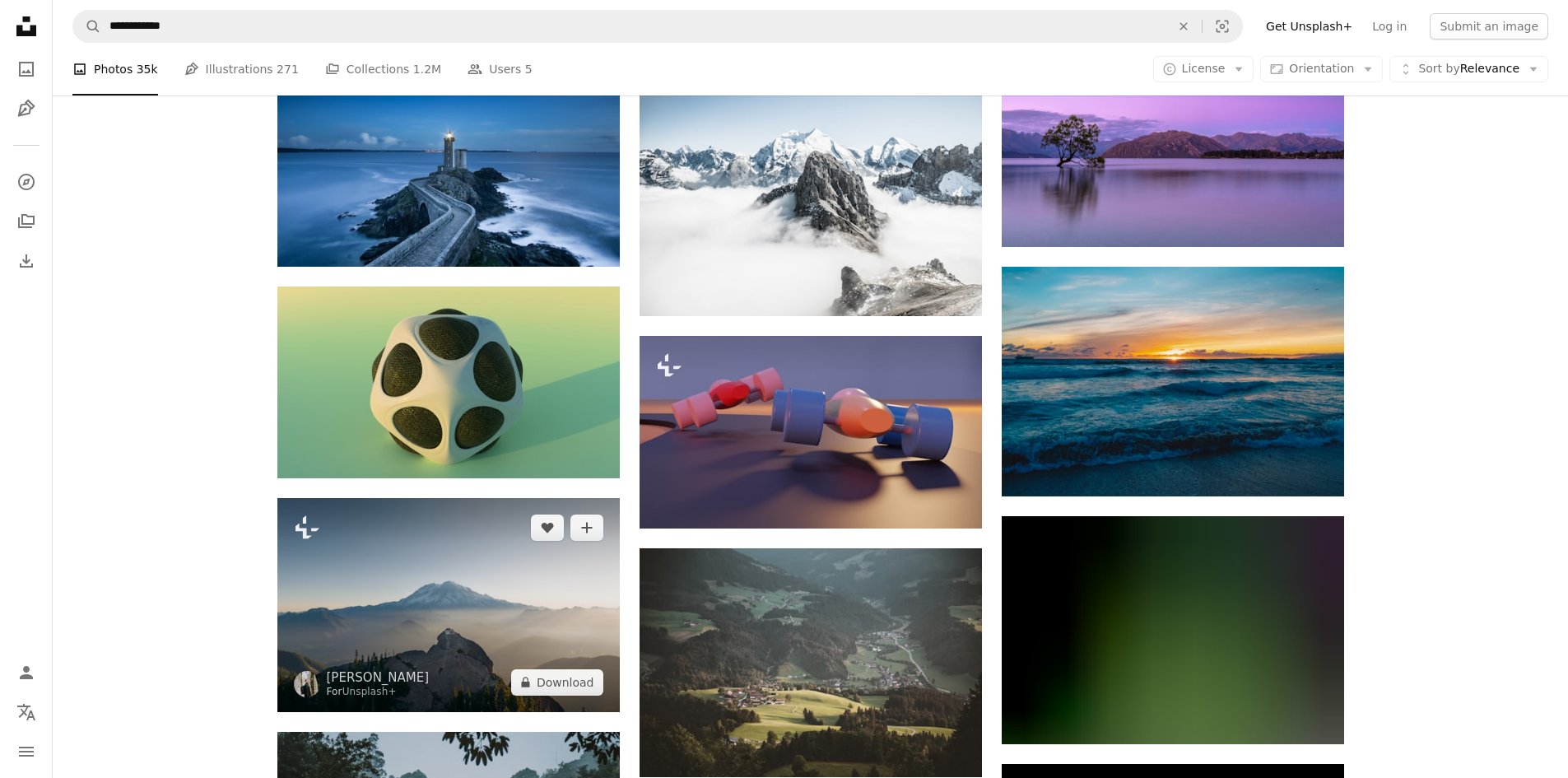
scroll to position [25684, 0]
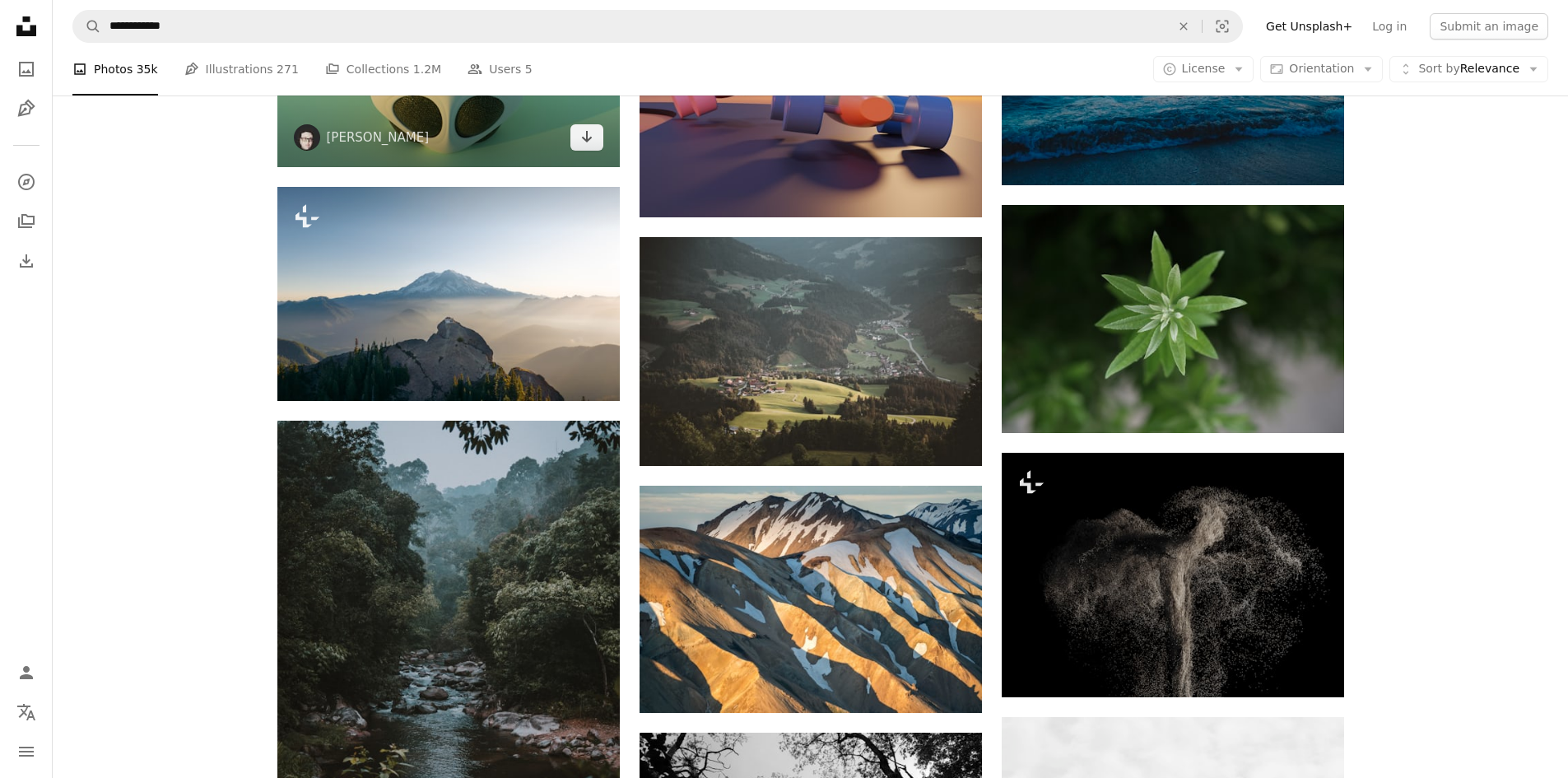
click at [446, 132] on img at bounding box center [448, 72] width 342 height 193
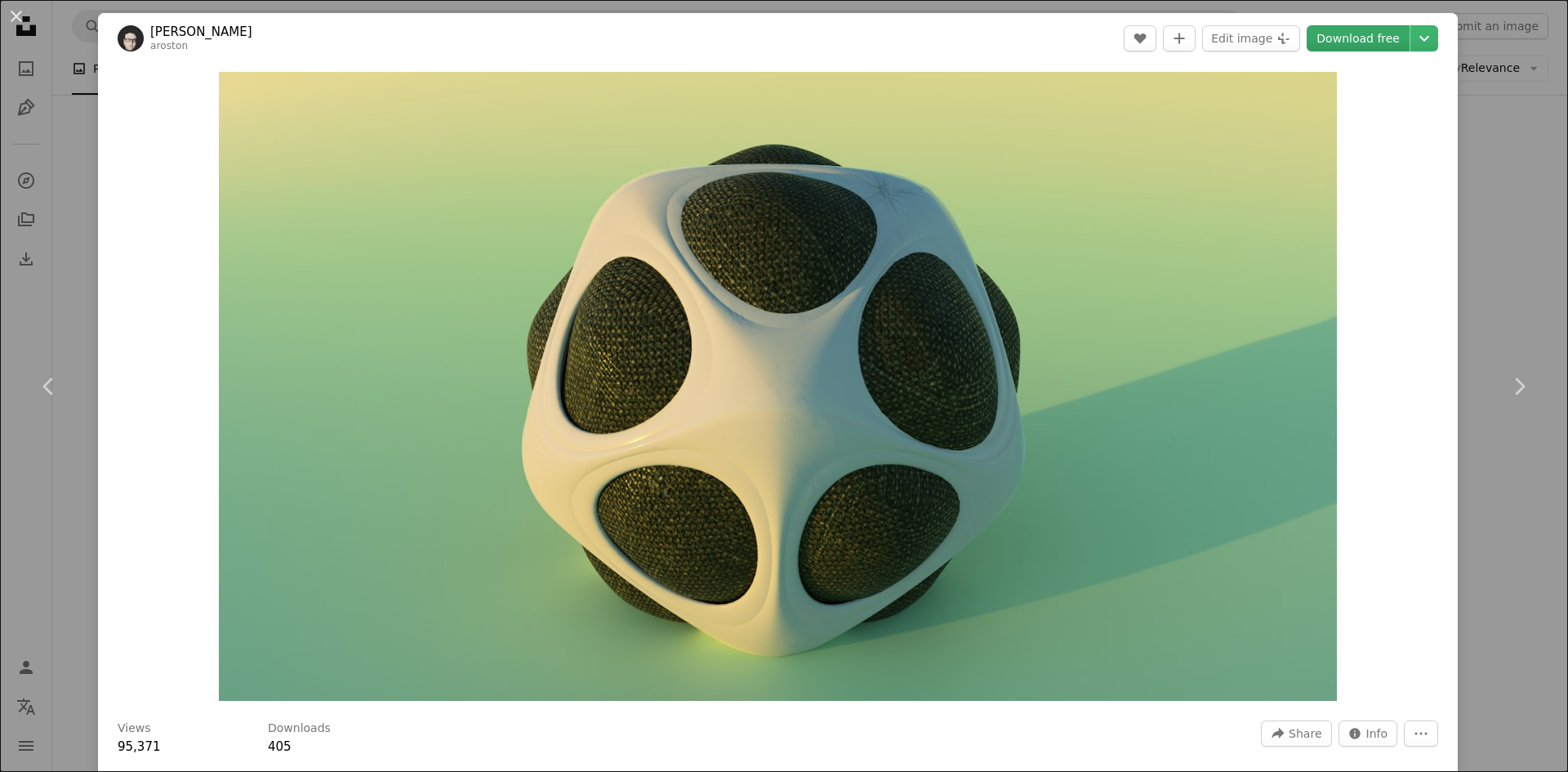
click at [1357, 39] on link "Download free" at bounding box center [1358, 38] width 103 height 26
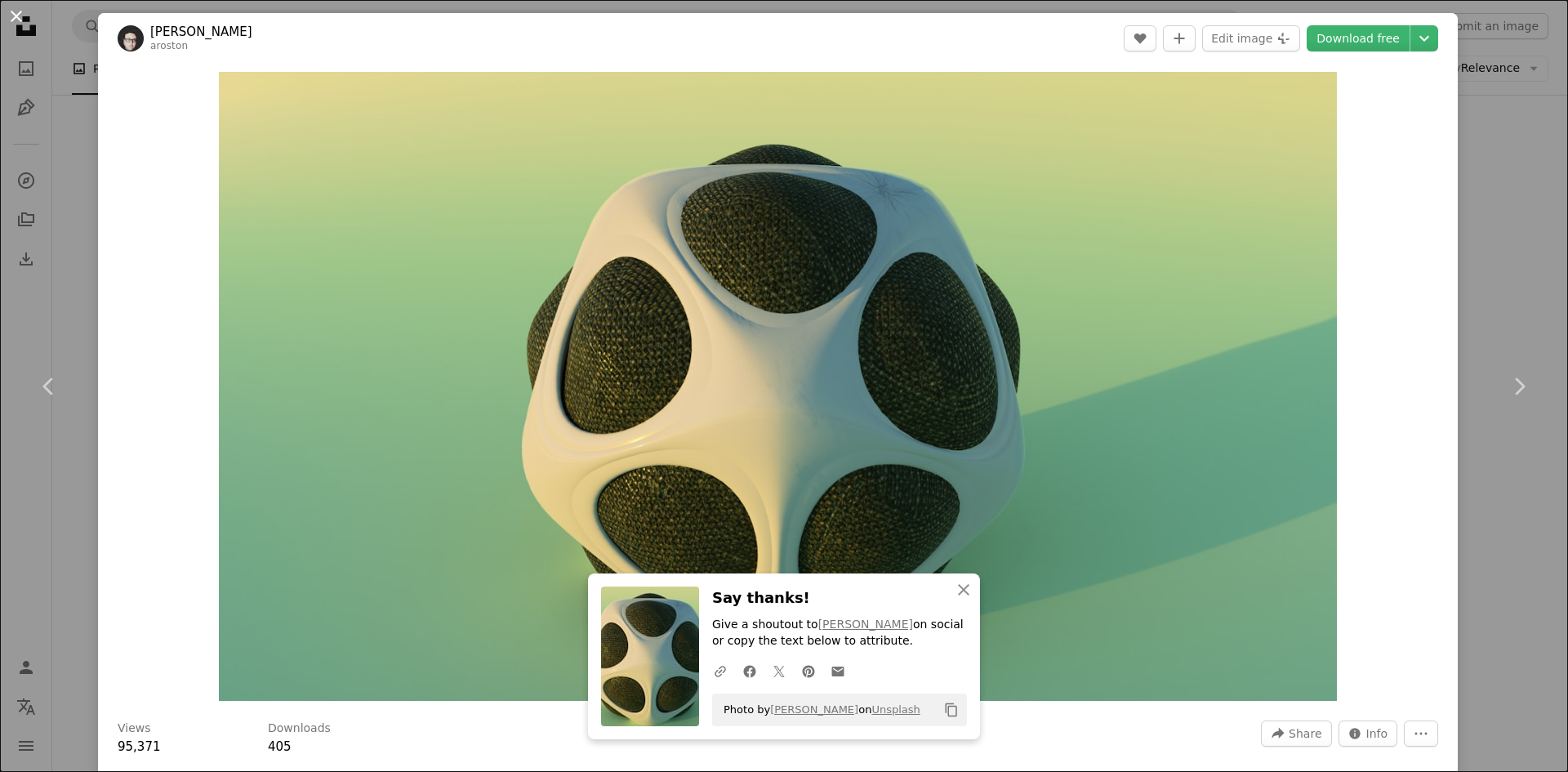
click at [10, 7] on button "An X shape" at bounding box center [16, 16] width 19 height 19
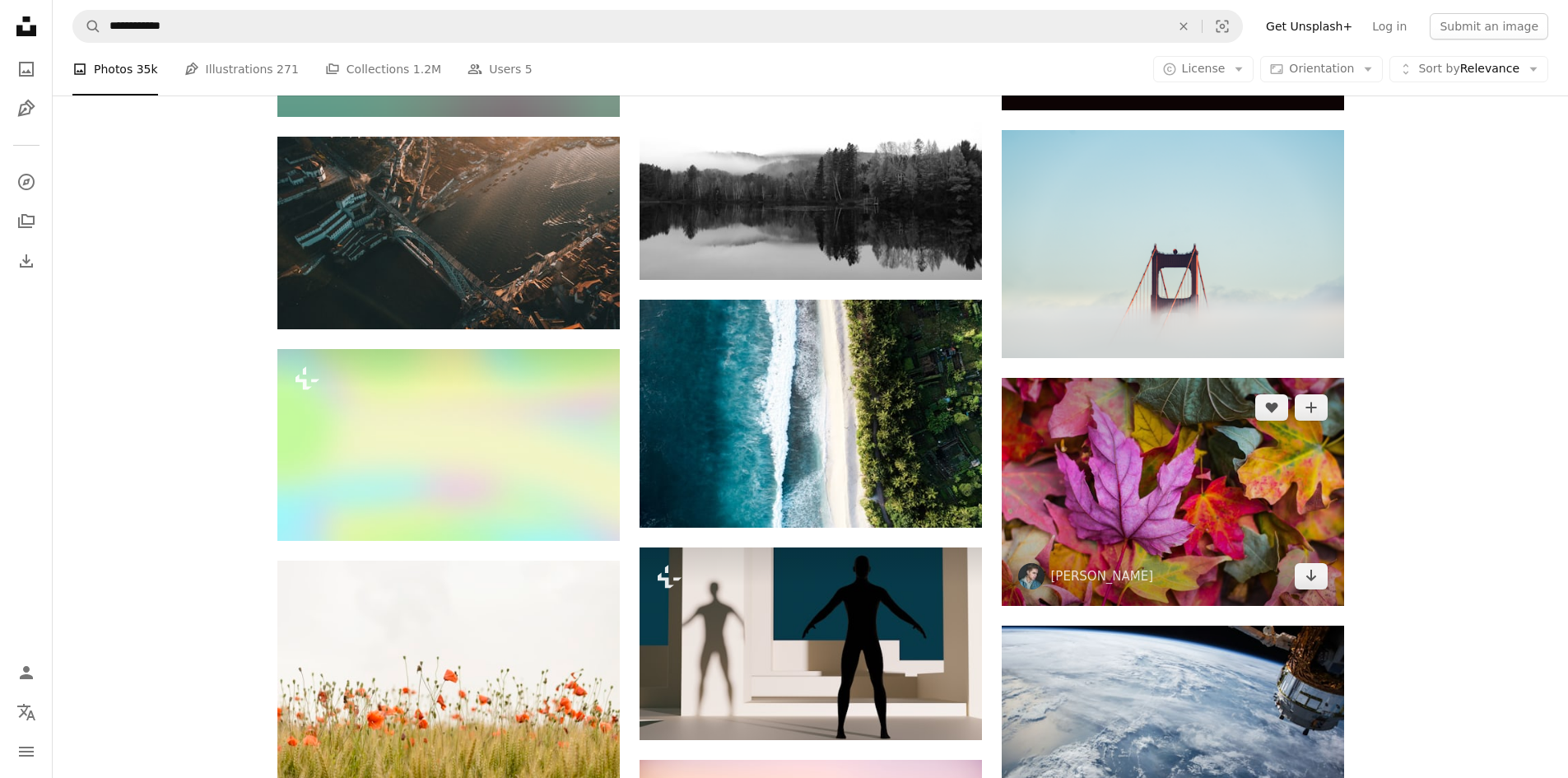
scroll to position [36464, 0]
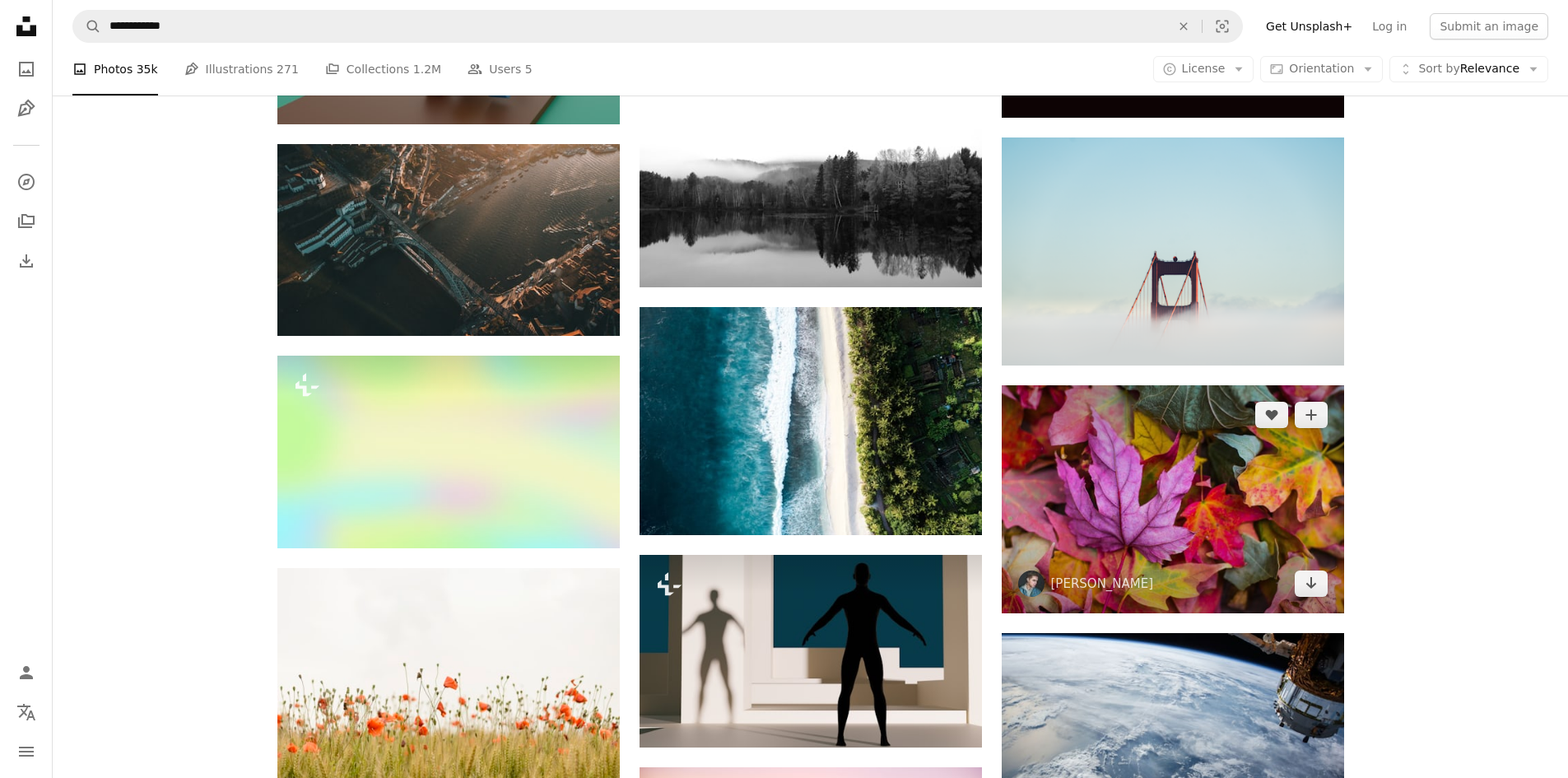
click at [1132, 483] on img at bounding box center [1173, 499] width 342 height 228
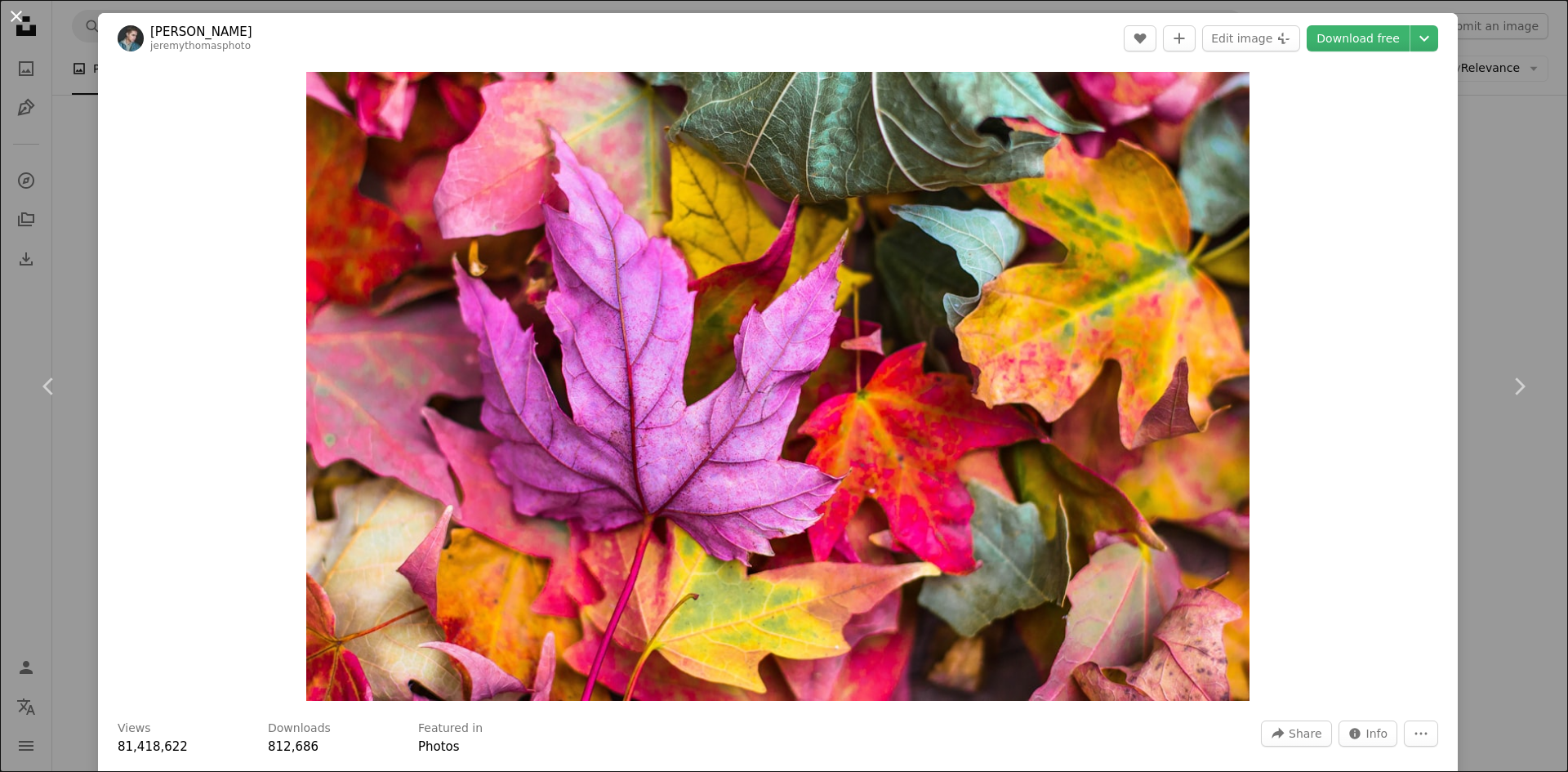
click at [16, 11] on button "An X shape" at bounding box center [16, 16] width 19 height 19
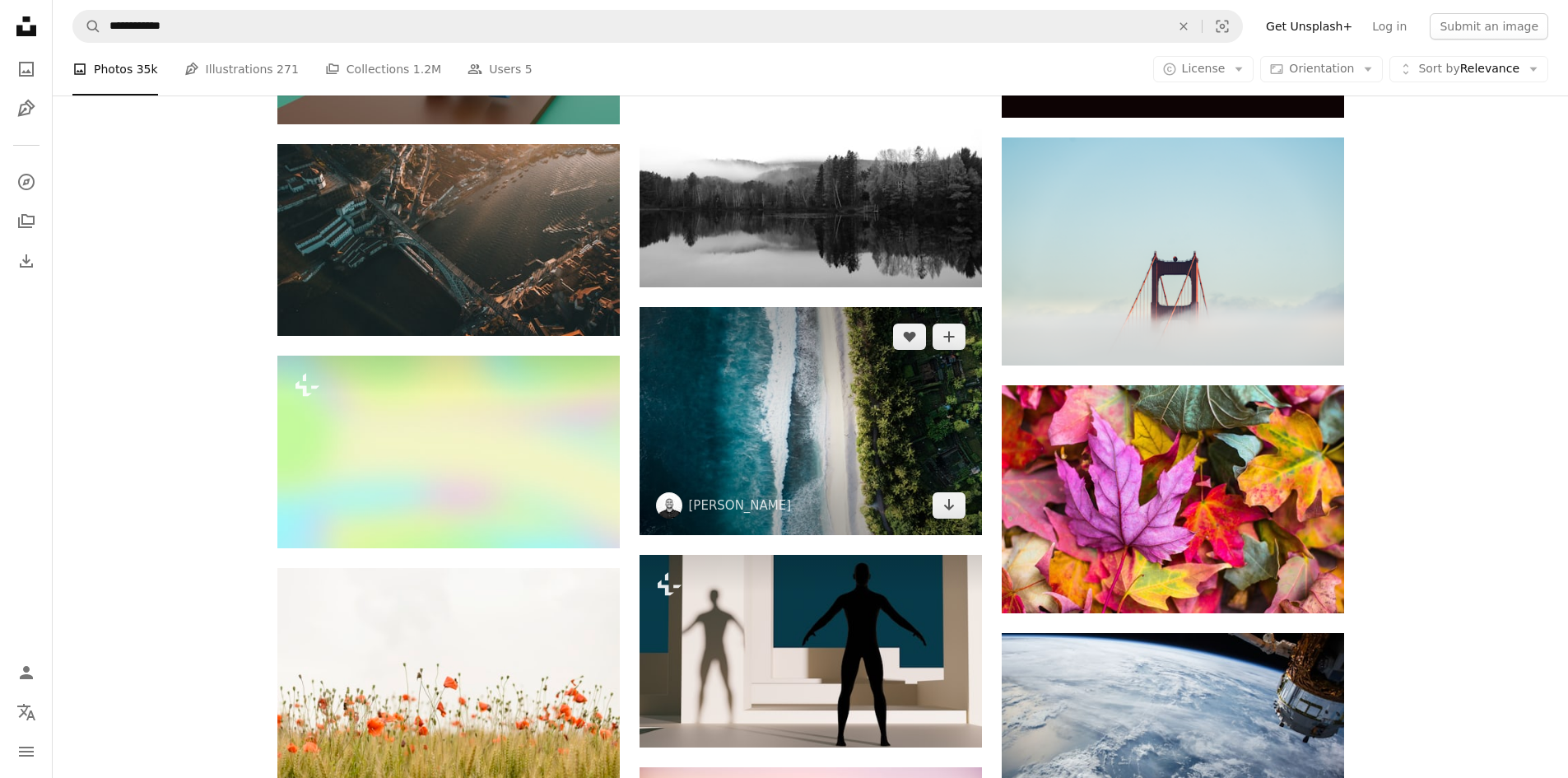
click at [860, 445] on img at bounding box center [811, 421] width 342 height 228
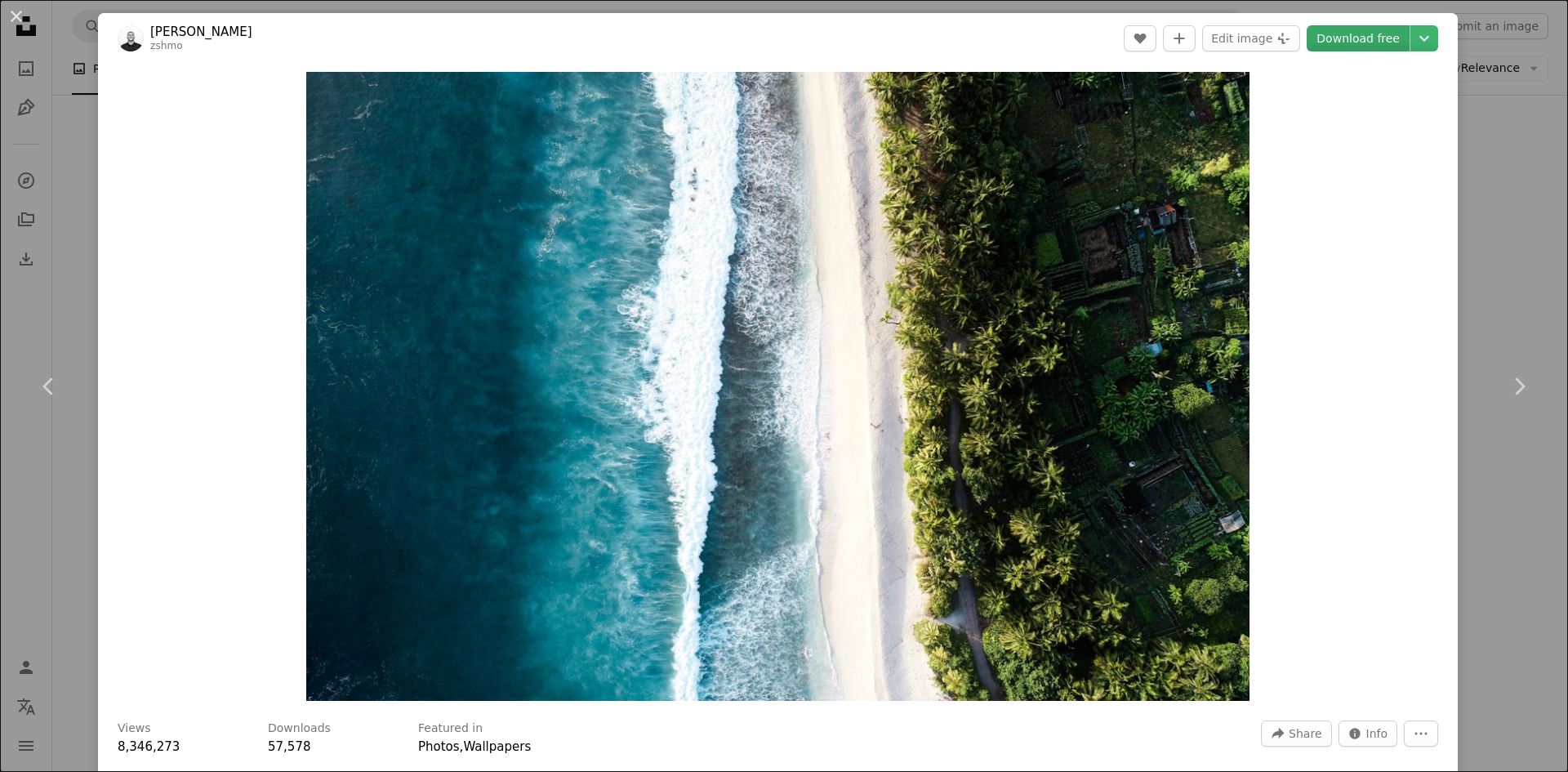
click at [1345, 45] on link "Download free" at bounding box center [1358, 38] width 103 height 26
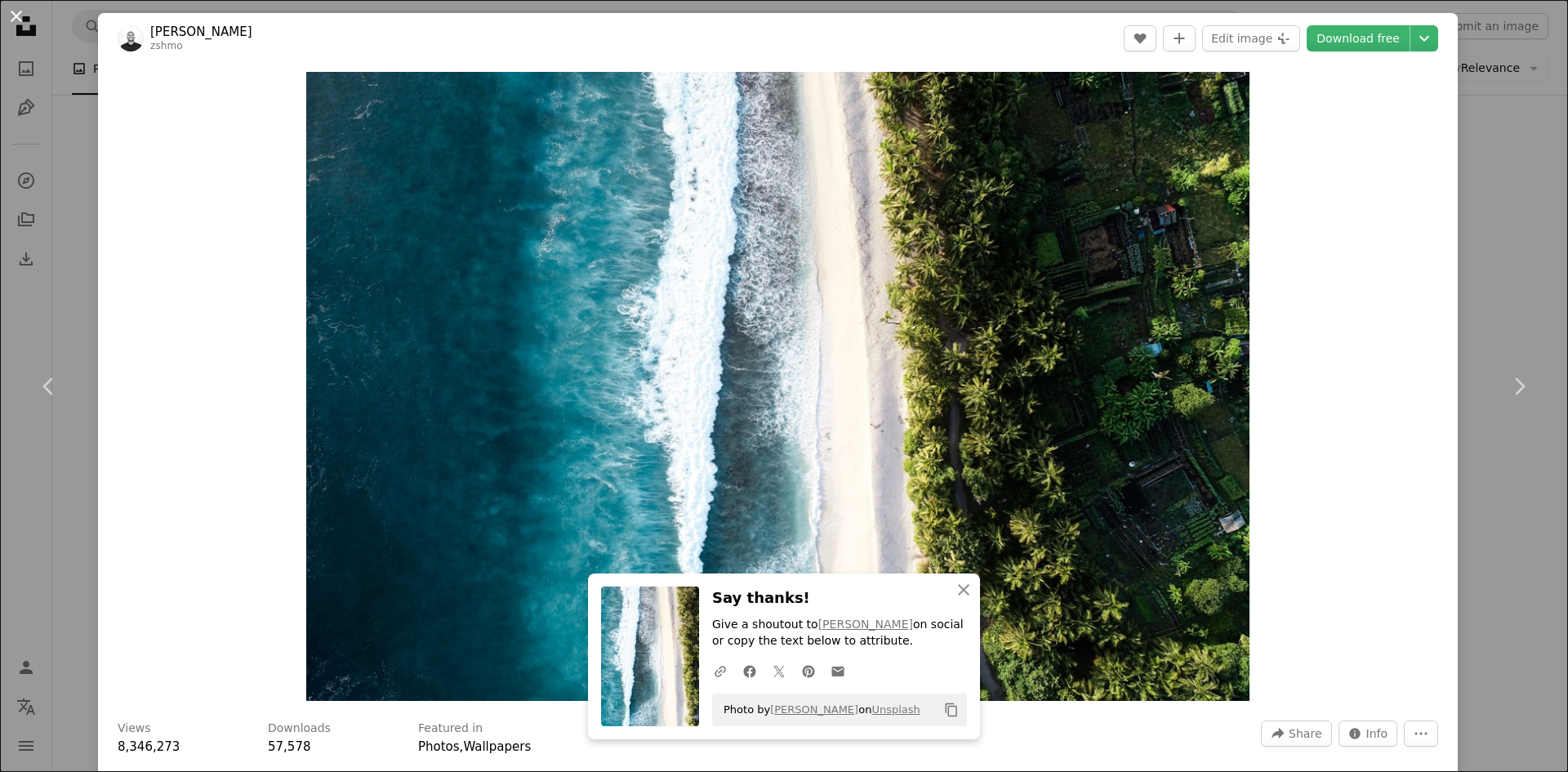
click at [17, 15] on button "An X shape" at bounding box center [16, 16] width 19 height 19
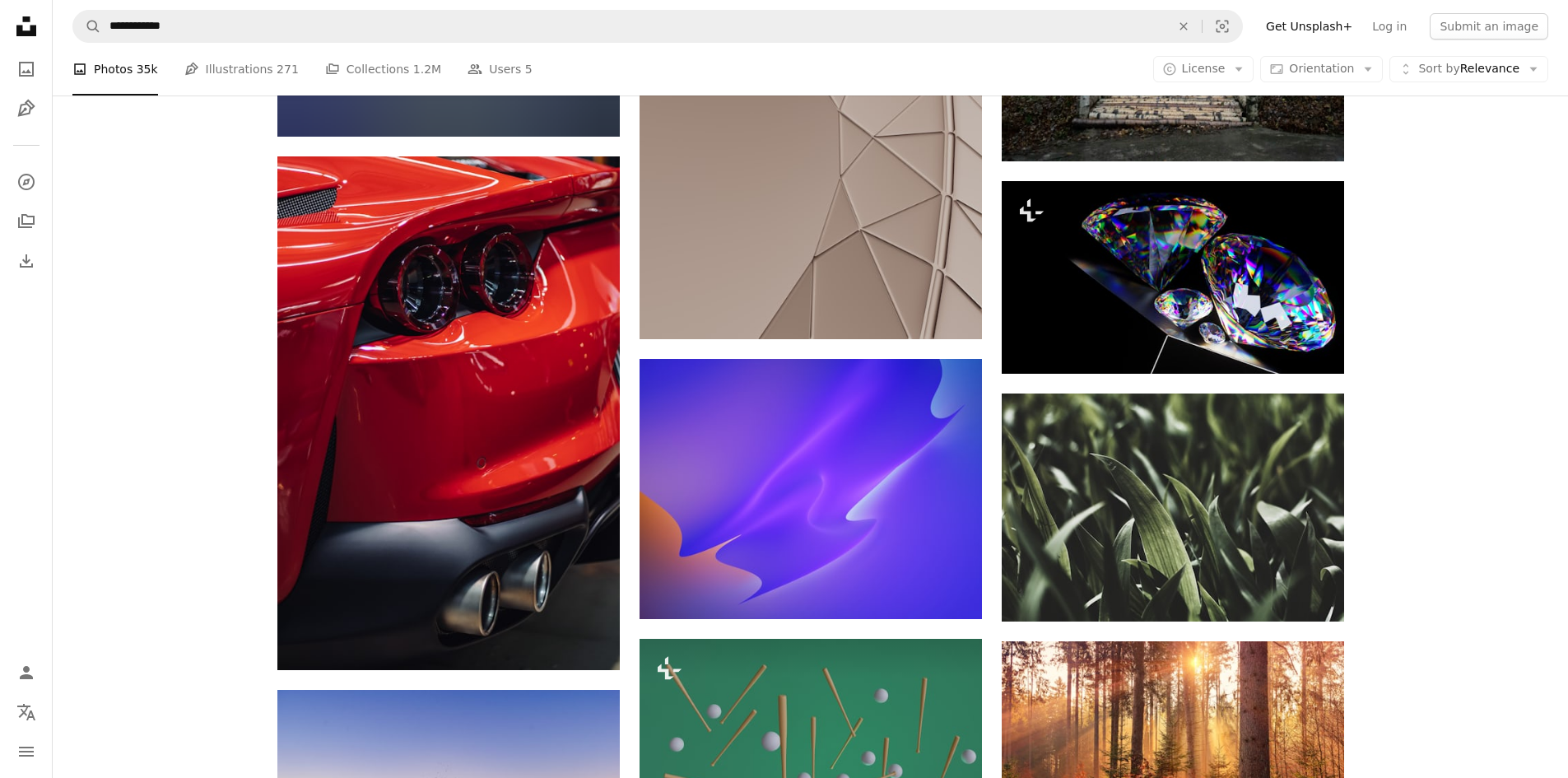
scroll to position [43212, 0]
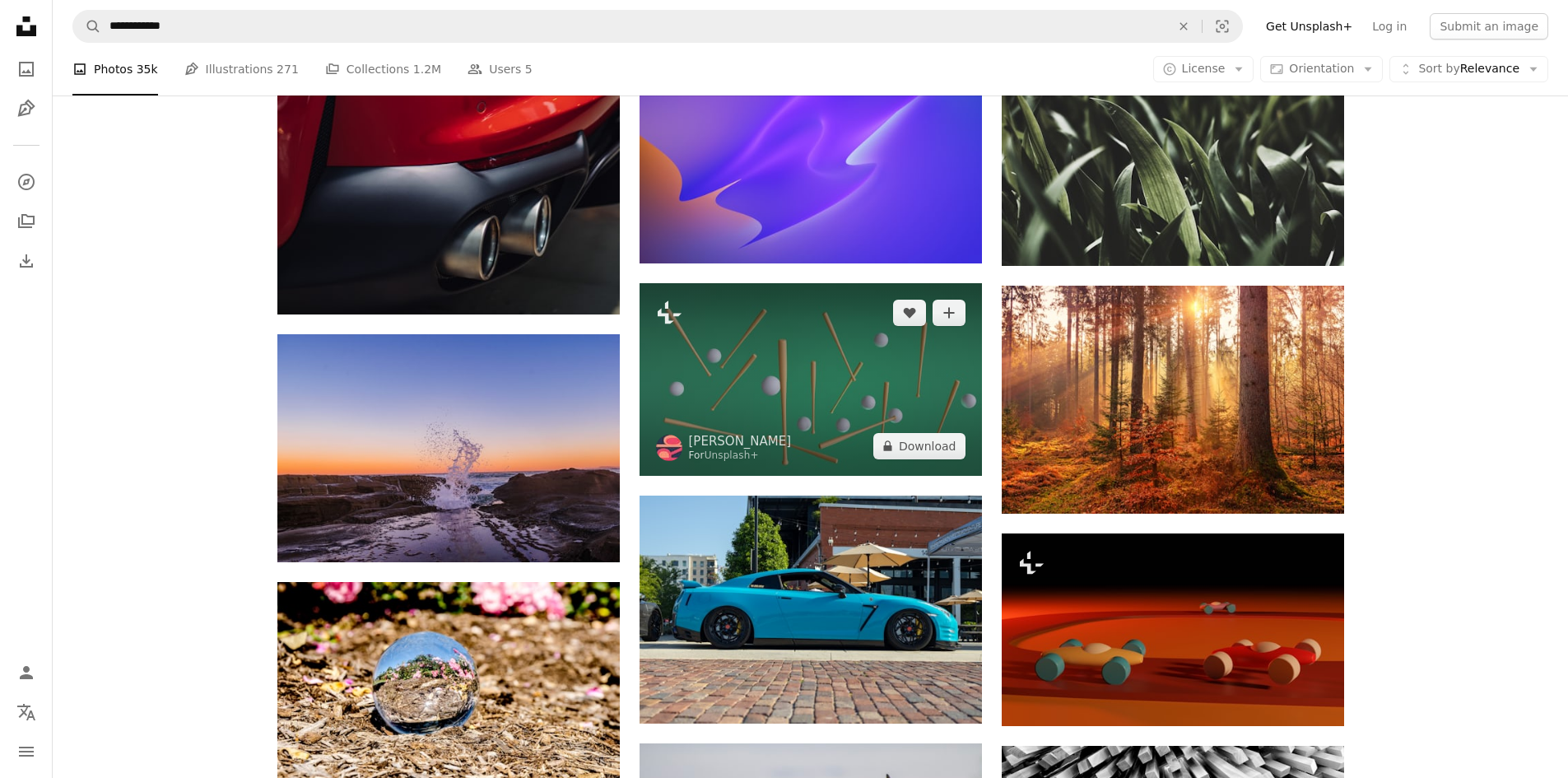
scroll to position [43623, 0]
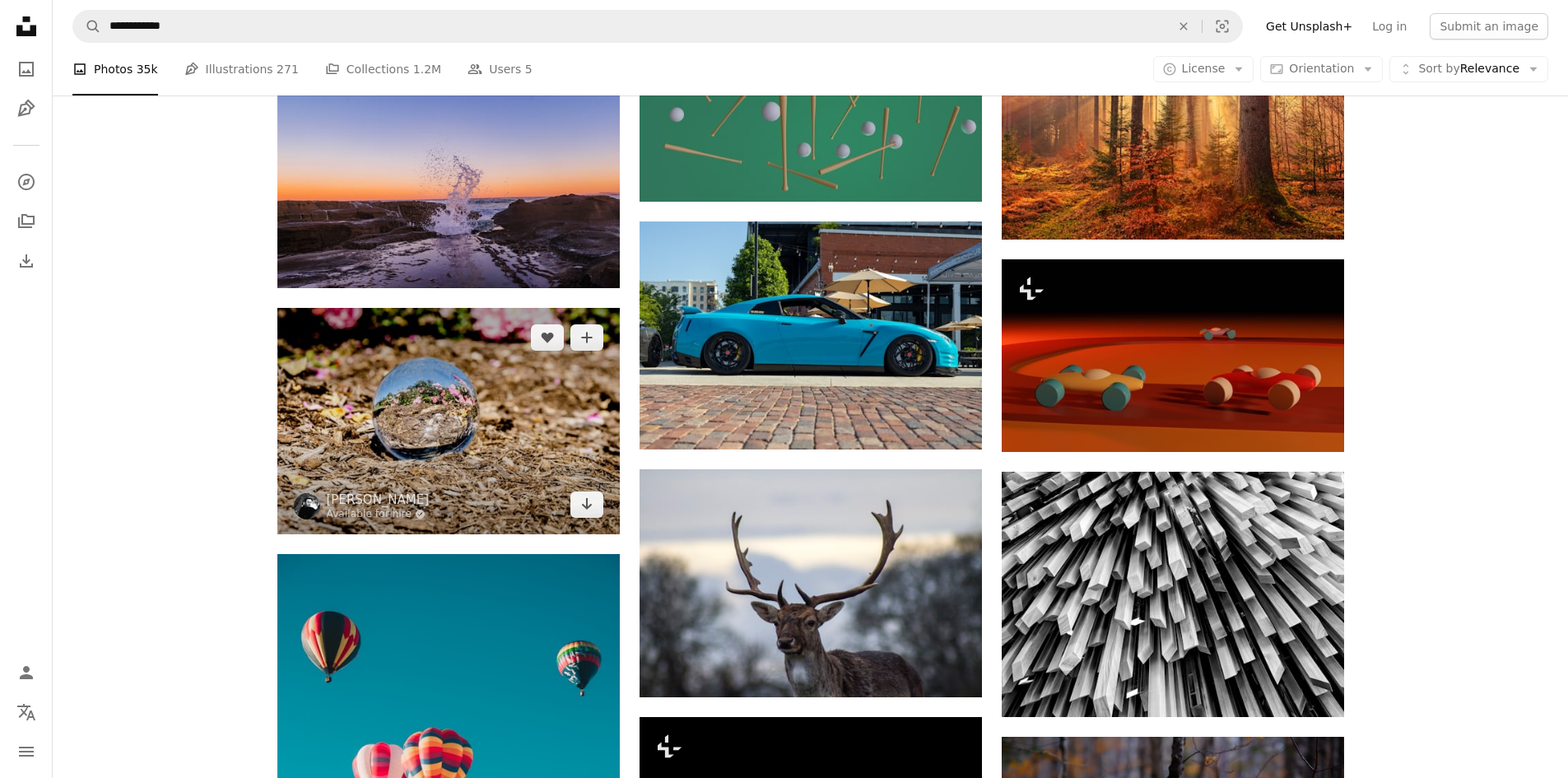
click at [404, 464] on img at bounding box center [448, 420] width 342 height 227
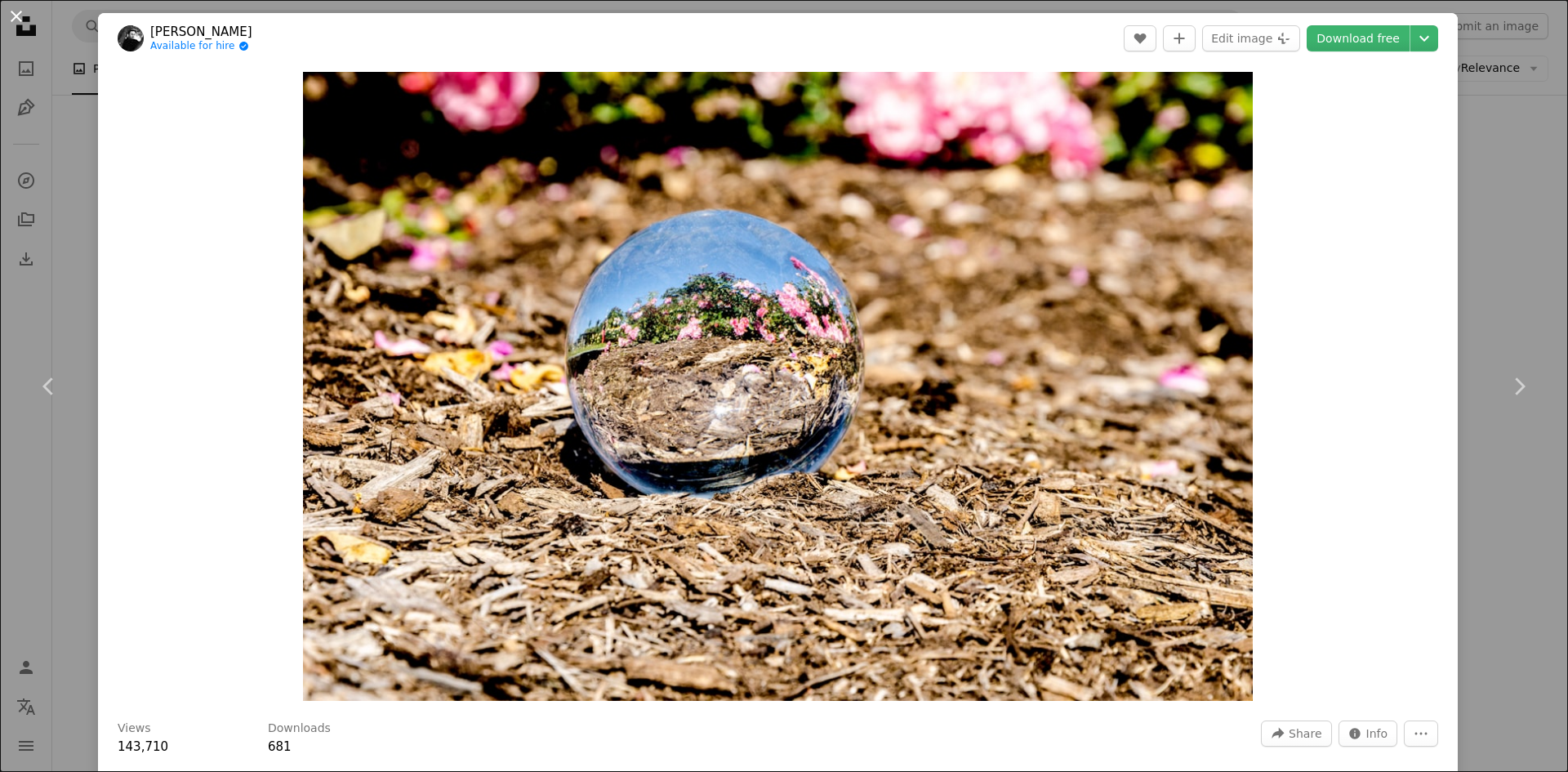
click at [8, 19] on button "An X shape" at bounding box center [16, 16] width 19 height 19
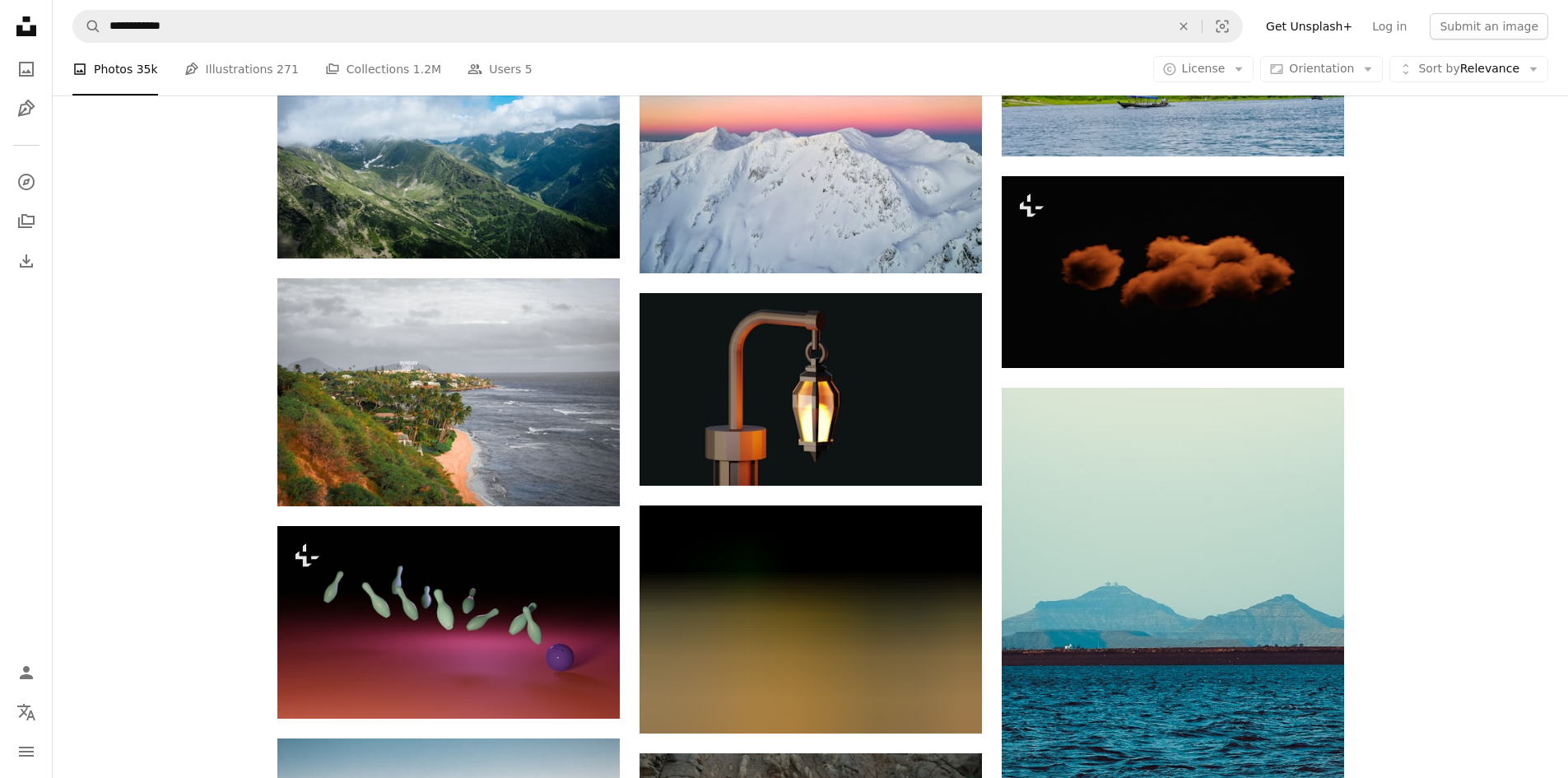
scroll to position [47492, 0]
